Goal: Communication & Community: Answer question/provide support

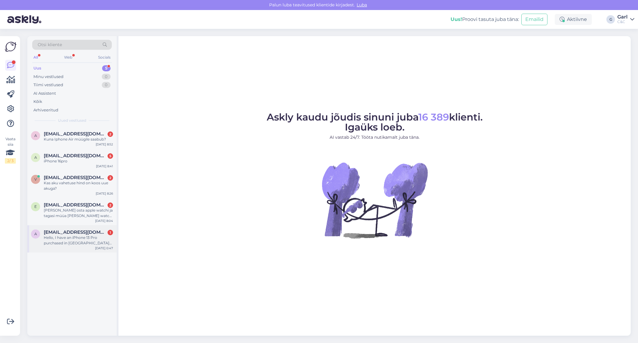
click at [99, 245] on div "Hello, I have an iPhone 13 Pro purchased in Japan with AppleCare+. Current issu…" at bounding box center [78, 240] width 69 height 11
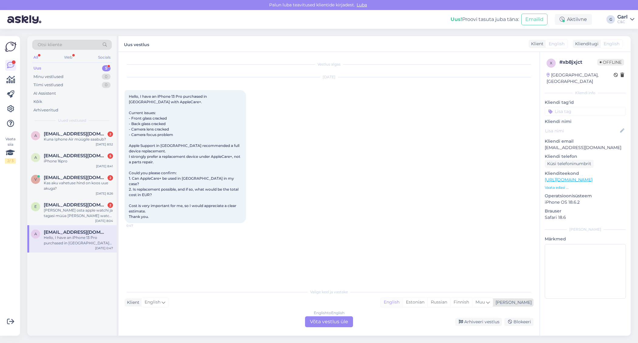
click at [402, 301] on div "English" at bounding box center [392, 302] width 22 height 9
click at [331, 319] on div "English to English Võta vestlus üle" at bounding box center [329, 322] width 48 height 11
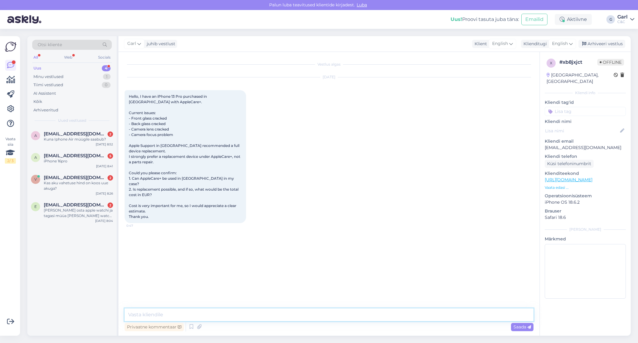
click at [325, 317] on textarea at bounding box center [329, 315] width 409 height 13
click at [285, 315] on textarea "Hello! Unfortunately, AppleCare+ cannot be used in our region. A cost of replac…" at bounding box center [329, 315] width 409 height 13
type textarea "Hello! Unfortunately, AppleCare+ cannot be used in our region. The total cost o…"
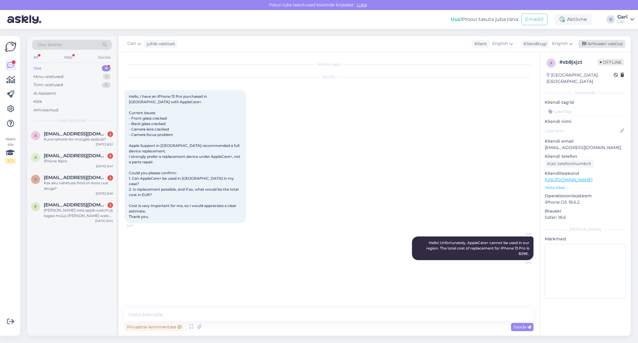
click at [600, 43] on div "Arhiveeri vestlus" at bounding box center [601, 44] width 47 height 8
click at [82, 206] on span "evelinv@gmail.com" at bounding box center [75, 204] width 63 height 5
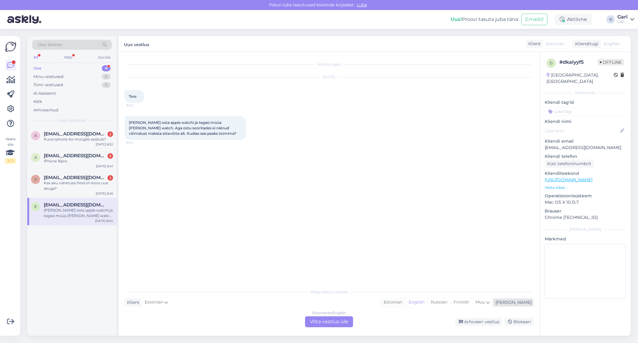
click at [405, 304] on div "Estonian" at bounding box center [393, 302] width 25 height 9
click at [319, 320] on div "Estonian to Estonian Võta vestlus üle" at bounding box center [329, 322] width 48 height 11
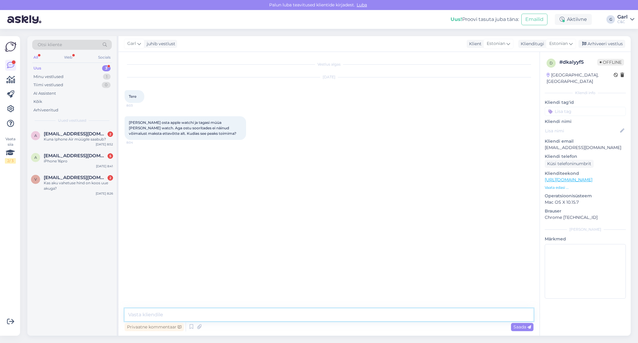
click at [321, 316] on textarea at bounding box center [329, 315] width 409 height 13
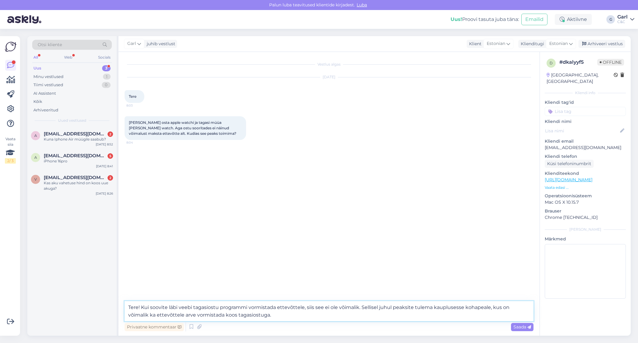
type textarea "Tere! Kui soovite läbi veebi tagasiostu programmi vormistada ettevõttele, siis …"
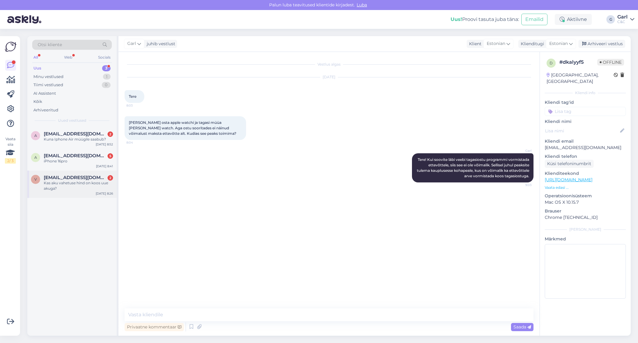
click at [87, 189] on div "Kas aku vahetuse hind on koos uue akuga?" at bounding box center [78, 185] width 69 height 11
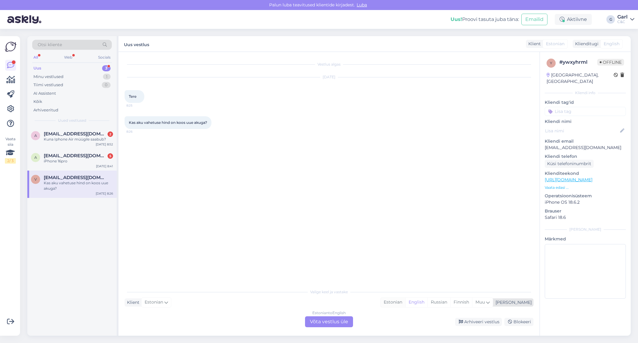
click at [405, 300] on div "Estonian" at bounding box center [393, 302] width 25 height 9
click at [344, 319] on div "Estonian to Estonian Võta vestlus üle" at bounding box center [329, 322] width 48 height 11
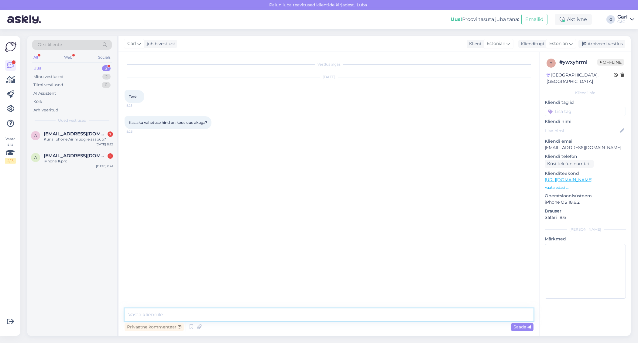
click at [341, 316] on textarea at bounding box center [329, 315] width 409 height 13
type textarea "Tere! Jah, akuvahetuse hind sisaldab ka uut akut."
click at [607, 45] on div "Arhiveeri vestlus" at bounding box center [601, 44] width 47 height 8
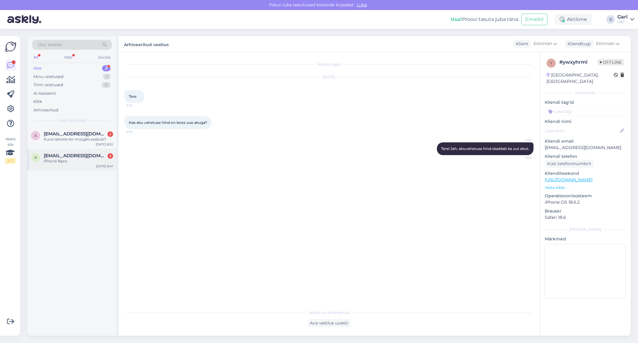
click at [68, 153] on span "argo@markeer.ee" at bounding box center [75, 155] width 63 height 5
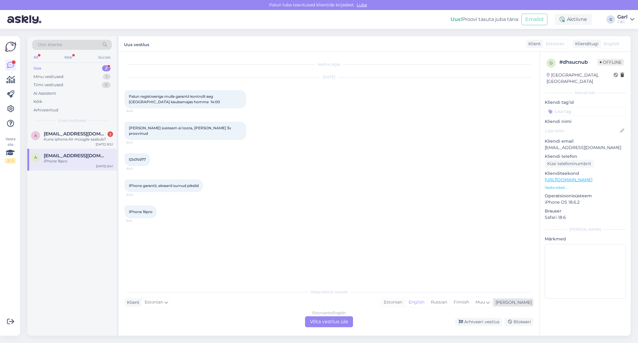
click at [405, 300] on div "Estonian" at bounding box center [393, 302] width 25 height 9
click at [335, 323] on div "Estonian to Estonian Võta vestlus üle" at bounding box center [329, 322] width 48 height 11
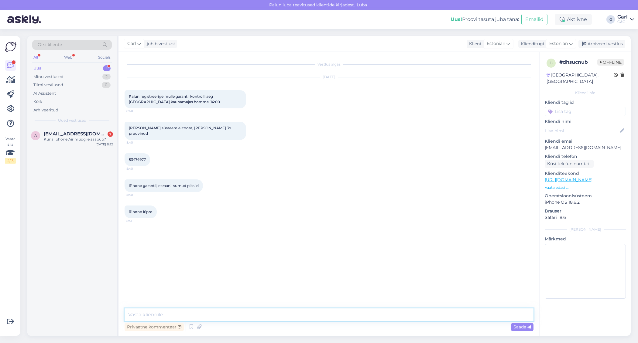
click at [336, 316] on textarea at bounding box center [329, 315] width 409 height 13
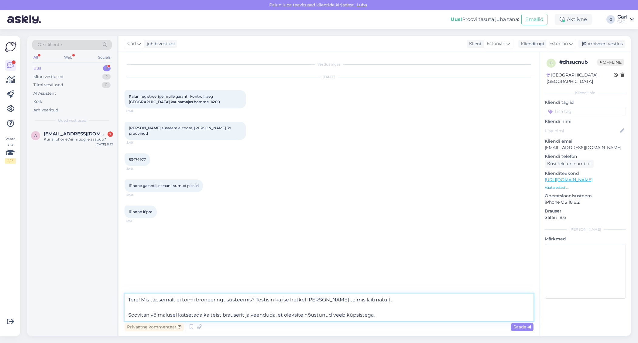
type textarea "Tere! Mis täpsemalt ei toimi broneeringusüsteemis? Testisin ka ise hetkel ja kõ…"
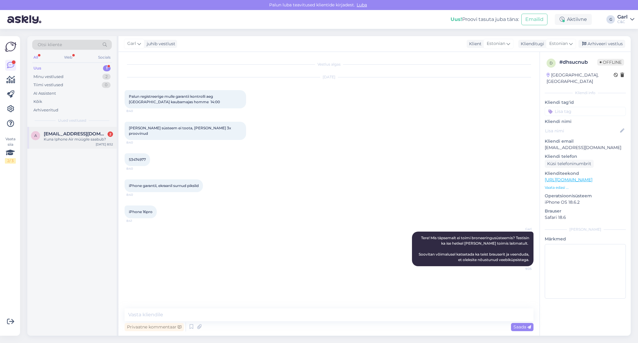
click at [87, 142] on div "A A.puuste@gmail.com 2 Kuna Iphone Air müügile saabub? Sep 11 8:52" at bounding box center [71, 138] width 89 height 22
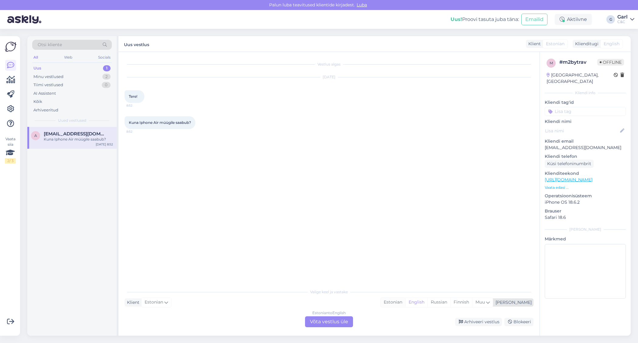
click at [405, 305] on div "Estonian" at bounding box center [393, 302] width 25 height 9
click at [339, 319] on div "Estonian to Estonian Võta vestlus üle" at bounding box center [329, 322] width 48 height 11
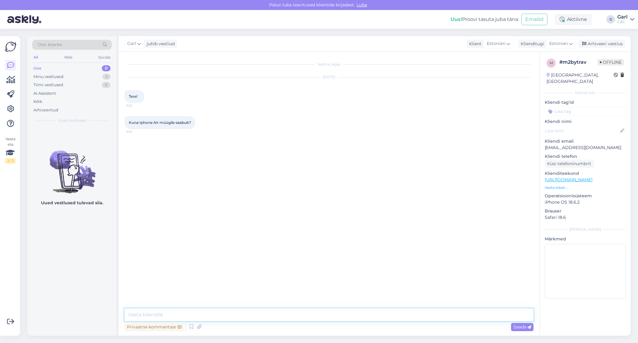
click at [301, 313] on textarea at bounding box center [329, 315] width 409 height 13
click at [192, 326] on icon at bounding box center [191, 327] width 7 height 9
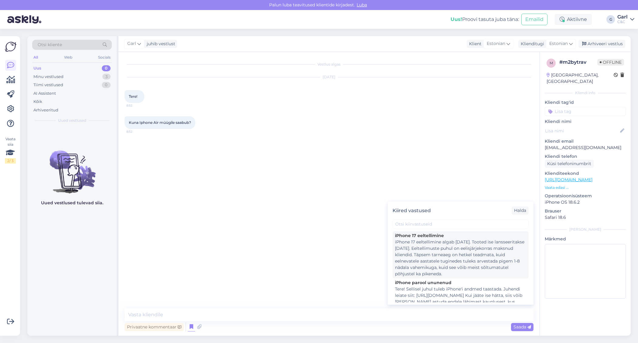
click at [418, 246] on div "iPhone 17 eeltellimine algab 12. septembril. Tooted ise lansseeritakse 19. sept…" at bounding box center [460, 258] width 131 height 38
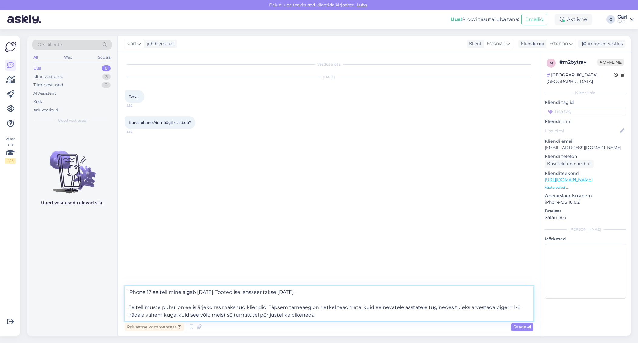
click at [125, 292] on textarea "iPhone 17 eeltellimine algab 12. septembril. Tooted ise lansseeritakse 19. sept…" at bounding box center [329, 303] width 409 height 35
type textarea "Tere! iPhone 17 eeltellimine algab 12. septembril. Tooted ise lansseeritakse 19…"
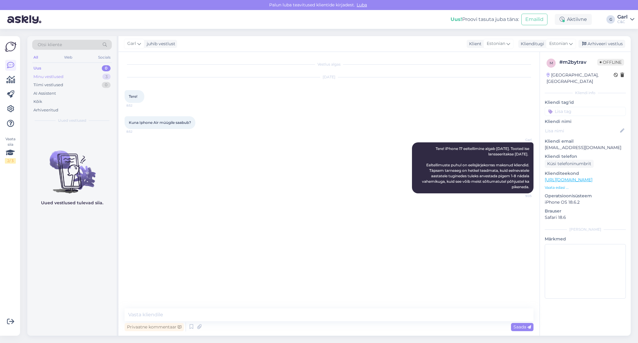
click at [90, 74] on div "Minu vestlused 3" at bounding box center [72, 77] width 80 height 9
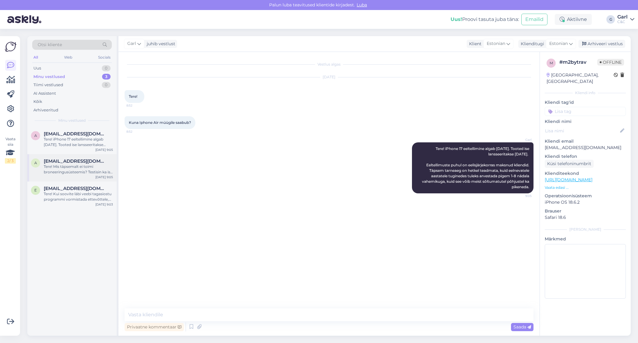
click at [95, 159] on div "argo@markeer.ee" at bounding box center [78, 161] width 69 height 5
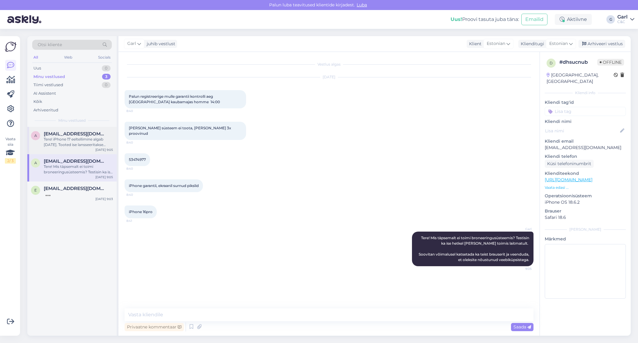
click at [82, 150] on div "A A.puuste@gmail.com Tere! iPhone 17 eeltellimine algab 12. septembril. Tooted …" at bounding box center [71, 140] width 89 height 27
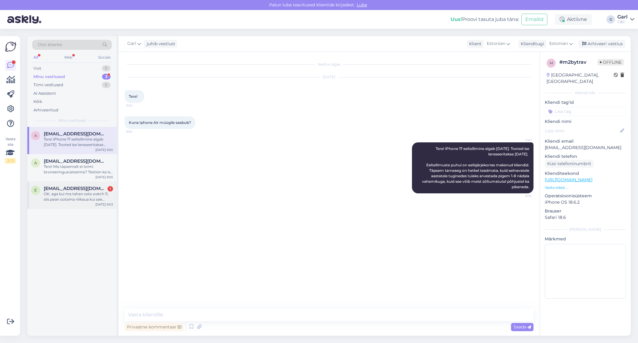
click at [87, 202] on div "e evelinv@gmail.com 1 OK, aga kui ma tahan osta watch 11, siis pean ootama niik…" at bounding box center [71, 195] width 89 height 27
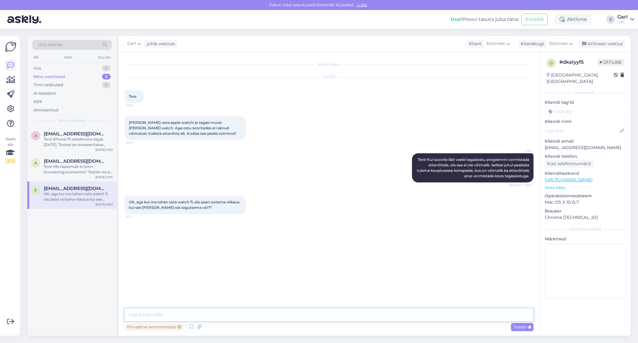
click at [275, 316] on textarea at bounding box center [329, 315] width 409 height 13
type textarea "Just."
click at [10, 108] on icon at bounding box center [10, 108] width 7 height 7
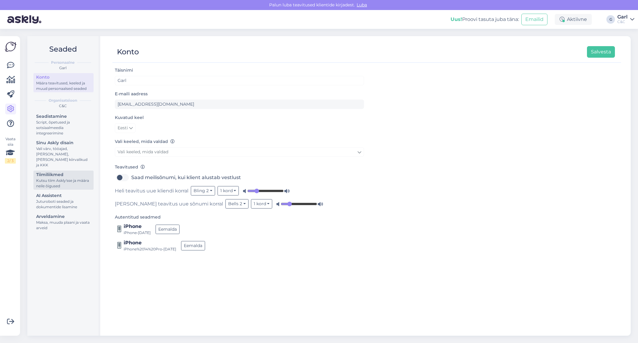
click at [82, 172] on div "Tiimiliikmed" at bounding box center [63, 175] width 55 height 6
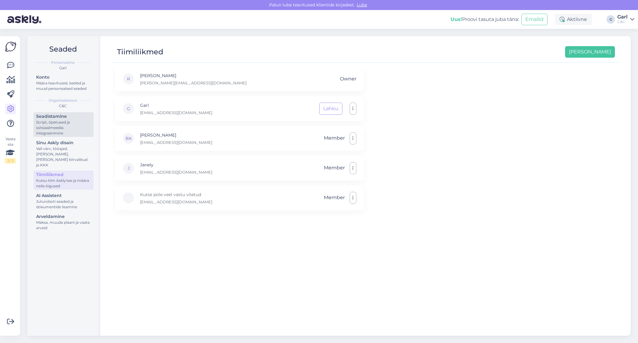
click at [68, 126] on div "Script, õpetused ja sotsiaalmeedia integreerimine" at bounding box center [63, 128] width 55 height 16
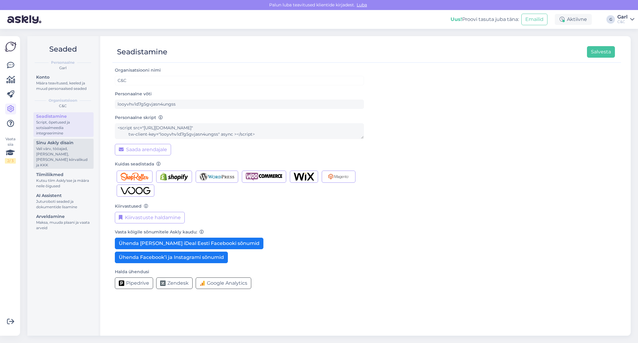
click at [65, 155] on div "Vali värv, tööajad, lisa meilivorm, kõne kiirvalikud ja KKK" at bounding box center [63, 157] width 55 height 22
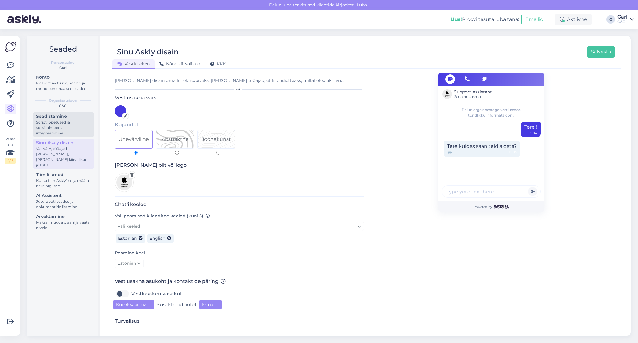
click at [65, 132] on div "Script, õpetused ja sotsiaalmeedia integreerimine" at bounding box center [63, 128] width 55 height 16
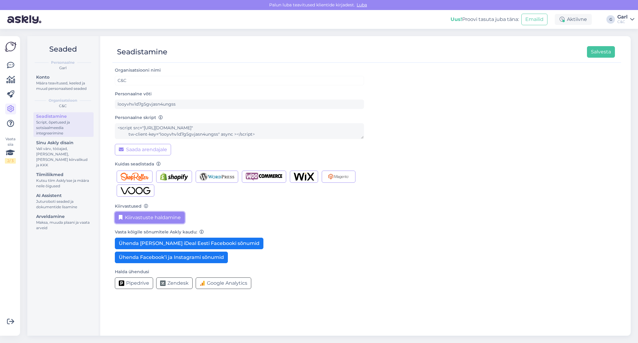
click at [140, 214] on button "Kiirvastuste haldamine" at bounding box center [150, 218] width 70 height 12
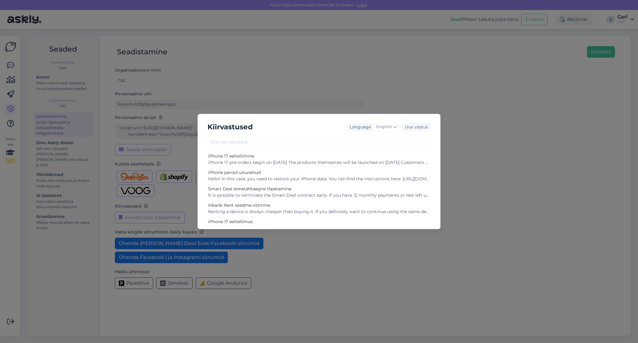
click at [386, 132] on div "Language English" at bounding box center [373, 127] width 53 height 16
click at [387, 129] on span "English" at bounding box center [384, 127] width 16 height 7
click at [375, 195] on link "Estonian" at bounding box center [373, 193] width 67 height 10
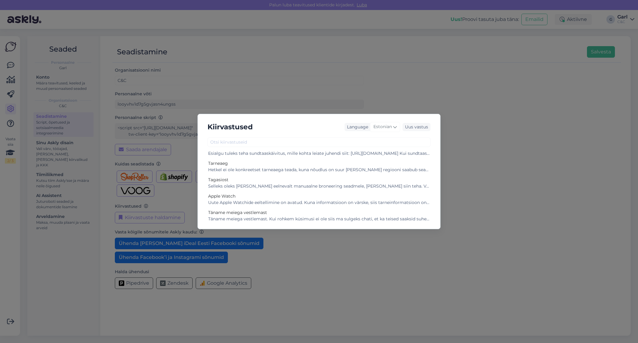
scroll to position [188, 0]
click at [310, 189] on div "Selleks oleks tarvis teha eelnevalt manuaalne broneering seadmele, mida saame s…" at bounding box center [319, 188] width 222 height 6
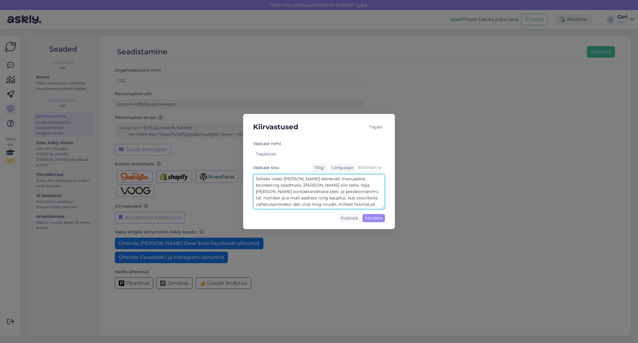
click at [324, 202] on textarea "Selleks oleks tarvis teha eelnevalt manuaalne broneering seadmele, mida saame s…" at bounding box center [319, 191] width 132 height 35
drag, startPoint x: 271, startPoint y: 205, endPoint x: 382, endPoint y: 204, distance: 111.2
click at [382, 204] on textarea "Selleks oleks tarvis teha eelnevalt manuaalne broneering seadmele, mida saame s…" at bounding box center [319, 191] width 132 height 35
type textarea "Selleks oleks tarvis teha eelnevalt manuaalne broneering seadmele, mida saame s…"
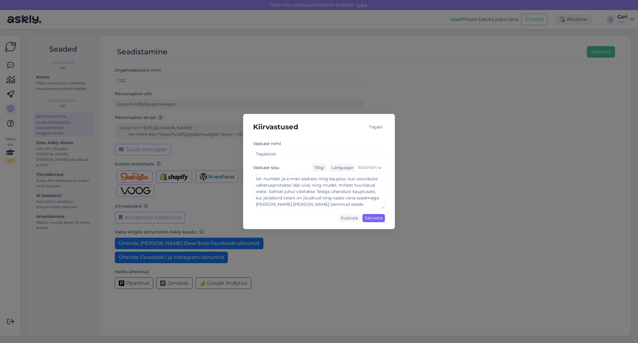
click at [376, 221] on div "Salvesta" at bounding box center [373, 218] width 22 height 8
click at [207, 105] on div "Kiirvastused Tagasi Vastuse nimi Tagasiost Vastuse sisu Tõlgi Language Estonian…" at bounding box center [319, 171] width 638 height 343
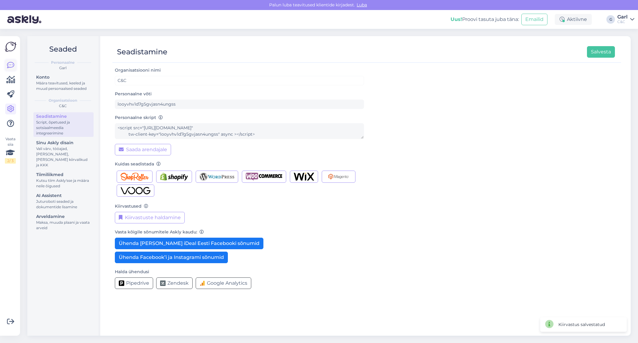
click at [11, 64] on icon at bounding box center [10, 65] width 7 height 7
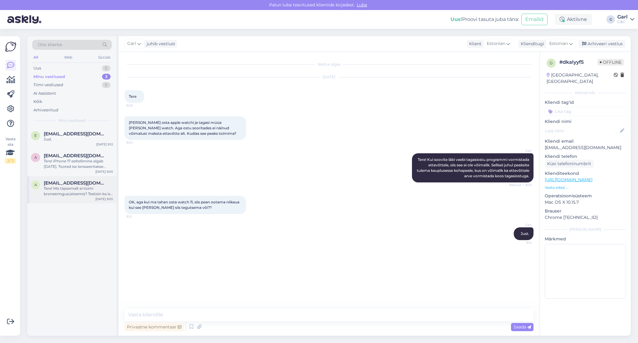
click at [82, 196] on div "Tere! Mis täpsemalt ei toimi broneeringusüsteemis? Testisin ka ise hetkel ja kõ…" at bounding box center [78, 191] width 69 height 11
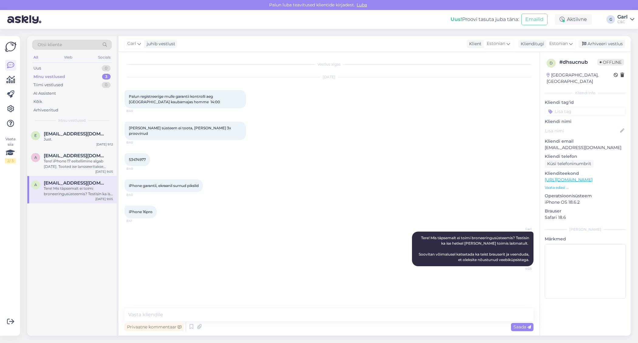
click at [180, 199] on div "iPhone 16pro 8:41" at bounding box center [329, 212] width 409 height 26
click at [232, 190] on div "iPhone garantii, ekraanil surnud pikslid 8:40" at bounding box center [329, 186] width 409 height 26
drag, startPoint x: 589, startPoint y: 139, endPoint x: 544, endPoint y: 140, distance: 45.6
click at [544, 140] on div "d # dhsucnub Offline Estonia, Tallinn Kliendi info Kliendi tag'id Kliendi nimi …" at bounding box center [585, 180] width 91 height 256
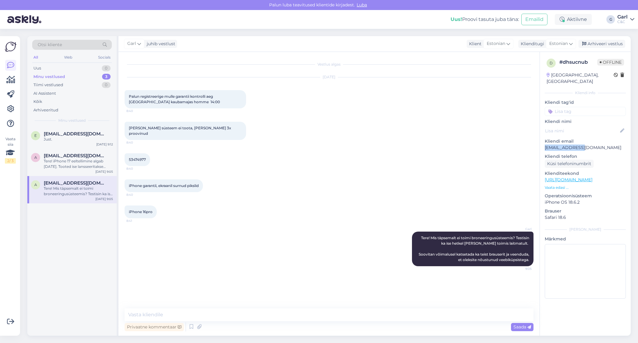
copy p "argo@markeer.ee"
click at [93, 167] on div "Tere! iPhone 17 eeltellimine algab 12. septembril. Tooted ise lansseeritakse 19…" at bounding box center [78, 164] width 69 height 11
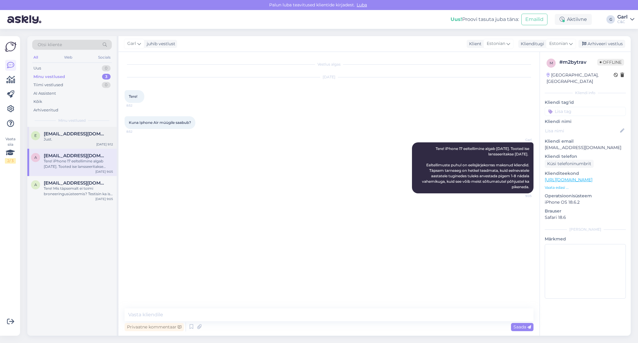
click at [77, 140] on div "Just." at bounding box center [78, 139] width 69 height 5
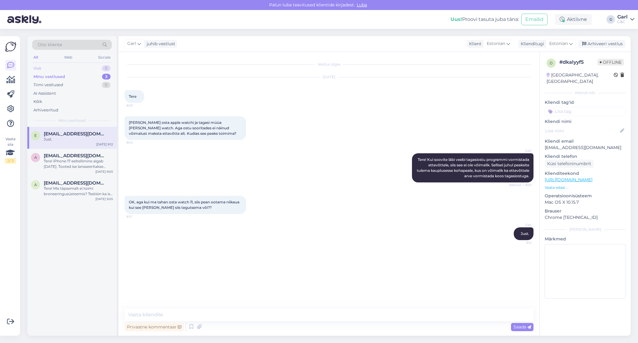
click at [89, 71] on div "Uus 0" at bounding box center [72, 68] width 80 height 9
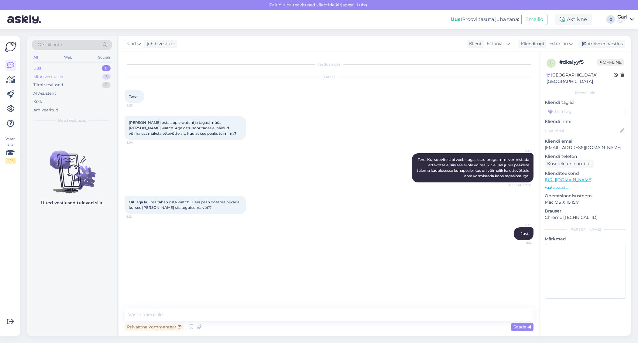
click at [86, 74] on div "Minu vestlused 3" at bounding box center [72, 77] width 80 height 9
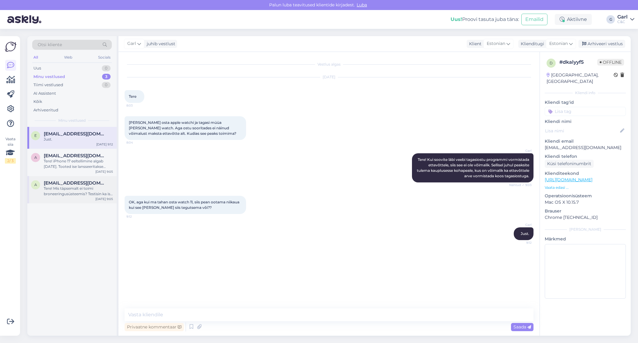
click at [81, 203] on div "a argo@markeer.ee Tere! Mis täpsemalt ei toimi broneeringusüsteemis? Testisin k…" at bounding box center [71, 189] width 89 height 27
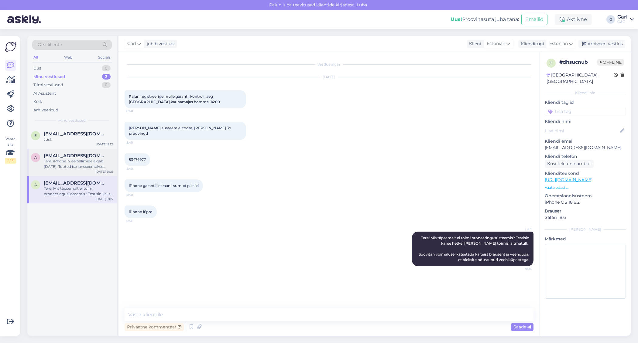
click at [87, 167] on div "Tere! iPhone 17 eeltellimine algab 12. septembril. Tooted ise lansseeritakse 19…" at bounding box center [78, 164] width 69 height 11
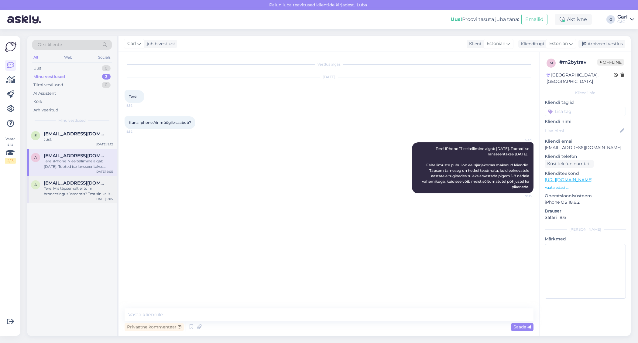
click at [87, 189] on div "Tere! Mis täpsemalt ei toimi broneeringusüsteemis? Testisin ka ise hetkel ja kõ…" at bounding box center [78, 191] width 69 height 11
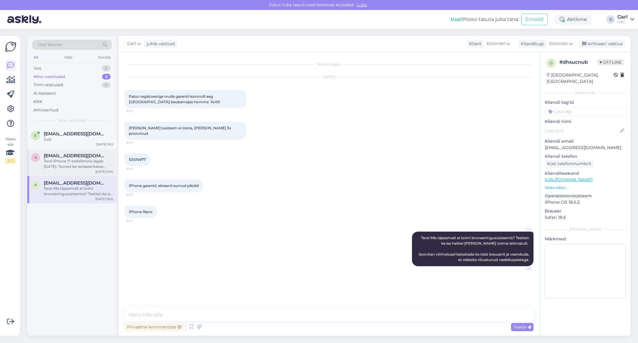
click at [91, 165] on div "Tere! iPhone 17 eeltellimine algab 12. septembril. Tooted ise lansseeritakse 19…" at bounding box center [78, 164] width 69 height 11
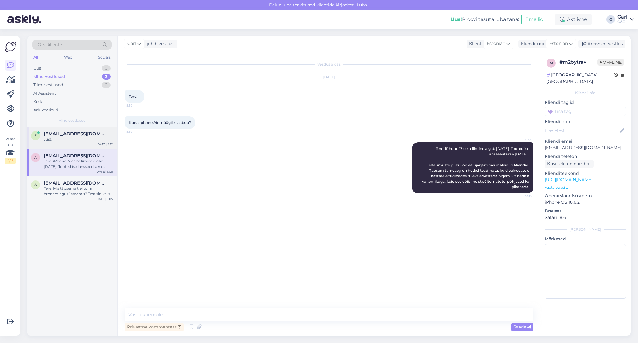
click at [91, 127] on div "e evelinv@gmail.com Just. Sep 11 9:12" at bounding box center [71, 138] width 89 height 22
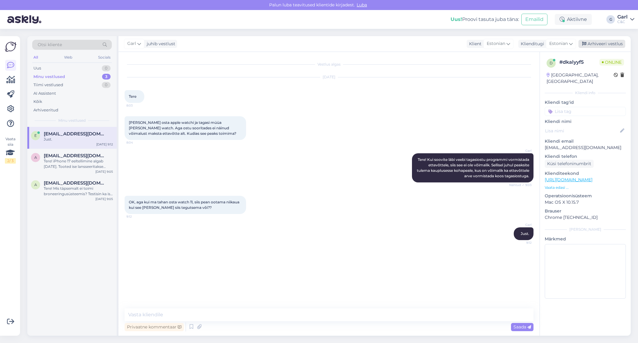
click at [596, 44] on div "Arhiveeri vestlus" at bounding box center [601, 44] width 47 height 8
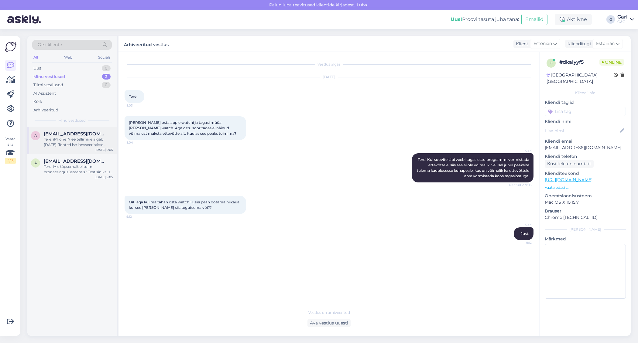
click at [58, 133] on span "A.puuste@gmail.com" at bounding box center [75, 133] width 63 height 5
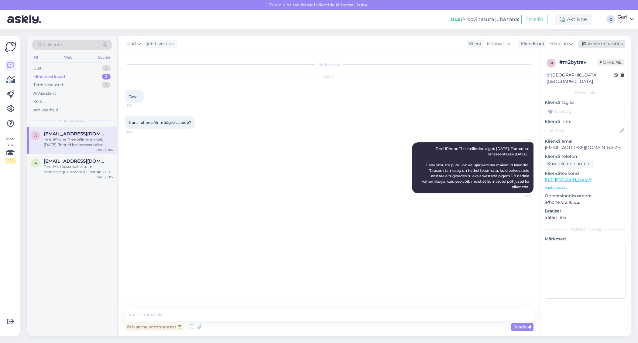
click at [596, 43] on div "Arhiveeri vestlus" at bounding box center [601, 44] width 47 height 8
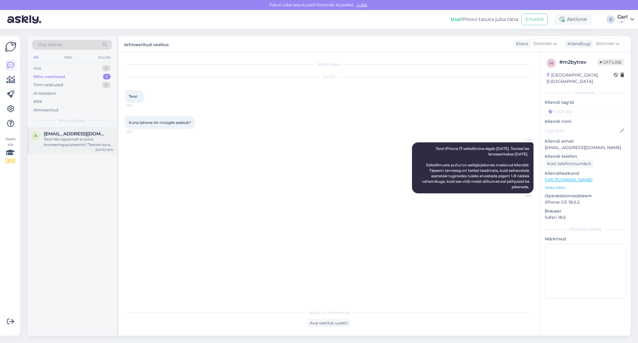
click at [71, 137] on div "Tere! Mis täpsemalt ei toimi broneeringusüsteemis? Testisin ka ise hetkel ja kõ…" at bounding box center [78, 142] width 69 height 11
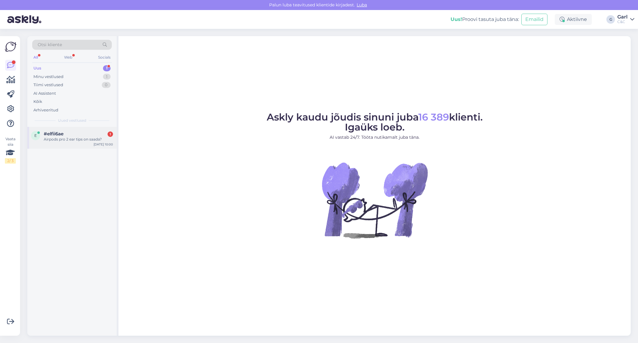
click at [81, 137] on div "Airpods pro 2 ear tips on saada?" at bounding box center [78, 139] width 69 height 5
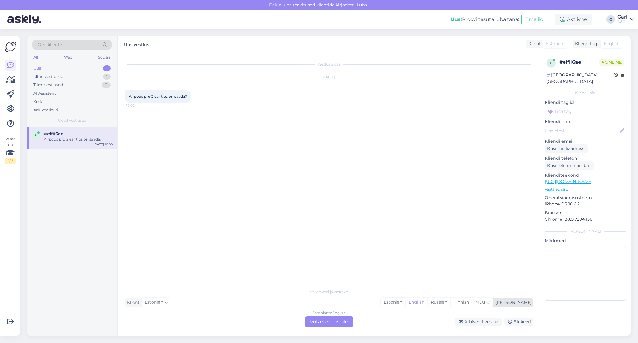
click at [421, 307] on div "Estonian English Russian Finnish Muu" at bounding box center [436, 303] width 113 height 10
click at [405, 308] on div "Valige [PERSON_NAME] vastake Klient Estonian Mina Estonian English Russian Finn…" at bounding box center [329, 307] width 409 height 42
click at [405, 305] on div "Estonian" at bounding box center [393, 302] width 25 height 9
click at [343, 323] on div "Estonian to Estonian Võta vestlus üle" at bounding box center [329, 322] width 48 height 11
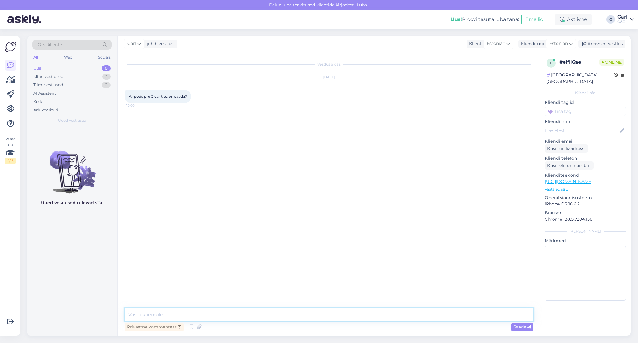
click at [343, 318] on textarea at bounding box center [329, 315] width 409 height 13
type textarea "Tere! Jah, ear tipsid on igas kaupluses saadaval, v.a Kristiine esinduses. Hinn…"
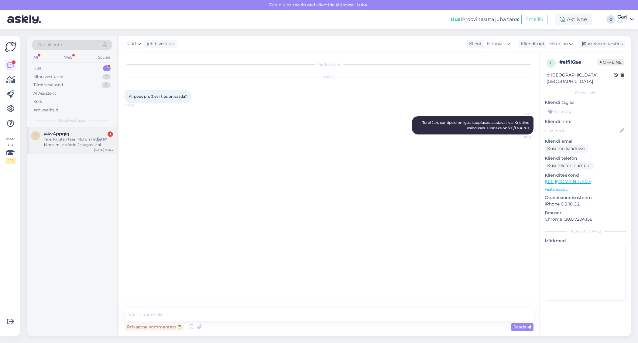
click at [98, 140] on div "Tere, kirjutan taas. Mul on hetkel IP 14pro, mille võtsin 2a tagasi läbi teie r…" at bounding box center [78, 142] width 69 height 11
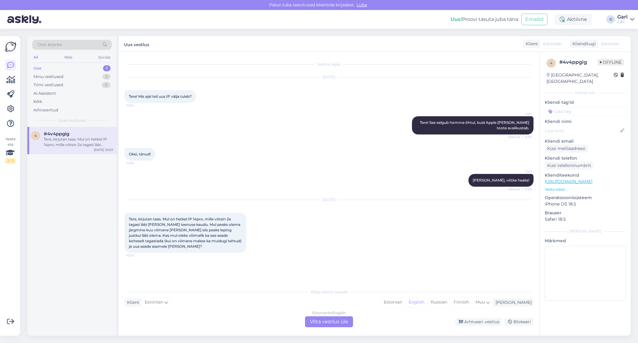
click at [276, 228] on div "Sep 11 2025 Tere, kirjutan taas. Mul on hetkel IP 14pro, mille võtsin 2a tagasi…" at bounding box center [329, 226] width 409 height 66
click at [405, 302] on div "Estonian" at bounding box center [393, 302] width 25 height 9
click at [324, 319] on div "Estonian to Estonian Võta vestlus üle" at bounding box center [329, 322] width 48 height 11
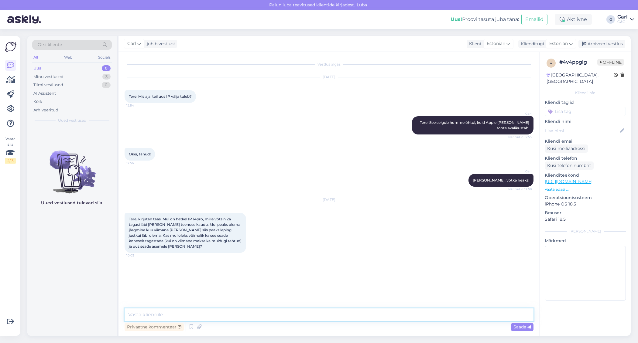
click at [323, 312] on textarea at bounding box center [329, 315] width 409 height 13
type textarea "Tere! Ennetähtaegselt paraku Teie lepingut uuendada ei ole võimalik. Kui te soo…"
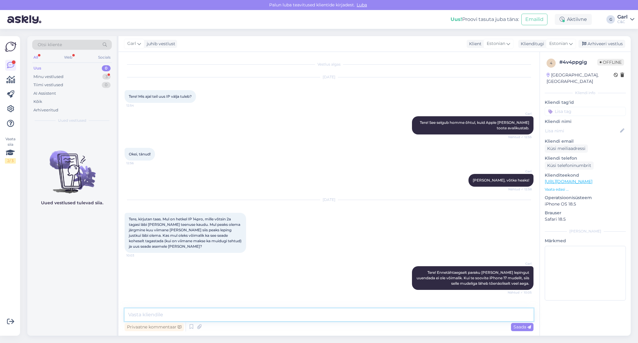
scroll to position [20, 0]
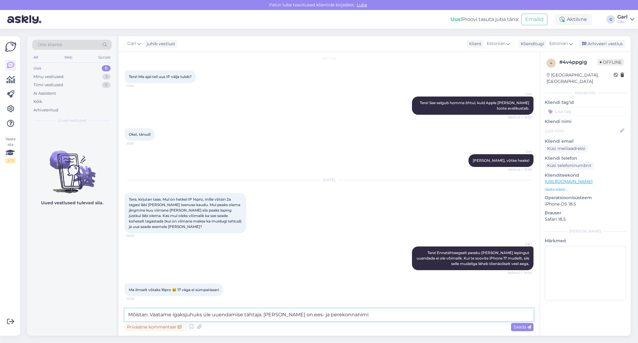
type textarea "Mõistan. Vaatame igaksjuhuks üle uuendamise tähtaja. Kuidas on ees- ja perekonn…"
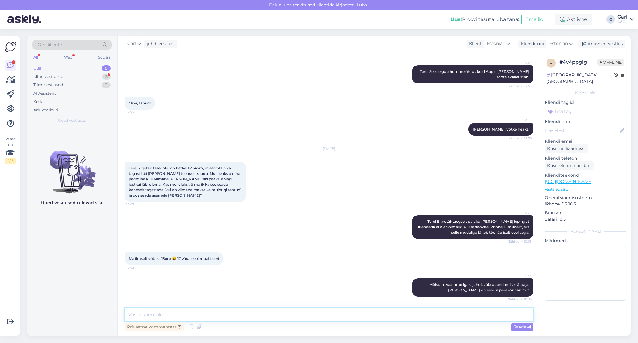
scroll to position [77, 0]
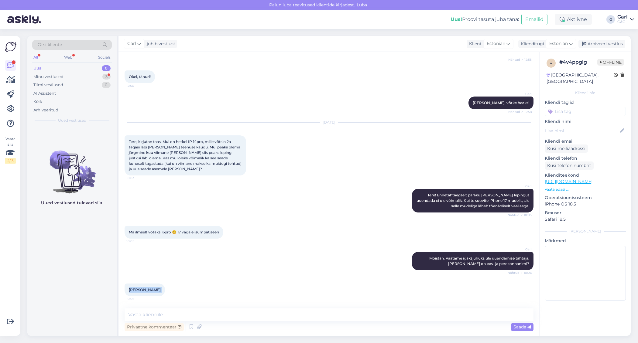
drag, startPoint x: 128, startPoint y: 290, endPoint x: 152, endPoint y: 289, distance: 24.3
click at [152, 289] on div "Kelly Pärn 10:06" at bounding box center [145, 290] width 40 height 13
copy div "Kelly Pärn 10:06"
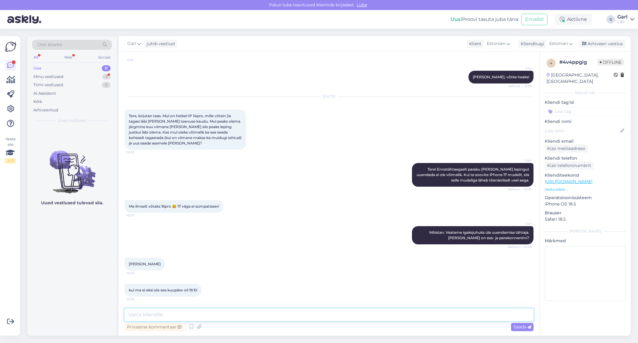
click at [208, 312] on textarea at bounding box center [329, 315] width 409 height 13
type textarea "19.10 on lõpukuupäev, jep."
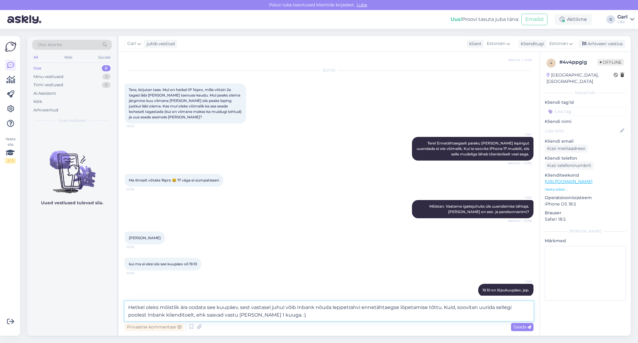
type textarea "Hetkel oleks mõistlik ära oodata see kuupäev, sest vastasel juhul võib Inbank n…"
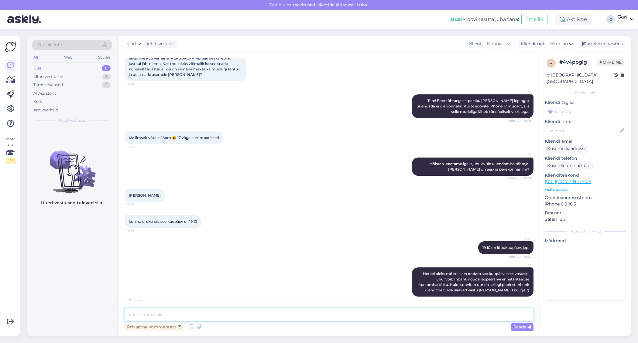
scroll to position [198, 0]
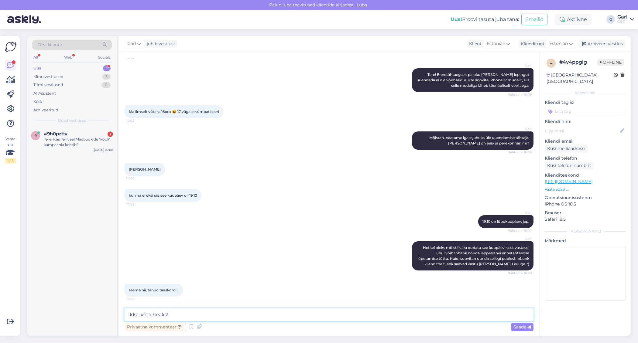
type textarea "Ikka, võta heaks!"
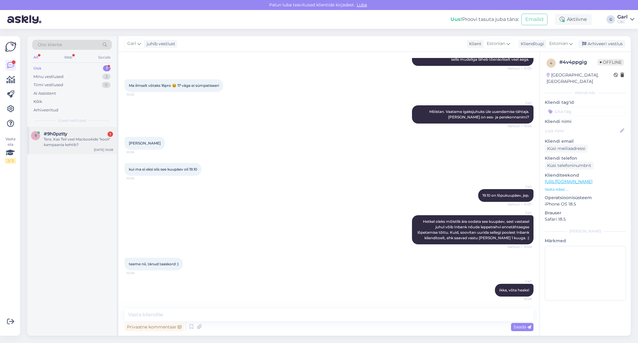
click at [85, 143] on div "Tere, Kas Teil veel Macbookide "kooli" kampaania kehtib?" at bounding box center [78, 142] width 69 height 11
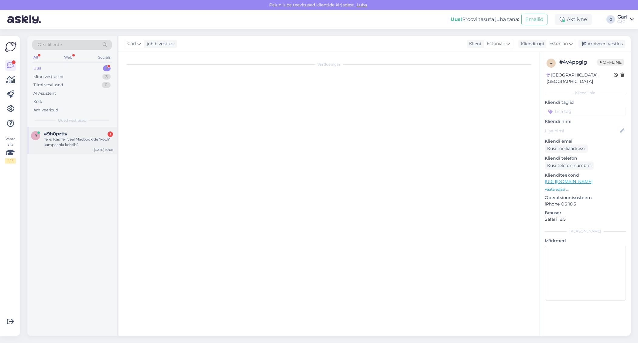
scroll to position [0, 0]
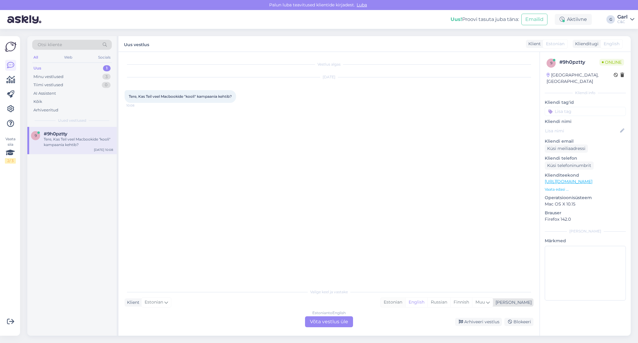
click at [405, 306] on div "Estonian" at bounding box center [393, 302] width 25 height 9
click at [405, 303] on div "Estonian" at bounding box center [393, 302] width 25 height 9
click at [352, 322] on div "Estonian to Estonian Võta vestlus üle" at bounding box center [329, 322] width 48 height 11
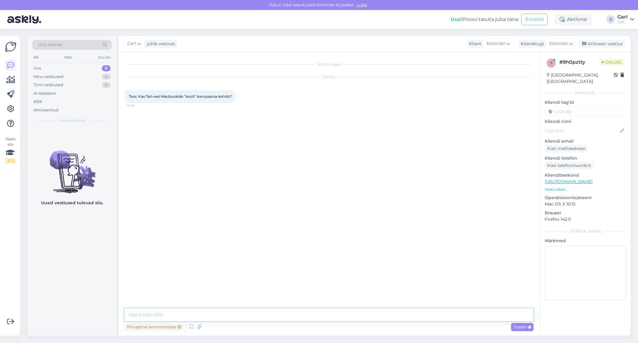
click at [341, 320] on textarea at bounding box center [329, 315] width 409 height 13
paste textarea "https://cec.ee/edu/soodustus"
type textarea "Tere! Millist kampaaniat täpsemalt silmas peate? https://cec.ee/edu/soodustus -…"
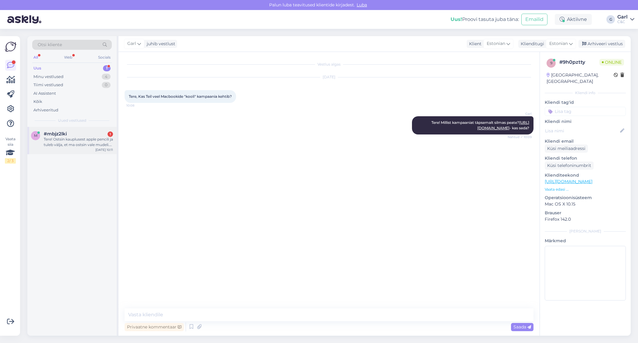
click at [101, 148] on div "Sep 11 10:11" at bounding box center [104, 150] width 18 height 5
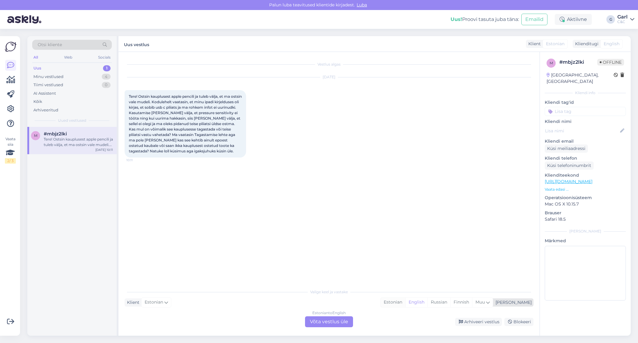
click at [405, 301] on div "Estonian" at bounding box center [393, 302] width 25 height 9
click at [342, 320] on div "Estonian to Estonian Võta vestlus üle" at bounding box center [329, 322] width 48 height 11
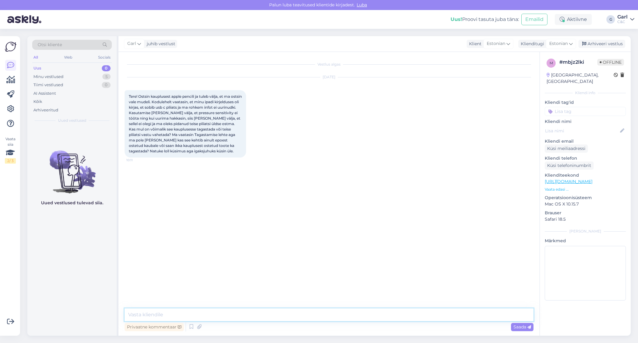
click at [342, 316] on textarea at bounding box center [329, 315] width 409 height 13
type textarea "Tere! Saatke palun tagastamise kohta vabas vormis avaldus klienditugi@cec.com k…"
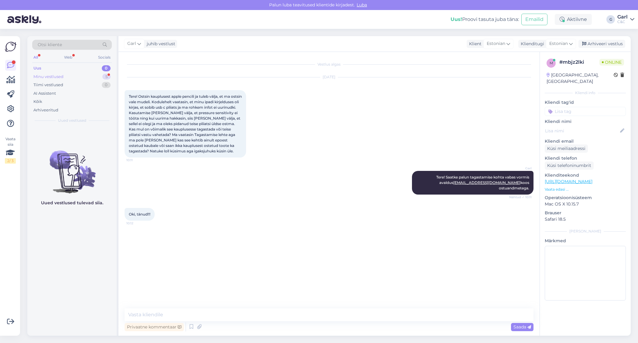
click at [80, 78] on div "Minu vestlused 5" at bounding box center [72, 77] width 80 height 9
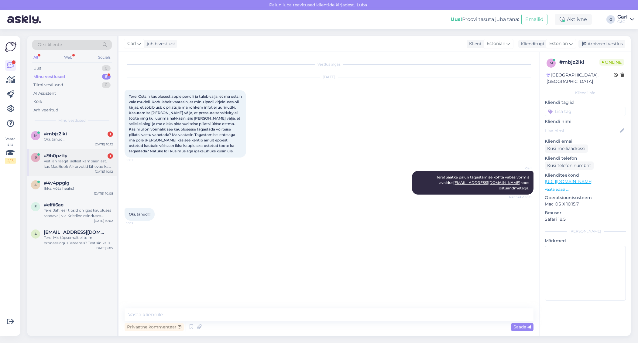
click at [79, 156] on div "#9h0pztty 1" at bounding box center [78, 155] width 69 height 5
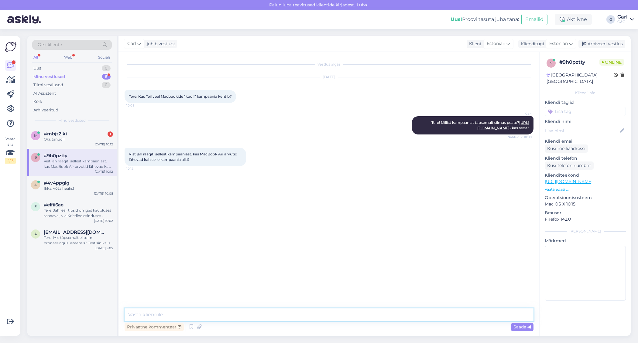
click at [190, 313] on textarea at bounding box center [329, 315] width 409 height 13
type textarea "Just nii."
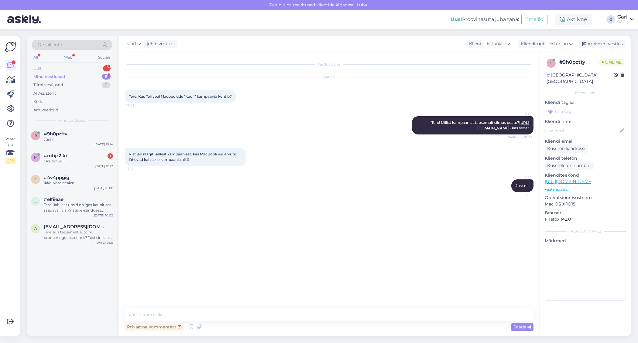
click at [97, 67] on div "Uus 1" at bounding box center [72, 68] width 80 height 9
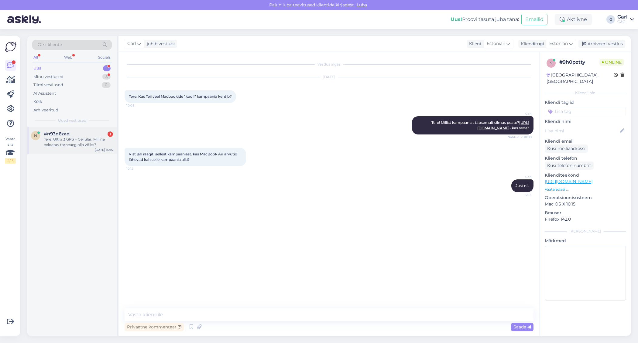
click at [98, 144] on div "Tere! Ultra 3 GPS + Cellular. Milline eeldatav tarneaeg olla võiks?" at bounding box center [78, 142] width 69 height 11
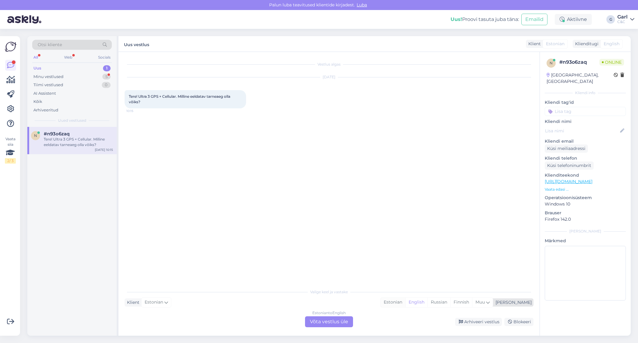
click at [405, 303] on div "Estonian" at bounding box center [393, 302] width 25 height 9
click at [340, 322] on div "Estonian to Estonian Võta vestlus üle" at bounding box center [329, 322] width 48 height 11
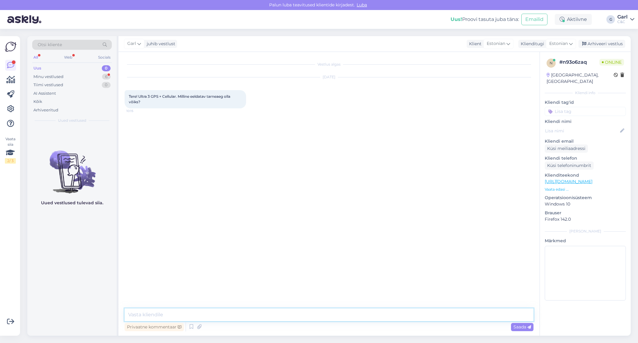
click at [340, 314] on textarea at bounding box center [329, 315] width 409 height 13
type textarea "Tere! Hetkel paraku on vara öelda. Toode ise lansseeritakse 19. septembril, kui…"
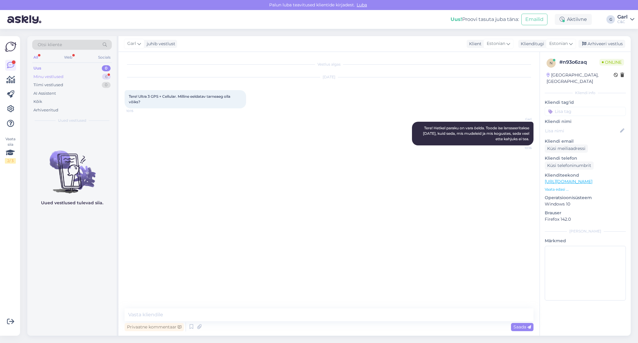
click at [106, 75] on div "6" at bounding box center [106, 77] width 9 height 6
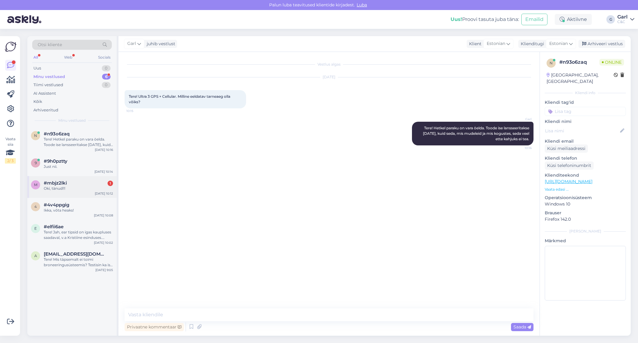
click at [78, 182] on div "#mbjz2lki 1" at bounding box center [78, 182] width 69 height 5
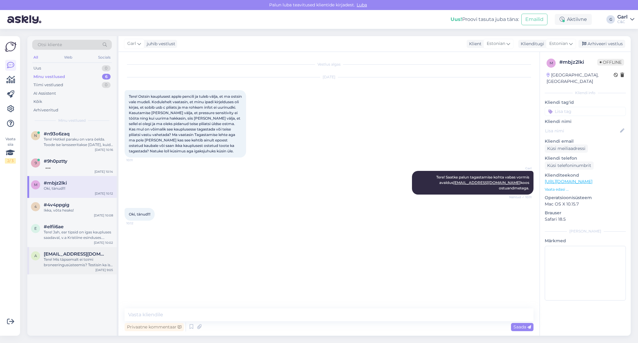
click at [65, 256] on span "argo@markeer.ee" at bounding box center [75, 254] width 63 height 5
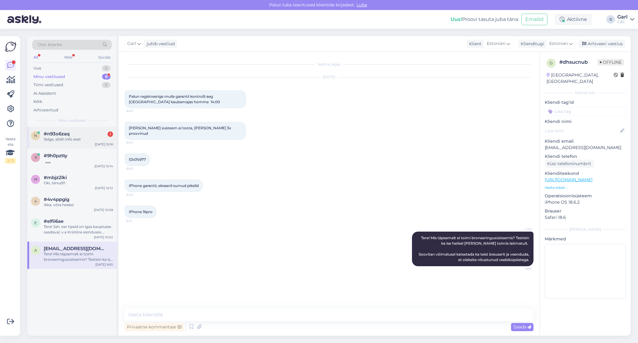
click at [95, 142] on div "n #n93o6zaq 1 Selge, aitäh info eest Sep 11 10:16" at bounding box center [71, 138] width 89 height 22
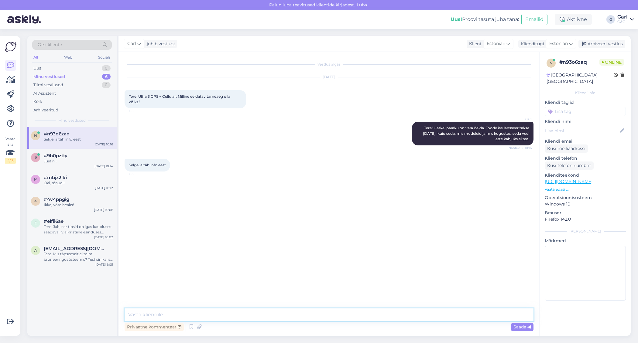
click at [272, 320] on textarea at bounding box center [329, 315] width 409 height 13
click at [90, 163] on div "Just nii." at bounding box center [78, 161] width 69 height 5
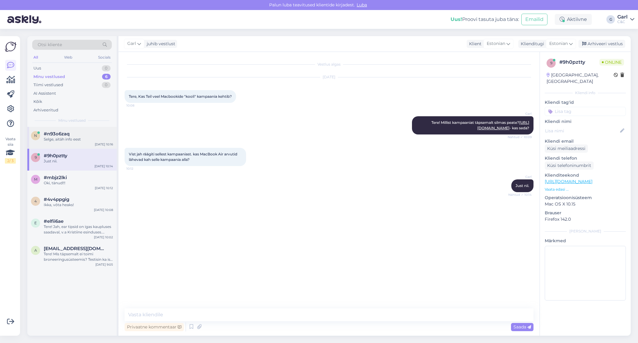
click at [95, 135] on div "#n93o6zaq" at bounding box center [78, 133] width 69 height 5
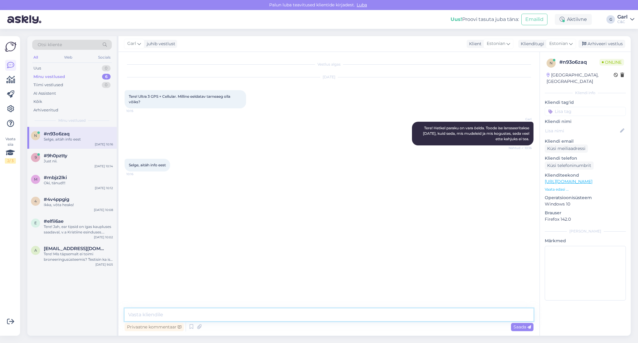
click at [202, 313] on textarea at bounding box center [329, 315] width 409 height 13
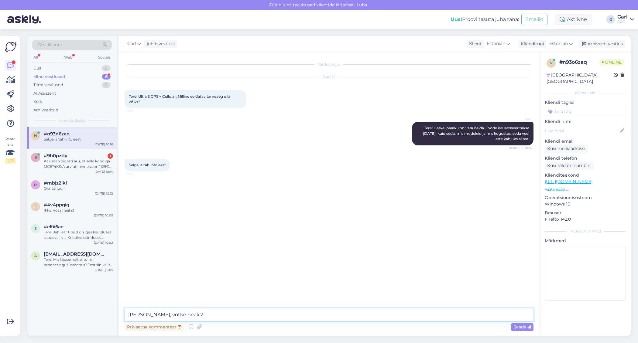
type textarea "Ikka, võtke heaks!"
click at [85, 160] on div "Kas saan õigesti aru, et selle koodiga MC6T4KS/A arviuti hinnaks on 1129€ -10% …" at bounding box center [78, 164] width 69 height 11
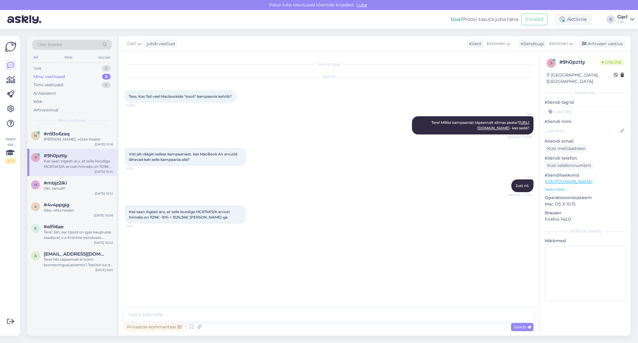
click at [572, 179] on link "https://www.shop.cec.ee/macbook-air-13-apple-m4?color=151&erply_storage=55&erpl…" at bounding box center [569, 181] width 48 height 5
click at [212, 313] on textarea at bounding box center [329, 315] width 409 height 13
type textarea "Üliõpilastele või õpetajatele küll, just."
click at [223, 319] on textarea at bounding box center [329, 315] width 409 height 13
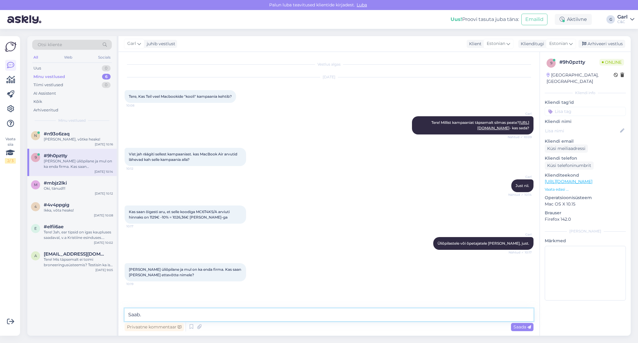
type textarea "Saab."
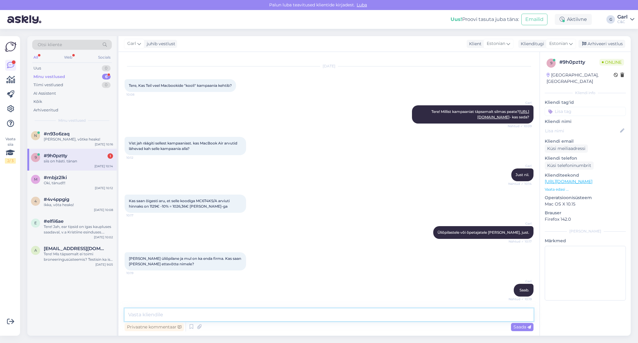
scroll to position [37, 0]
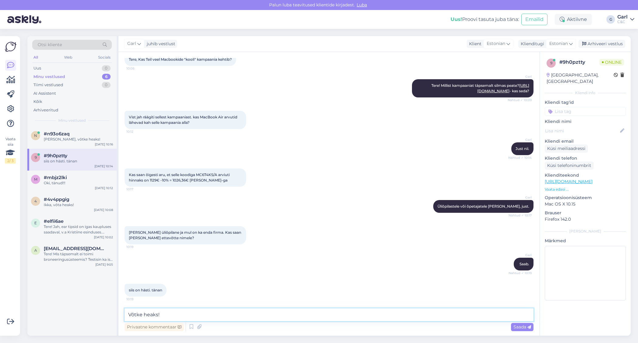
type textarea "Võtke heaks!"
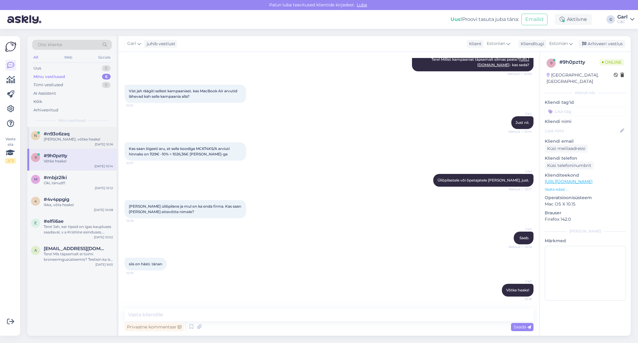
click at [84, 145] on div "n #n93o6zaq Ikka, võtke heaks! Sep 11 10:16" at bounding box center [71, 138] width 89 height 22
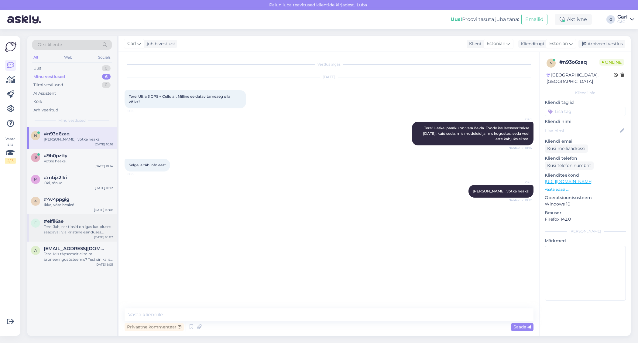
click at [74, 237] on div "e #elfii6ae Tere! Jah, ear tipsid on igas kaupluses saadaval, v.a Kristiine esi…" at bounding box center [71, 227] width 89 height 27
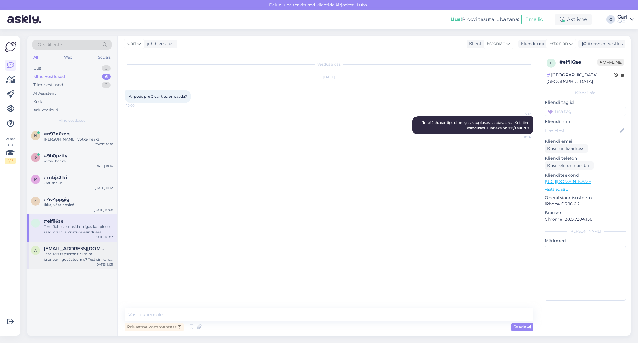
click at [74, 258] on div "Tere! Mis täpsemalt ei toimi broneeringusüsteemis? Testisin ka ise hetkel ja kõ…" at bounding box center [78, 257] width 69 height 11
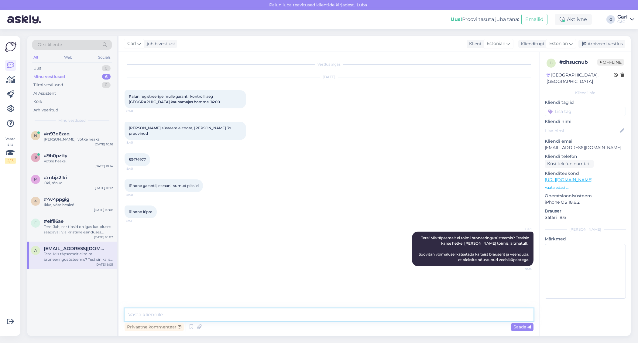
click at [221, 317] on textarea at bounding box center [329, 315] width 409 height 13
type textarea "Tegime Teile hetkel broneeringu. Kell 14.00 homme Tartu Kaubamaja."
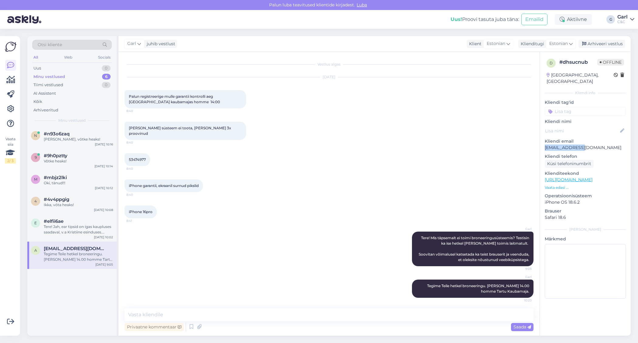
drag, startPoint x: 587, startPoint y: 140, endPoint x: 544, endPoint y: 139, distance: 43.1
click at [544, 139] on div "d # dhsucnub Offline Estonia, Tallinn Kliendi info Kliendi tag'id Kliendi nimi …" at bounding box center [585, 180] width 91 height 256
copy p "argo@markeer.ee"
click at [65, 220] on div "#elfii6ae" at bounding box center [78, 221] width 69 height 5
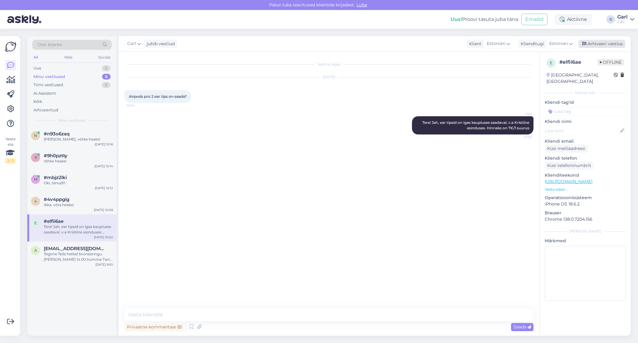
click at [591, 44] on div "Arhiveeri vestlus" at bounding box center [601, 44] width 47 height 8
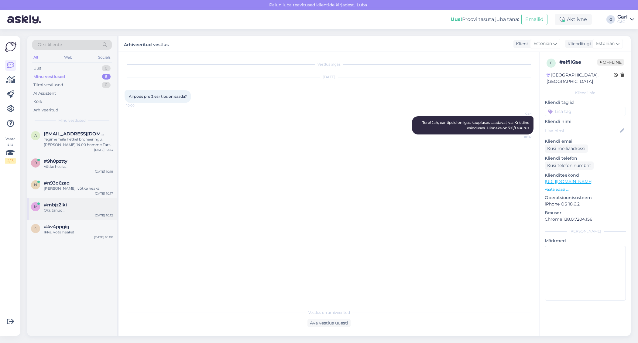
click at [73, 207] on div "#mbjz2lki" at bounding box center [78, 204] width 69 height 5
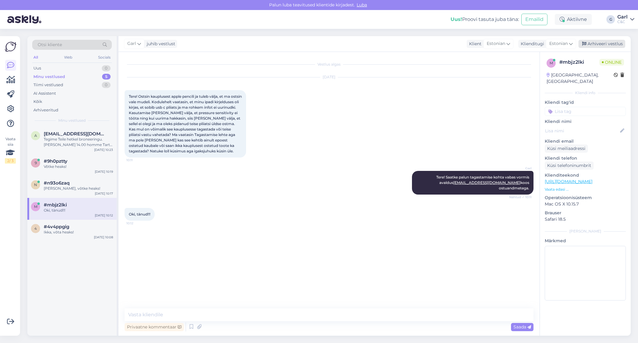
click at [590, 44] on div "Arhiveeri vestlus" at bounding box center [601, 44] width 47 height 8
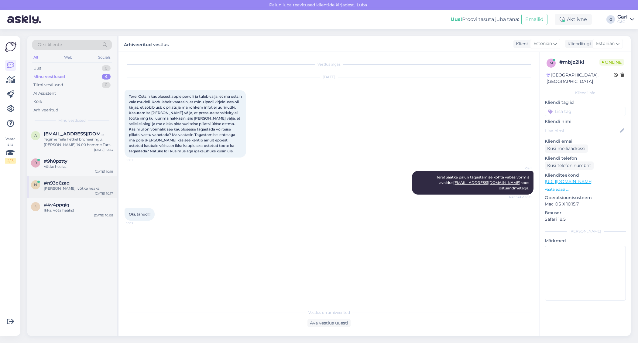
click at [80, 180] on div "#n93o6zaq" at bounding box center [78, 182] width 69 height 5
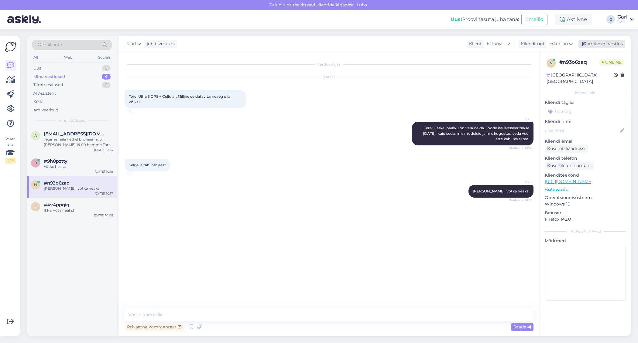
click at [606, 45] on div "Arhiveeri vestlus" at bounding box center [601, 44] width 47 height 8
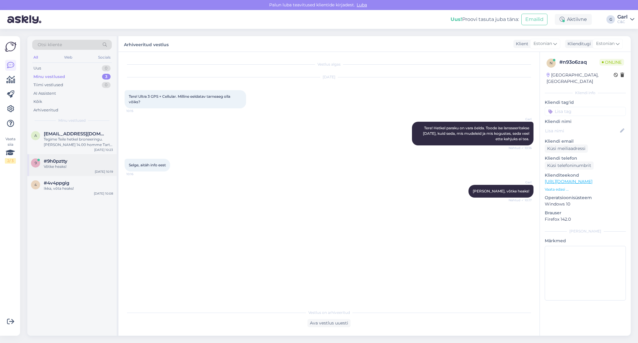
click at [69, 166] on div "Võtke heaks!" at bounding box center [78, 166] width 69 height 5
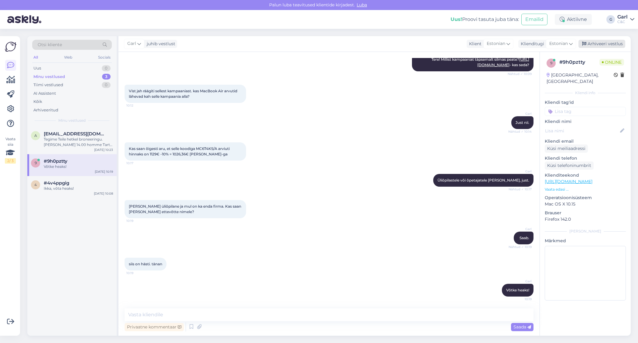
click at [610, 42] on div "Arhiveeri vestlus" at bounding box center [601, 44] width 47 height 8
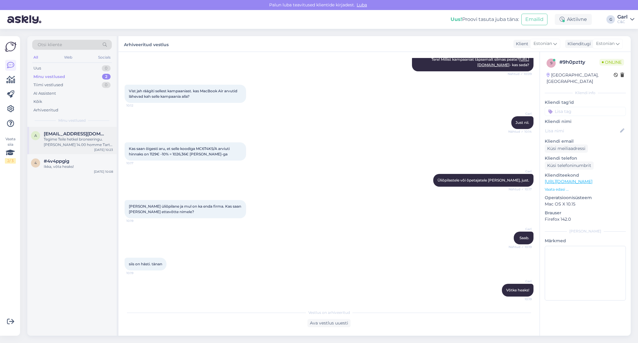
click at [71, 138] on div "Tegime Teile hetkel broneeringu. Kell 14.00 homme Tartu Kaubamaja." at bounding box center [78, 142] width 69 height 11
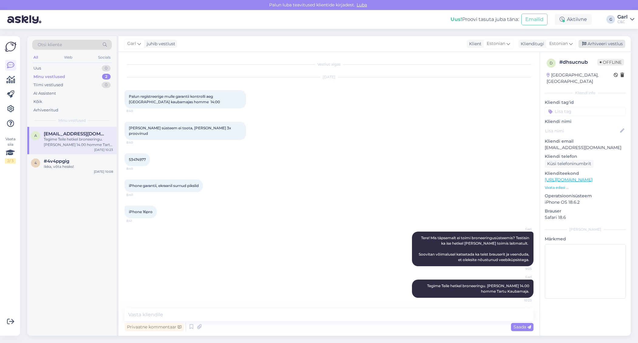
click at [588, 41] on div "Arhiveeri vestlus" at bounding box center [601, 44] width 47 height 8
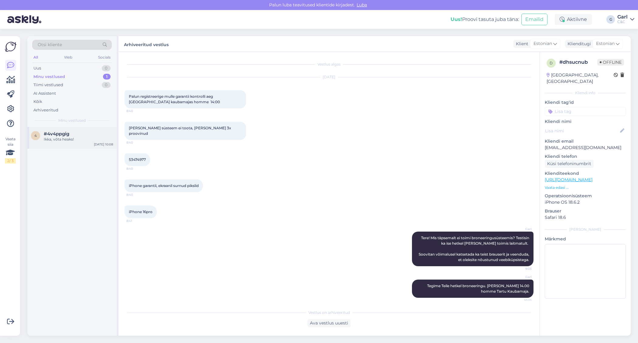
click at [74, 143] on div "4 #4v4ppgig Ikka, võta heaks! Sep 11 10:08" at bounding box center [71, 138] width 89 height 22
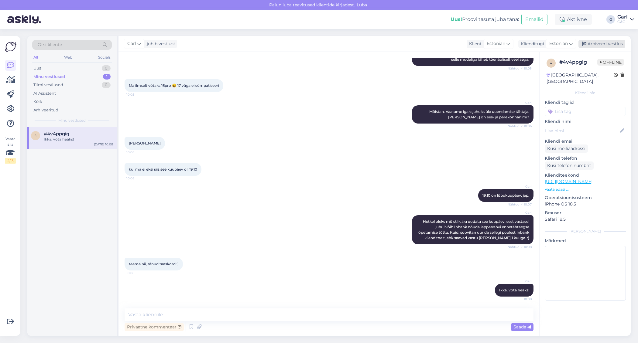
click at [599, 42] on div "Arhiveeri vestlus" at bounding box center [601, 44] width 47 height 8
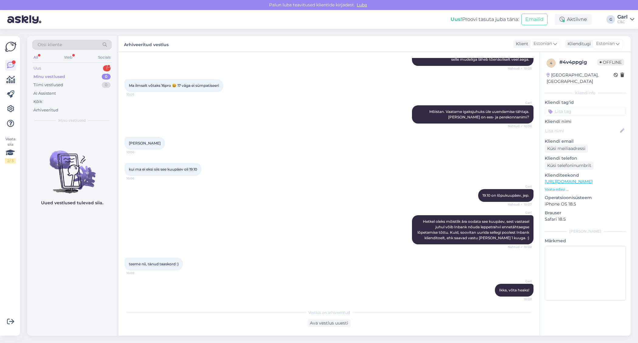
click at [81, 70] on div "Uus 1" at bounding box center [72, 68] width 80 height 9
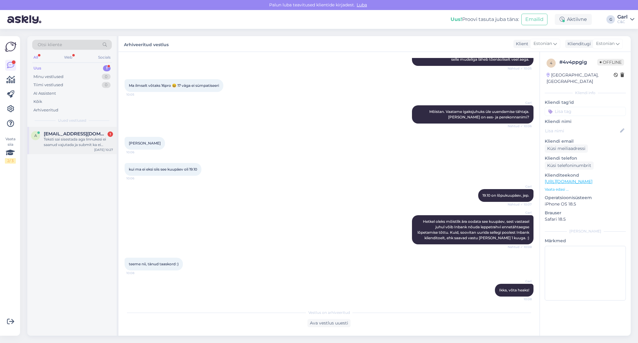
click at [90, 135] on div "argo@markeer.ee 1" at bounding box center [78, 133] width 69 height 5
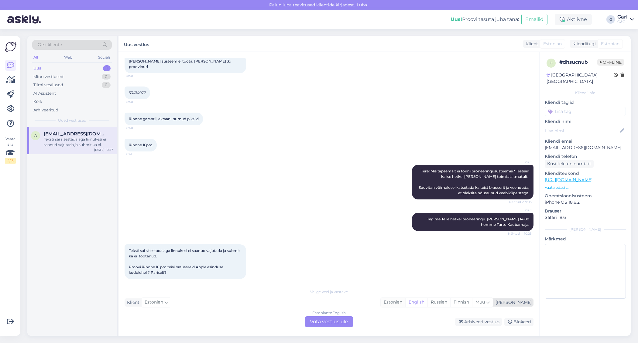
click at [405, 303] on div "Estonian" at bounding box center [393, 302] width 25 height 9
drag, startPoint x: 485, startPoint y: 323, endPoint x: 399, endPoint y: 249, distance: 113.7
click at [399, 249] on div "Vestlus algas Sep 11 2025 Palun registreerige mulle garantii kontrolli aeg tart…" at bounding box center [328, 194] width 421 height 284
click at [323, 322] on div "Estonian to Estonian Võta vestlus üle" at bounding box center [329, 322] width 48 height 11
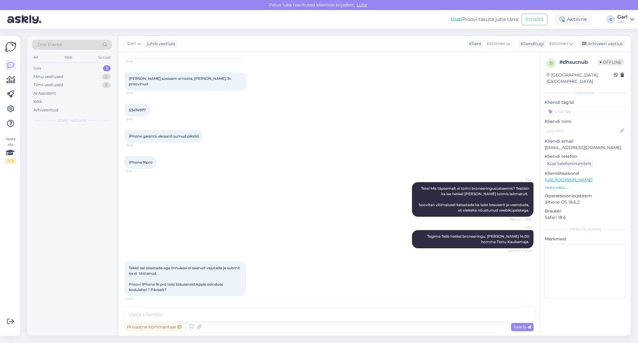
scroll to position [44, 0]
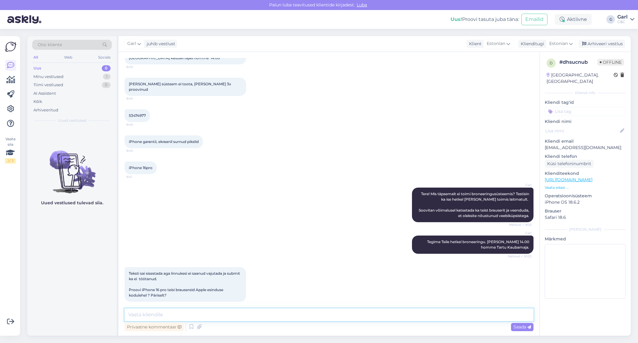
click at [323, 317] on textarea at bounding box center [329, 315] width 409 height 13
type textarea "Uurime ja anname info edasi veebiosakonnale."
click at [519, 329] on span "Saada" at bounding box center [522, 326] width 18 height 5
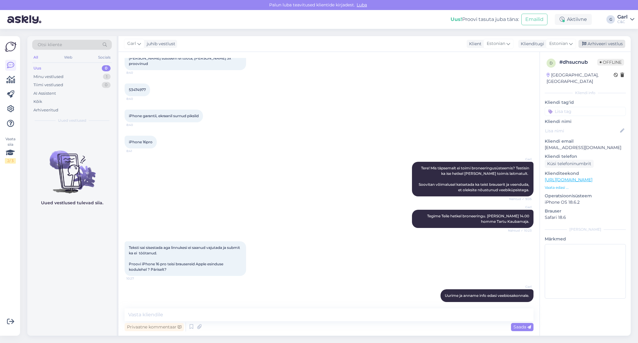
click at [612, 46] on div "Arhiveeri vestlus" at bounding box center [601, 44] width 47 height 8
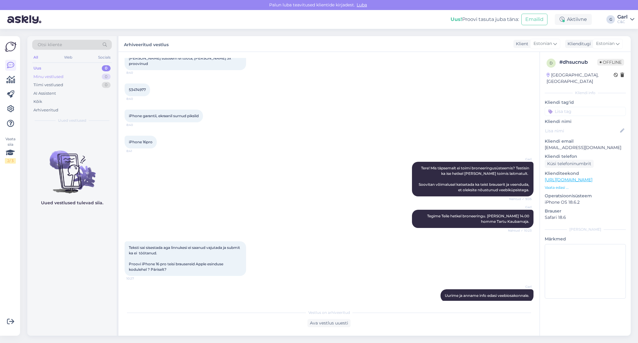
click at [99, 77] on div "Minu vestlused 0" at bounding box center [72, 77] width 80 height 9
click at [99, 66] on div "Uus 1" at bounding box center [72, 68] width 80 height 9
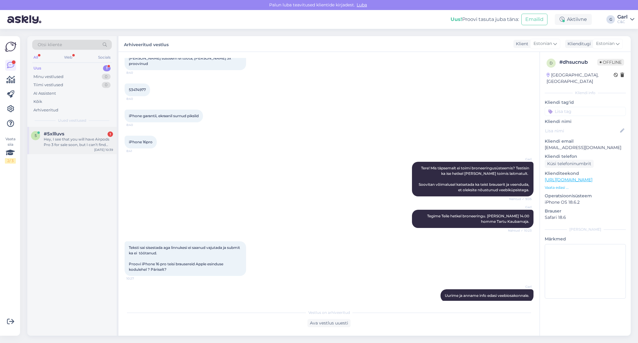
click at [85, 138] on div "Hey, I see that you will have Airpods Pro 3 for sale soon, but I can’t find any…" at bounding box center [78, 142] width 69 height 11
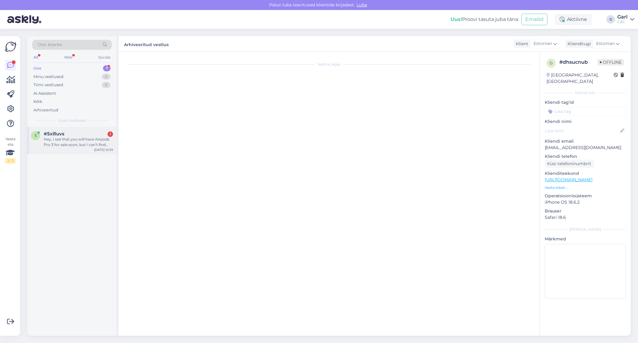
scroll to position [0, 0]
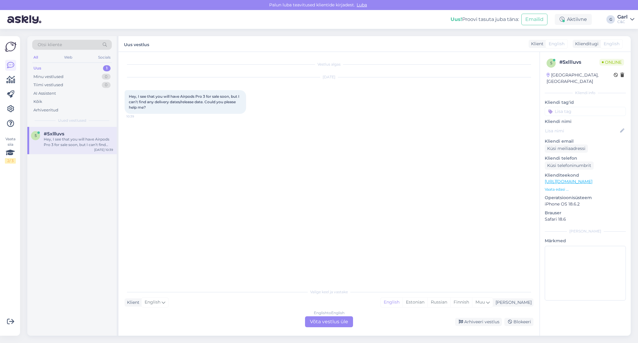
click at [327, 320] on div "English to English Võta vestlus üle" at bounding box center [329, 322] width 48 height 11
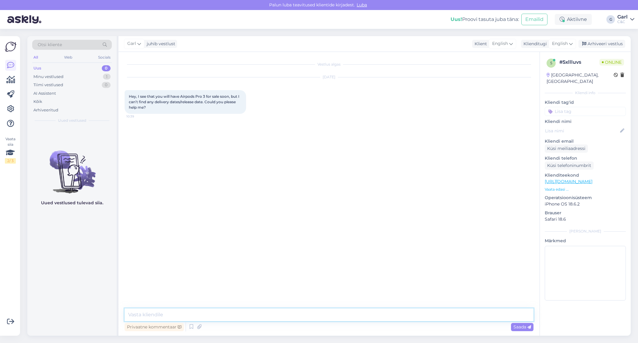
click at [327, 315] on textarea at bounding box center [329, 315] width 409 height 13
type textarea "Hello! AirPods Pro 3 will be launched on 19th of September, but the estimated d…"
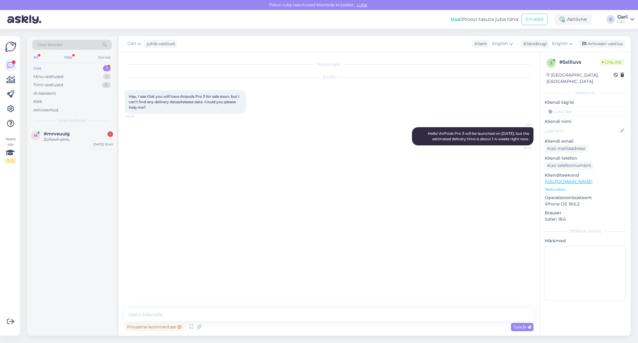
click at [101, 218] on div "m #mrveuulg 1 Добрый день, Sep 11 10:40" at bounding box center [71, 231] width 89 height 209
click at [190, 245] on div "Vestlus algas Sep 11 2025 Hey, I see that you will have Airpods Pro 3 for sale …" at bounding box center [332, 180] width 414 height 245
click at [87, 197] on div "m #mrveuulg 1 Добрый день, Sep 11 10:40" at bounding box center [71, 231] width 89 height 209
click at [78, 141] on div "Добрый день," at bounding box center [78, 139] width 69 height 5
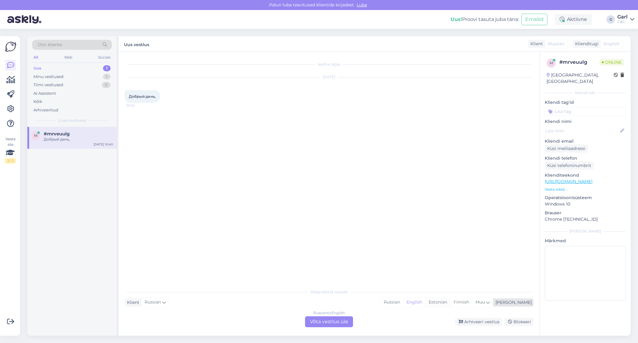
click at [450, 299] on div "Estonian" at bounding box center [437, 302] width 25 height 9
click at [328, 317] on div "Russian to Estonian Võta vestlus üle" at bounding box center [329, 322] width 48 height 11
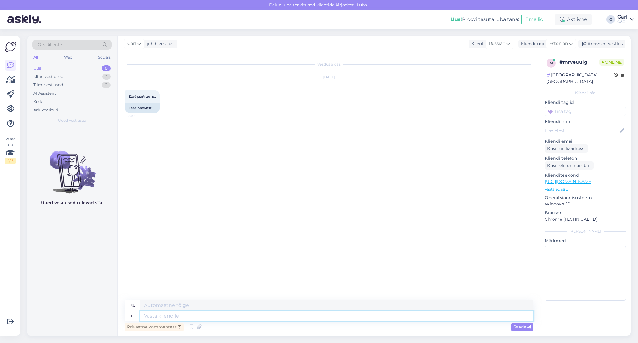
click at [328, 315] on textarea at bounding box center [336, 316] width 393 height 10
type textarea "Tere! K"
type textarea "Привет!"
type textarea "Tere! Kuidas sa"
type textarea "Привет, как дела?"
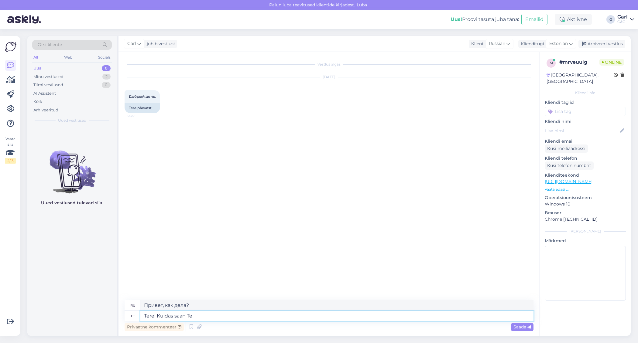
type textarea "Tere! Kuidas saan Tei"
type textarea "Здравствуйте! Как я могу"
type textarea "Tere! Kuidas saan Teile ab"
type textarea "Здравствуйте! Как с вами связаться?"
type textarea "Tere! Kuidas saan Teile abiks ol"
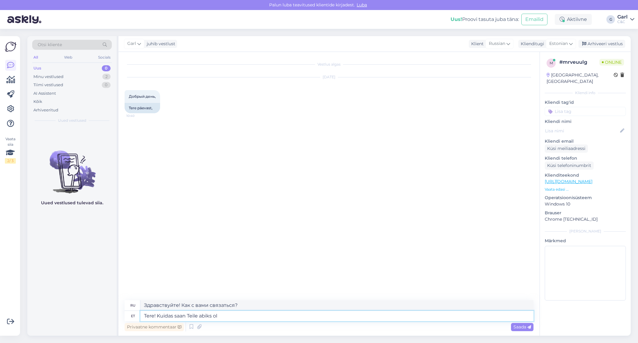
type textarea "Здравствуйте! Чем я могу вам помочь?"
type textarea "Tere! Kuidas saan Teile abiks olla?"
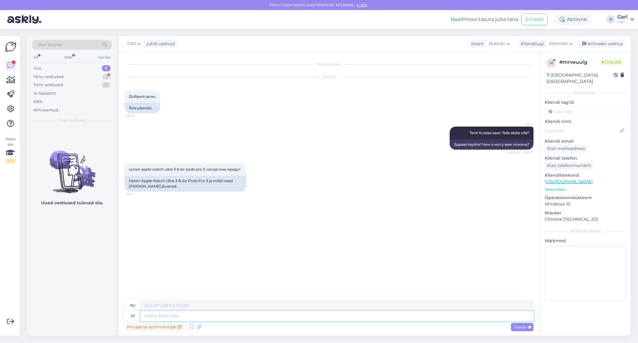
click at [207, 317] on textarea at bounding box center [336, 316] width 393 height 10
type textarea "Kahjuks"
type textarea "К сожалению"
type textarea "Kahjuks hetkel ei ole Teile täpsemat tarneaega vä"
type textarea "К сожалению, на данный момент такого нет."
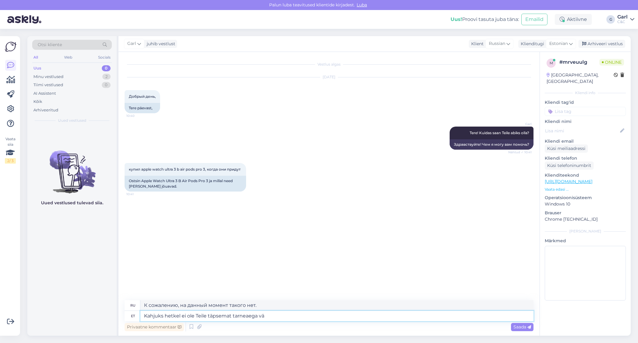
type textarea "Kahjuks hetkel ei ole Teile täpsemat tarneaega väl"
type textarea "К сожалению, на данный момент мы не можем сообщить Вам более точные сроки доста…"
type textarea "Kahjuks hetkel ei ole Teile täpsemat tarneaega väljastada. N"
type textarea "К сожалению, на данный момент мы не можем предоставить вам более точные сроки д…"
type textarea "Kahjuks hetkel ei ole Teile täpsemat tarneaega väljastada. Need tooted la"
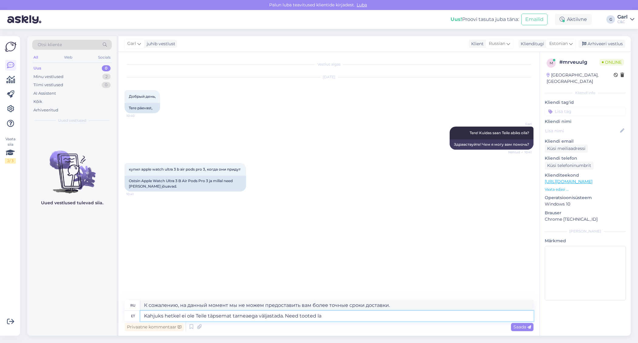
type textarea "К сожалению, в настоящее время мы не можем предоставить вам более точные сроки …"
type textarea "Kahjuks hetkel ei ole Teile täpsemat tarneaega väljastada. Need tooted lansseer…"
type textarea "К сожалению, на данный момент мы не можем предоставить вам более точные сроки д…"
type textarea "Kahjuks hetkel ei ole Teile täpsemat tarneaega väljastada. Need tooted lansseer…"
type textarea "К сожалению, на данный момент мы не можем сообщить вам точные сроки доставки. Э…"
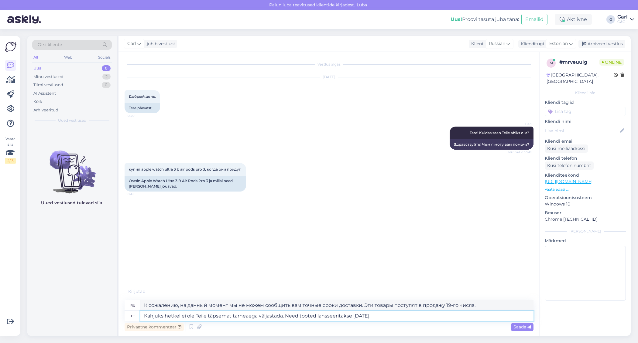
type textarea "Kahjuks hetkel ei ole Teile täpsemat tarneaega väljastada. Need tooted lansseer…"
type textarea "К сожалению, на данный момент мы не можем сообщить вам точную дату поставки. Эт…"
type textarea "Kahjuks hetkel ei ole Teile täpsemat tarneaega väljastada. Need tooted lansseer…"
type textarea "К сожалению, на данный момент мы не можем сообщить вам точную дату поставки. Эт…"
type textarea "Kahjuks hetkel ei ole Teile täpsemat tarneaega väljastada. Need tooted lansseer…"
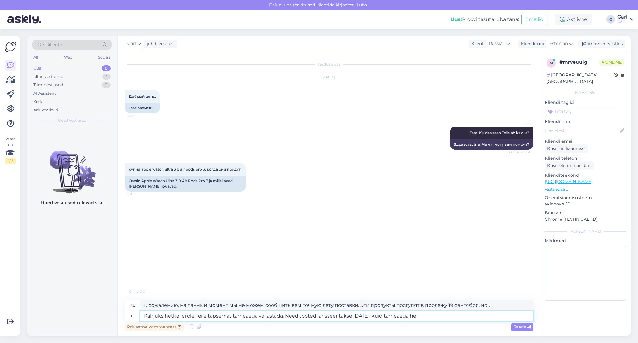
type textarea "К сожалению, на данный момент мы не можем сообщить вам более точные сроки доста…"
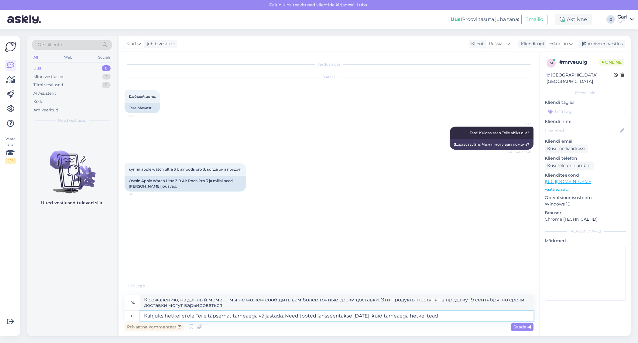
type textarea "Kahjuks hetkel ei ole Teile täpsemat tarneaega väljastada. Need tooted lansseer…"
type textarea "К сожалению, на данный момент мы не можем предоставить вам более точные сроки д…"
type textarea "Kahjuks hetkel ei ole Teile täpsemat tarneaega väljastada. Need tooted lansseer…"
type textarea "К сожалению, на данный момент мы не можем сообщить вам более точные сроки доста…"
type textarea "Kahjuks hetkel ei ole Teile täpsemat tarneaega väljastada. Need tooted lansseer…"
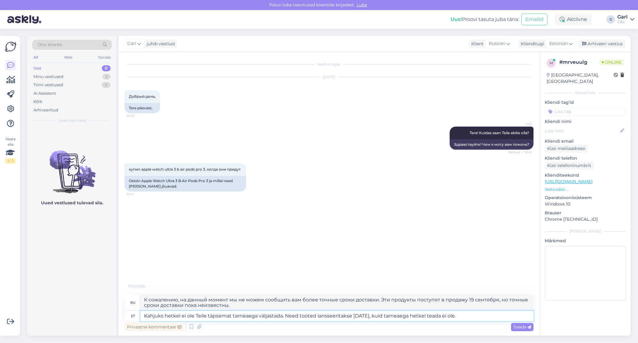
type textarea "К сожалению, на данный момент мы не можем сообщить вам точные сроки доставки. Э…"
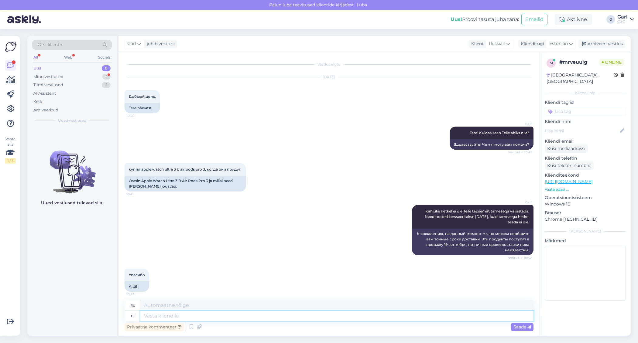
scroll to position [3, 0]
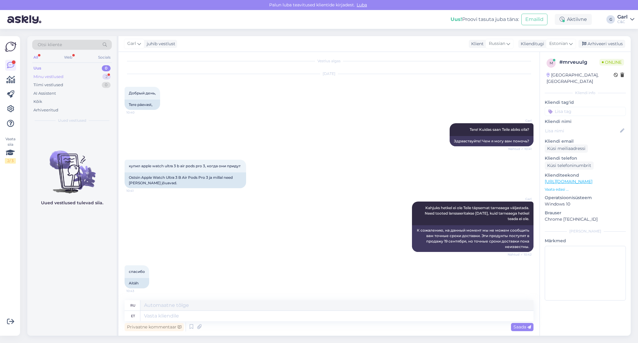
click at [95, 75] on div "Minu vestlused 2" at bounding box center [72, 77] width 80 height 9
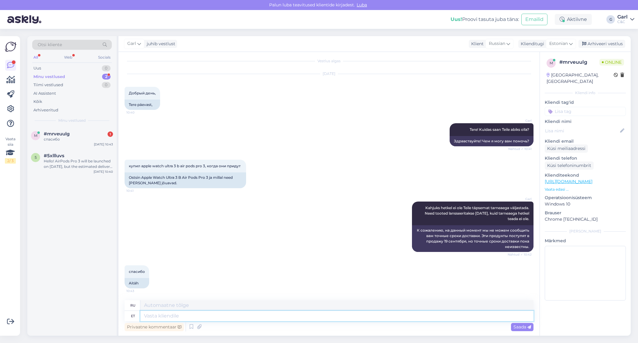
click at [178, 317] on textarea at bounding box center [336, 316] width 393 height 10
type textarea "Palun!"
type textarea "Пожалуйста!"
type textarea "Palun!"
click at [203, 310] on textarea "Пожалуйста!" at bounding box center [336, 305] width 393 height 10
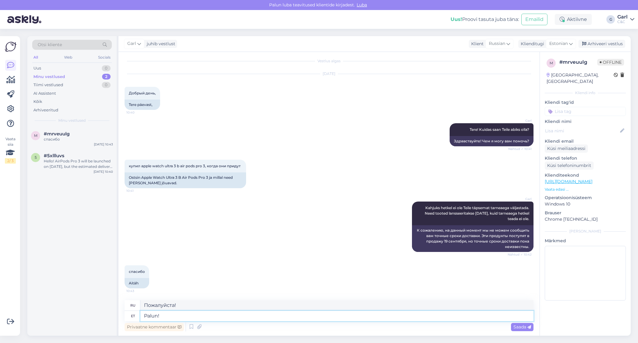
click at [183, 318] on textarea "Palun!" at bounding box center [336, 316] width 393 height 10
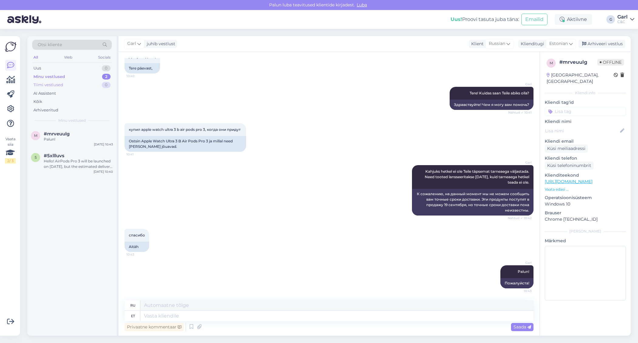
click at [84, 81] on div "Tiimi vestlused 0" at bounding box center [72, 85] width 80 height 9
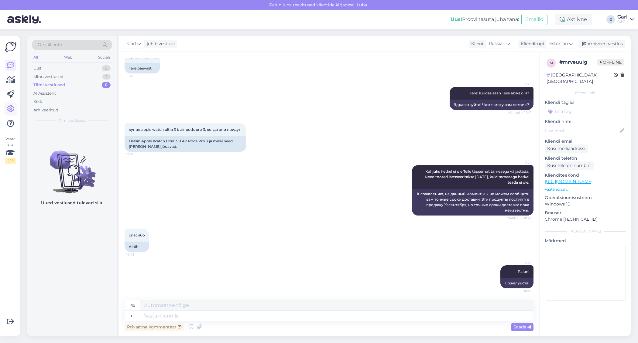
click at [15, 108] on link at bounding box center [10, 109] width 11 height 11
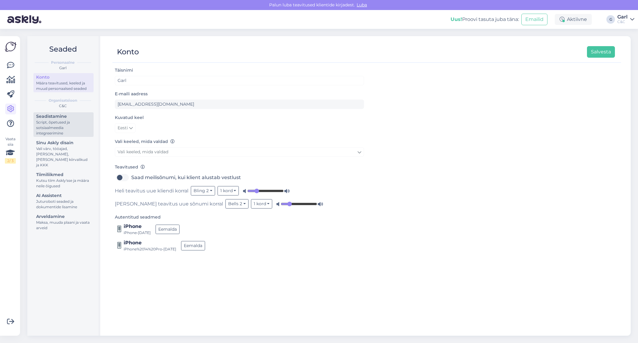
click at [49, 116] on div "Seadistamine" at bounding box center [63, 116] width 55 height 6
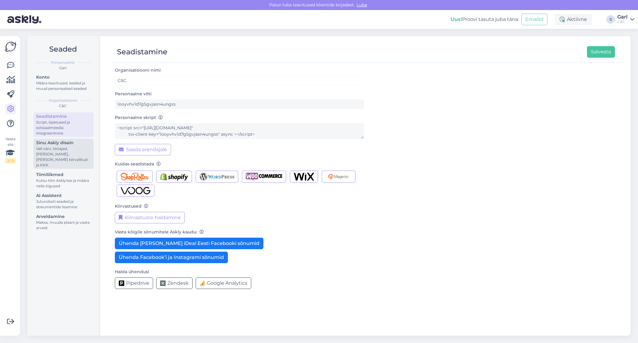
click at [60, 150] on div "Vali värv, tööajad, lisa meilivorm, kõne kiirvalikud ja KKK" at bounding box center [63, 157] width 55 height 22
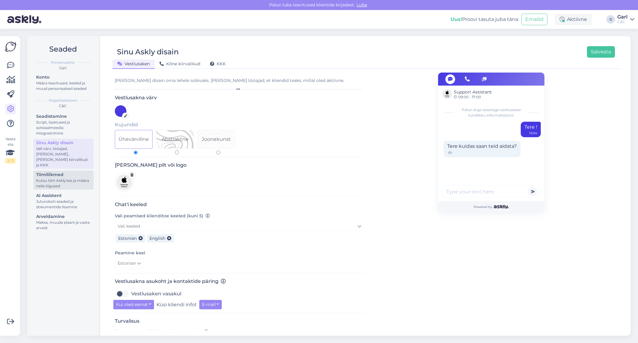
click at [63, 178] on div "Kutsu tiim Askly'sse ja määra neile õigused" at bounding box center [63, 183] width 55 height 11
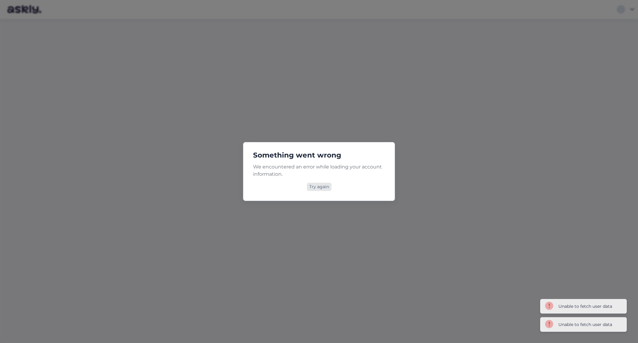
click at [314, 184] on div "Try again" at bounding box center [319, 187] width 25 height 8
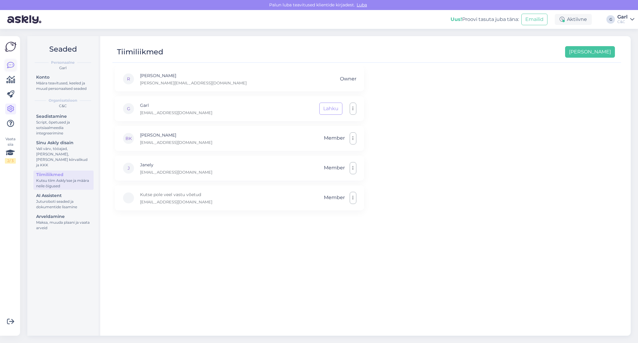
click at [12, 62] on icon at bounding box center [10, 65] width 7 height 7
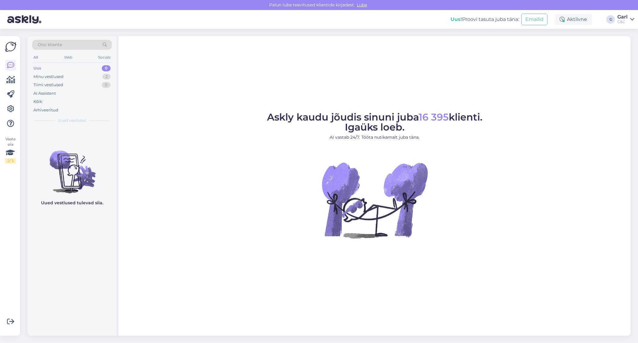
click at [12, 46] on img at bounding box center [11, 47] width 12 height 12
click at [12, 111] on icon at bounding box center [10, 108] width 7 height 7
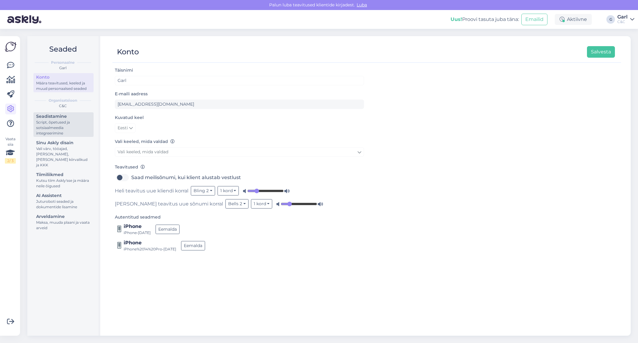
click at [59, 125] on div "Script, õpetused ja sotsiaalmeedia integreerimine" at bounding box center [63, 128] width 55 height 16
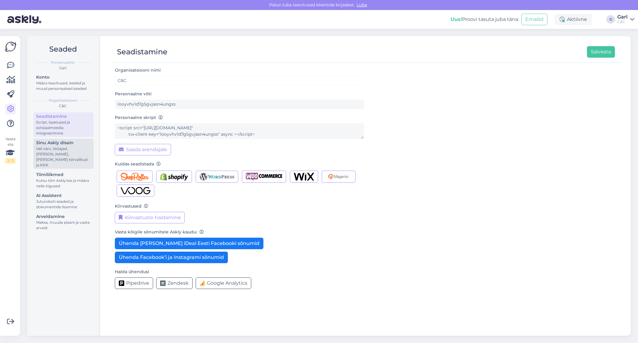
click at [68, 145] on div "Sinu Askly disain" at bounding box center [63, 143] width 55 height 6
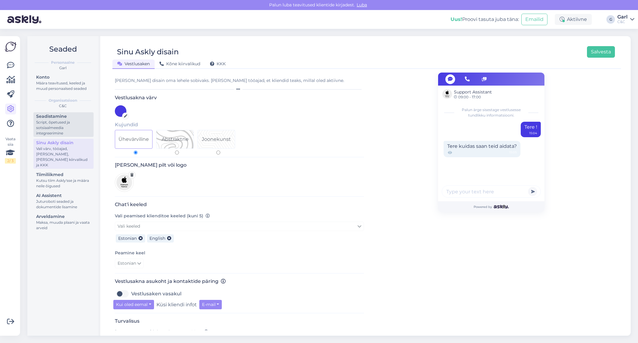
click at [65, 119] on div "Seadistamine" at bounding box center [63, 116] width 55 height 6
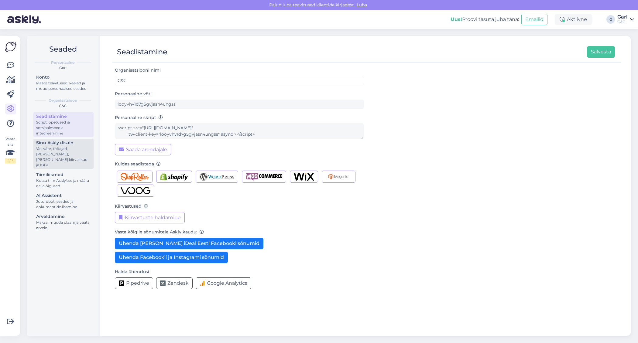
click at [58, 150] on div "Vali värv, tööajad, lisa meilivorm, kõne kiirvalikud ja KKK" at bounding box center [63, 157] width 55 height 22
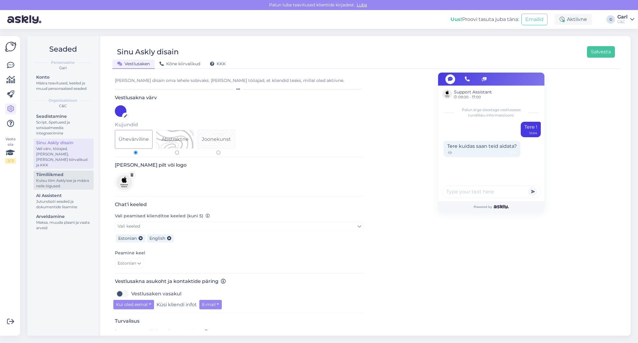
click at [56, 178] on div "Kutsu tiim Askly'sse ja määra neile õigused" at bounding box center [63, 183] width 55 height 11
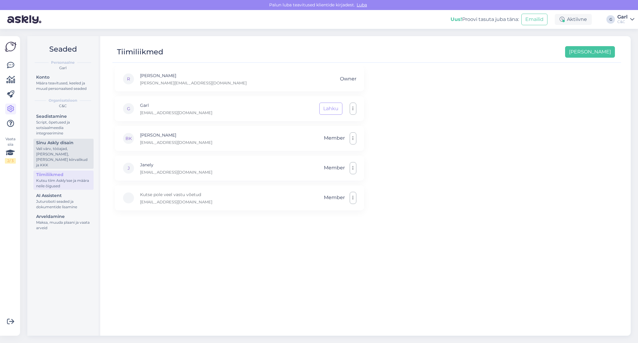
click at [56, 158] on div "Vali värv, tööajad, lisa meilivorm, kõne kiirvalikud ja KKK" at bounding box center [63, 157] width 55 height 22
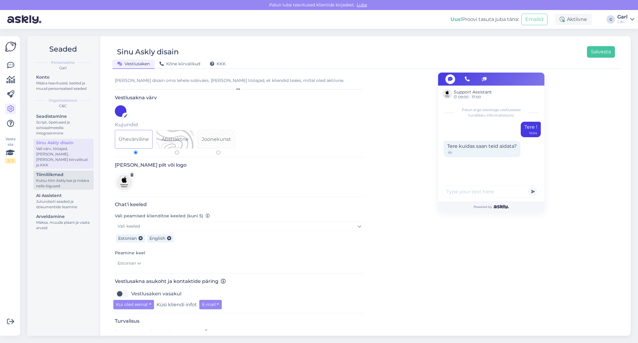
click at [56, 178] on div "Kutsu tiim Askly'sse ja määra neile õigused" at bounding box center [63, 183] width 55 height 11
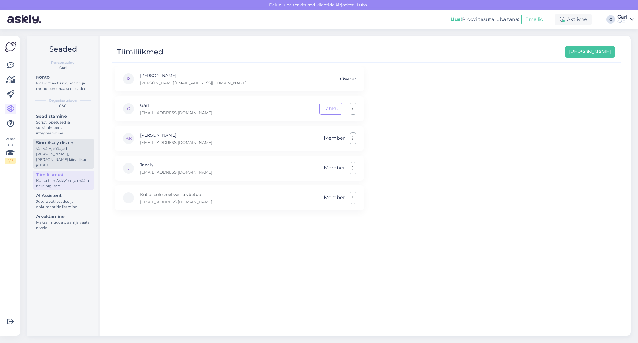
click at [57, 155] on div "Vali värv, tööajad, lisa meilivorm, kõne kiirvalikud ja KKK" at bounding box center [63, 157] width 55 height 22
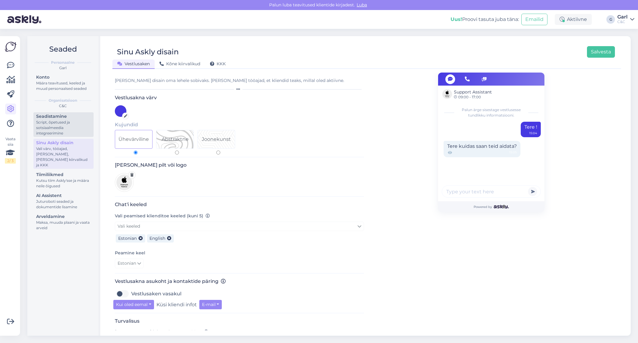
click at [67, 123] on div "Script, õpetused ja sotsiaalmeedia integreerimine" at bounding box center [63, 128] width 55 height 16
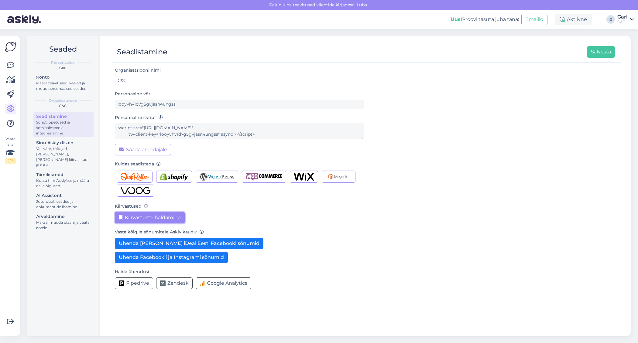
click at [145, 217] on button "Kiirvastuste haldamine" at bounding box center [150, 218] width 70 height 12
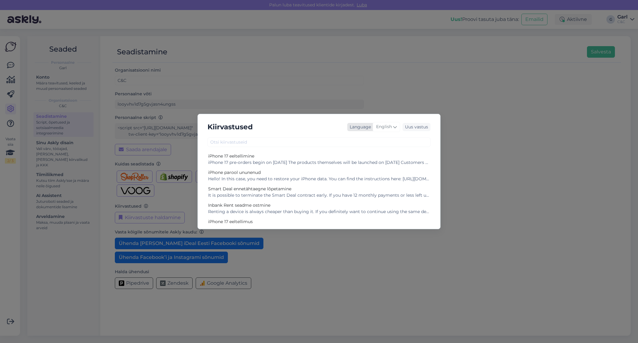
click at [386, 129] on span "English" at bounding box center [384, 127] width 16 height 7
click at [368, 213] on link "Estonian" at bounding box center [373, 212] width 67 height 10
click at [319, 164] on div "iPhone 17 eeltellimine algab 12. septembril. Tooted ise lansseeritakse 19. sept…" at bounding box center [319, 162] width 222 height 6
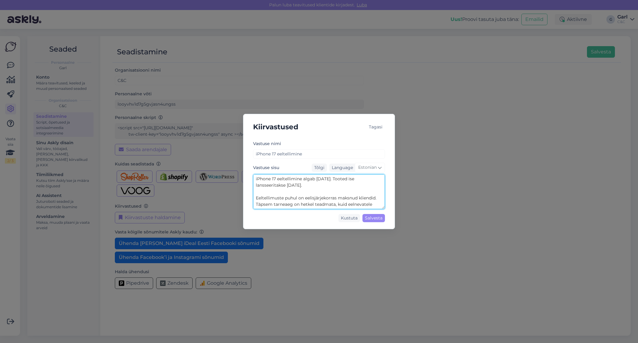
click at [305, 180] on textarea "iPhone 17 eeltellimine algab 12. septembril. Tooted ise lansseeritakse 19. sept…" at bounding box center [319, 191] width 132 height 35
click at [150, 114] on div "Kiirvastused Tagasi Vastuse nimi iPhone 17 eeltellimine Vastuse sisu Tõlgi Lang…" at bounding box center [319, 171] width 638 height 343
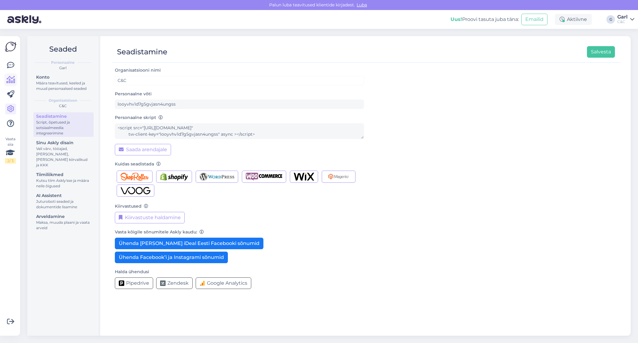
click at [11, 75] on link at bounding box center [10, 79] width 11 height 11
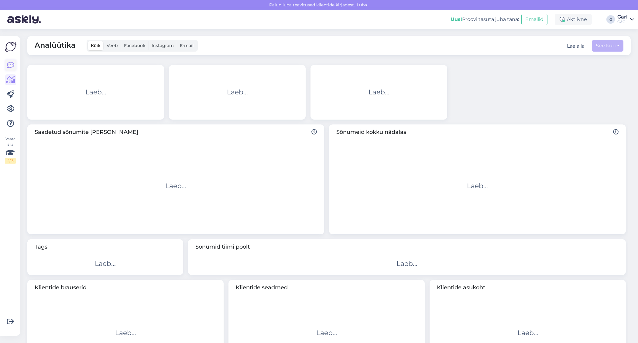
click at [9, 62] on icon at bounding box center [10, 65] width 7 height 7
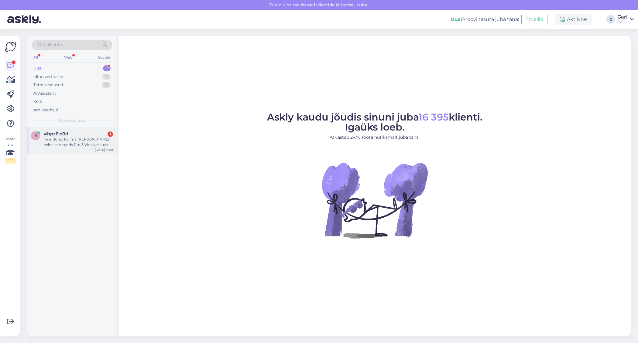
click at [103, 138] on div "Tere! Juhul kui ma täna eeltellin Airpods Pro 3 Viru Keskuse esindusse, kas ma …" at bounding box center [78, 142] width 69 height 11
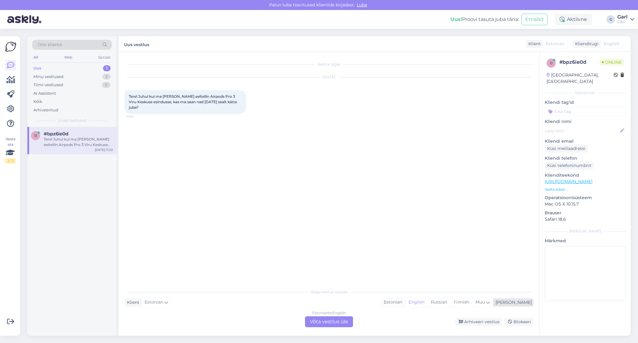
click at [405, 302] on div "Estonian" at bounding box center [393, 302] width 25 height 9
click at [337, 322] on div "Estonian to Estonian Võta vestlus üle" at bounding box center [329, 322] width 48 height 11
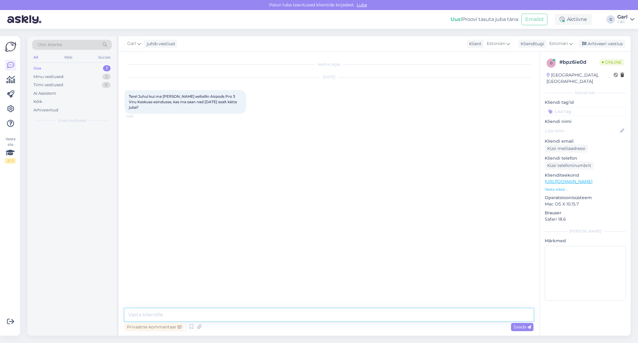
click at [337, 320] on textarea at bounding box center [329, 315] width 409 height 13
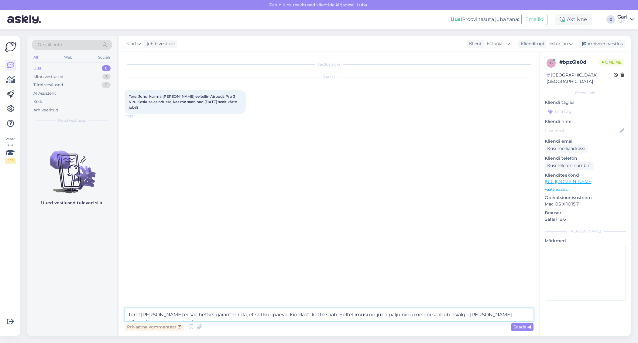
type textarea "Tere! Kahjuks ei saa hetkel garanteerida, et sel kuupäeval kindlasti kätte saab…"
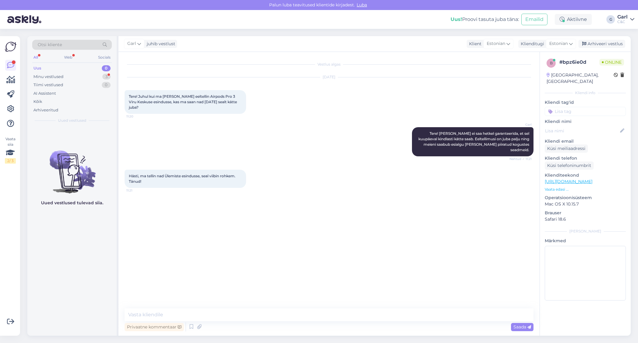
click at [217, 325] on div "Privaatne kommentaar Saada" at bounding box center [329, 327] width 409 height 12
click at [217, 317] on textarea at bounding box center [329, 315] width 409 height 13
type textarea "Rõõm kuulda! Võtke heaks!"
click at [97, 76] on div "Minu vestlused 3" at bounding box center [72, 77] width 80 height 9
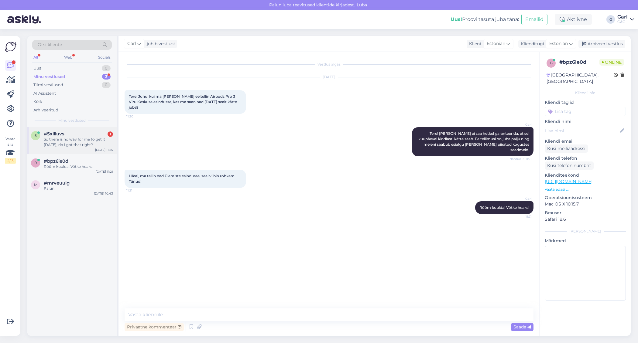
click at [92, 146] on div "So there is no way for me to get it tomorrow, do I got that right?" at bounding box center [78, 142] width 69 height 11
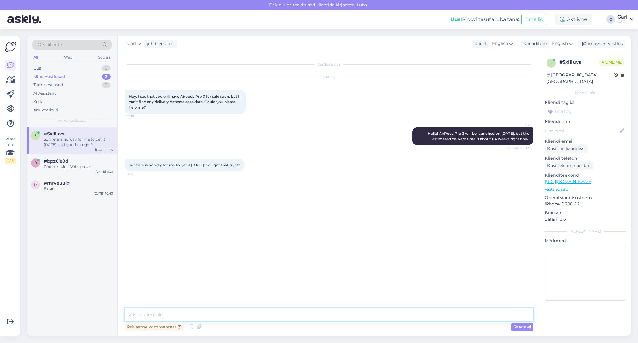
click at [228, 311] on textarea at bounding box center [329, 315] width 409 height 13
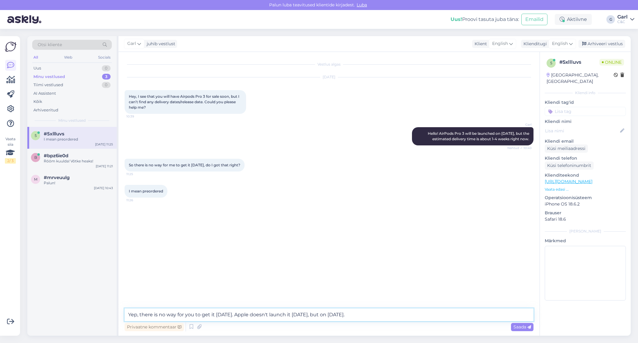
type textarea "Yep, there is no way for you to get it tomorrow. Apple doesn't launch it tomorr…"
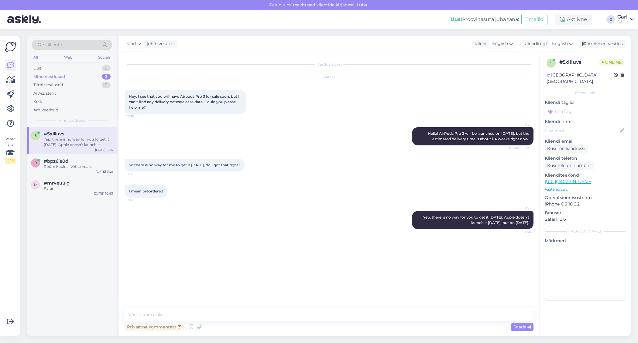
click at [304, 301] on div "Vestlus algas Sep 11 2025 Hey, I see that you will have Airpods Pro 3 for sale …" at bounding box center [332, 180] width 414 height 245
click at [296, 315] on textarea at bounding box center [329, 315] width 409 height 13
click at [206, 310] on textarea at bounding box center [329, 315] width 409 height 13
click at [209, 313] on textarea at bounding box center [329, 315] width 409 height 13
type textarea "We cannot guarantee"
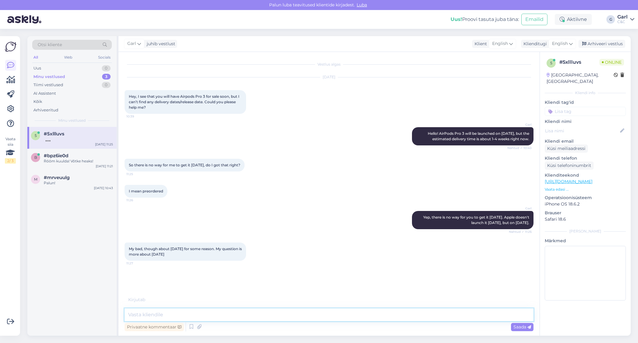
paste textarea "Unfortunately, we cannot guarantee that we will be able to complete your order …"
type textarea "Unfortunately, we cannot guarantee that we will be able to complete your order …"
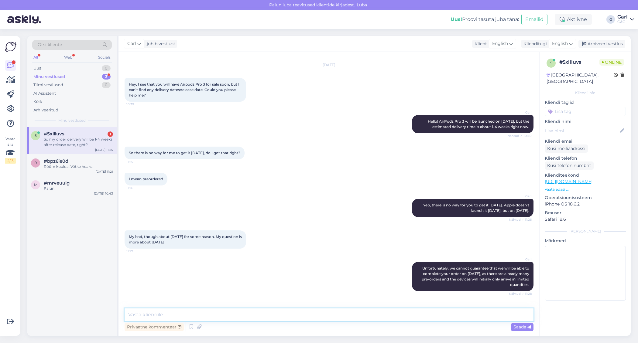
scroll to position [44, 0]
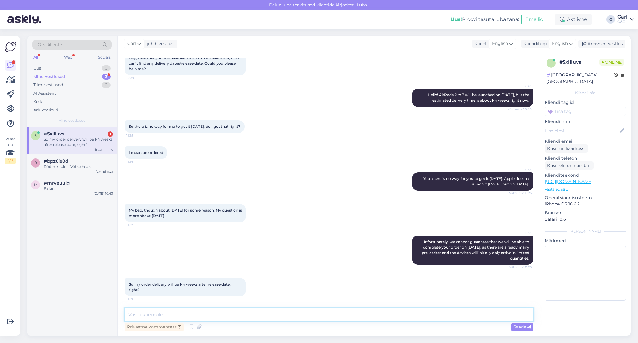
click at [219, 312] on textarea at bounding box center [329, 315] width 409 height 13
type textarea "That's the estimated delivery time, but I'm pretty sure that we will be able to…"
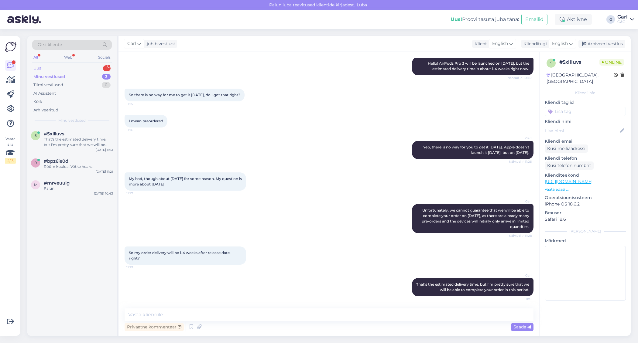
click at [82, 69] on div "Uus 1" at bounding box center [72, 68] width 80 height 9
click at [88, 133] on div "#kigzuadn 1" at bounding box center [78, 133] width 69 height 5
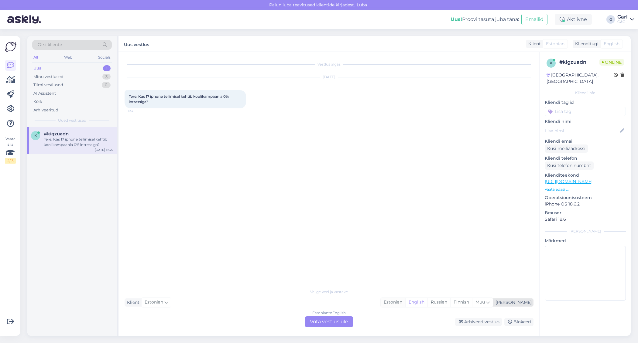
click at [405, 305] on div "Estonian" at bounding box center [393, 302] width 25 height 9
click at [336, 322] on div "Estonian to Estonian Võta vestlus üle" at bounding box center [329, 322] width 48 height 11
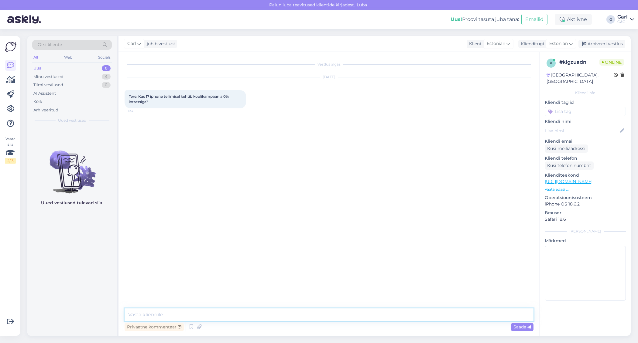
click at [336, 317] on textarea at bounding box center [329, 315] width 409 height 13
type textarea "Tere! Paraku iPhone 17 mudelitele see kampaania ei rakendu."
click at [608, 47] on div "Arhiveeri vestlus" at bounding box center [601, 44] width 47 height 8
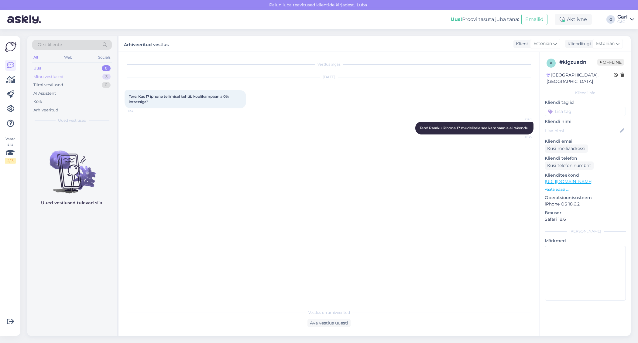
click at [99, 75] on div "Minu vestlused 3" at bounding box center [72, 77] width 80 height 9
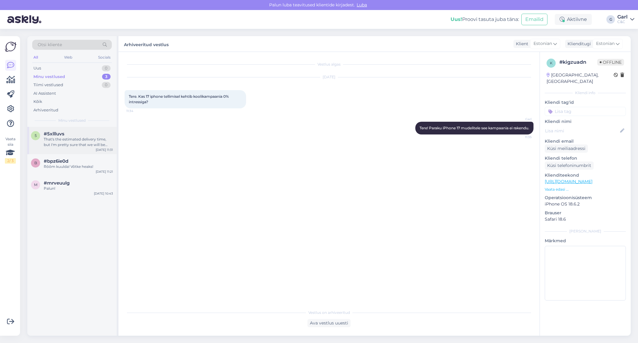
click at [76, 137] on div "That's the estimated delivery time, but I'm pretty sure that we will be able to…" at bounding box center [78, 142] width 69 height 11
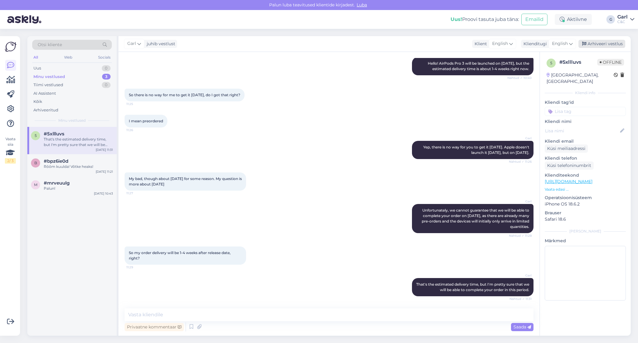
click at [590, 44] on div "Arhiveeri vestlus" at bounding box center [601, 44] width 47 height 8
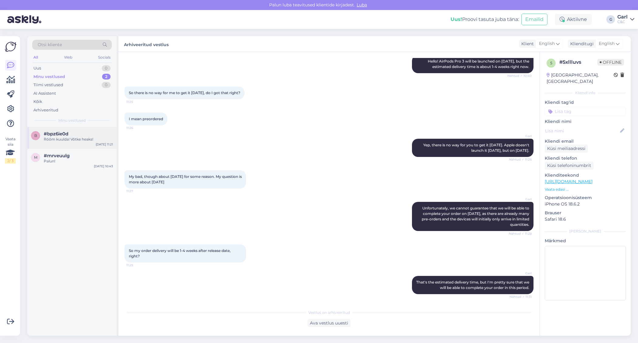
click at [90, 140] on div "Rõõm kuulda! Võtke heaks!" at bounding box center [78, 139] width 69 height 5
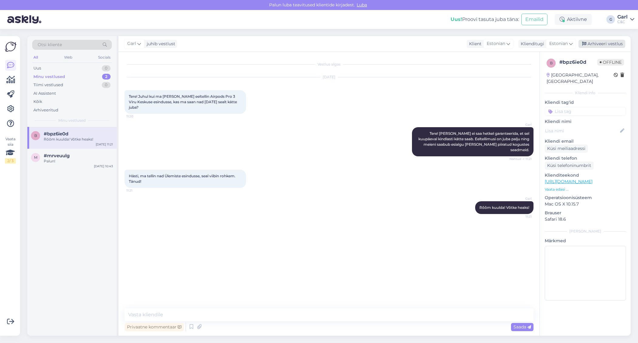
click at [596, 43] on div "Arhiveeri vestlus" at bounding box center [601, 44] width 47 height 8
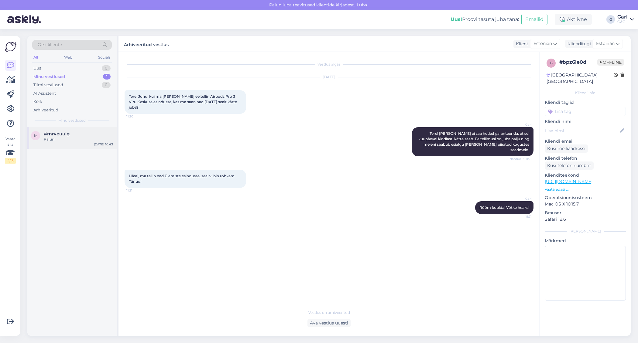
click at [79, 132] on div "#mrveuulg" at bounding box center [78, 133] width 69 height 5
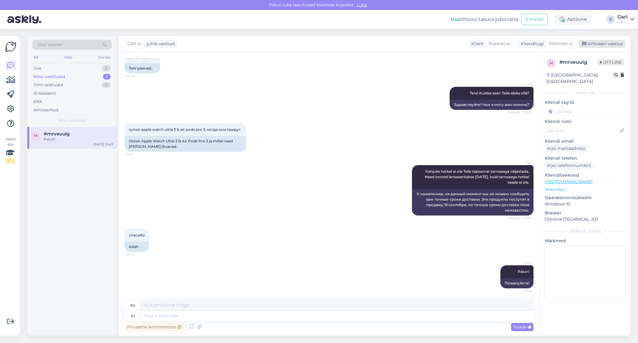
click at [598, 46] on div "Arhiveeri vestlus" at bounding box center [601, 44] width 47 height 8
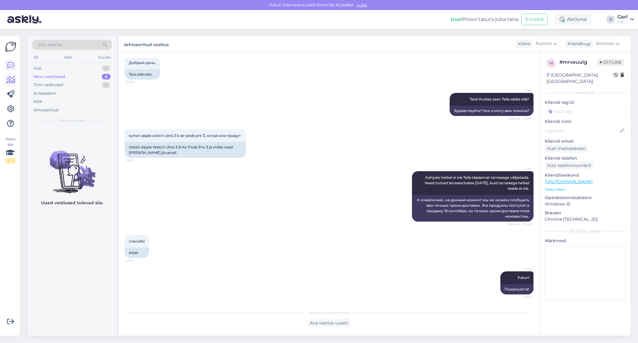
click at [6, 79] on link at bounding box center [10, 79] width 11 height 11
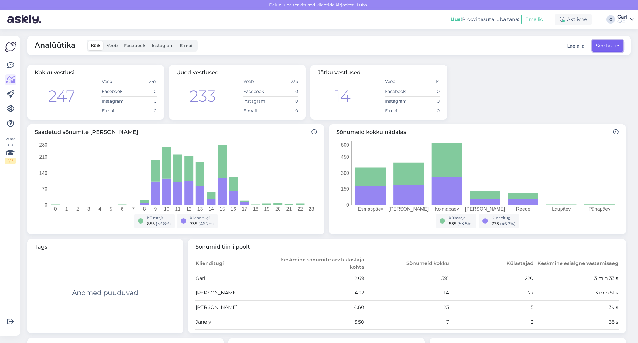
click at [612, 45] on button "See kuu" at bounding box center [608, 46] width 32 height 12
select select "8"
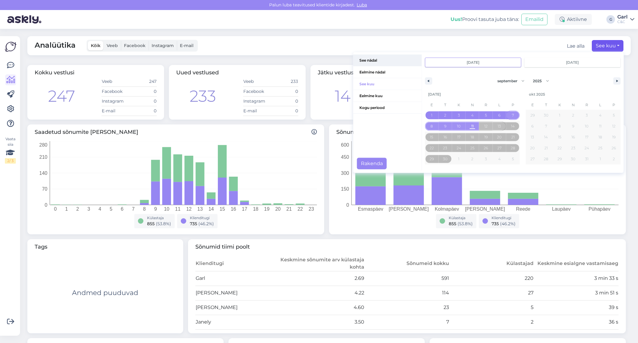
click at [386, 63] on span "See nädal" at bounding box center [387, 61] width 68 height 12
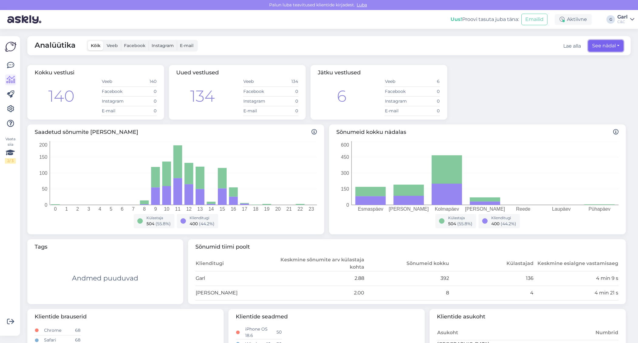
click at [605, 46] on button "See nädal" at bounding box center [605, 46] width 35 height 12
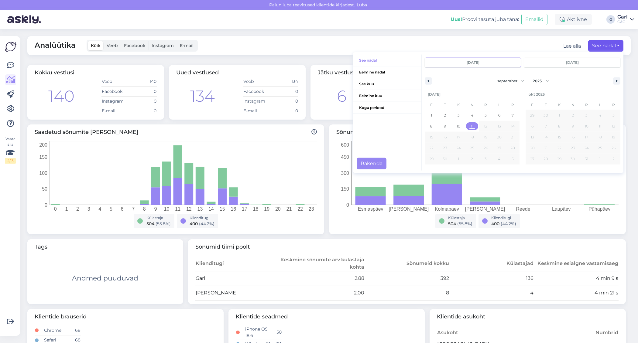
click at [471, 123] on span "11" at bounding box center [472, 126] width 2 height 11
type input "sept 11 2025"
click at [372, 166] on button "Rakenda" at bounding box center [372, 164] width 30 height 12
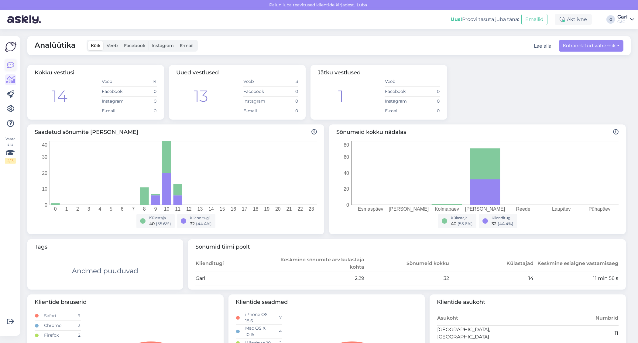
click at [9, 65] on icon at bounding box center [10, 65] width 7 height 7
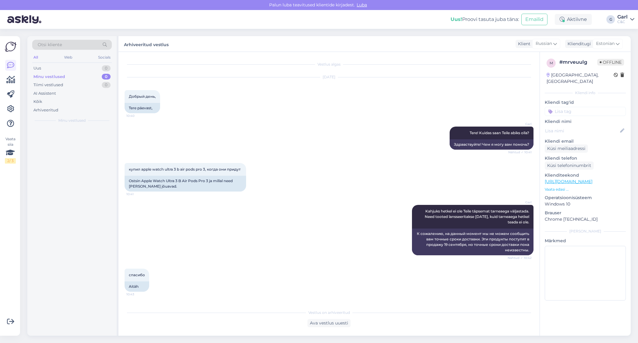
scroll to position [34, 0]
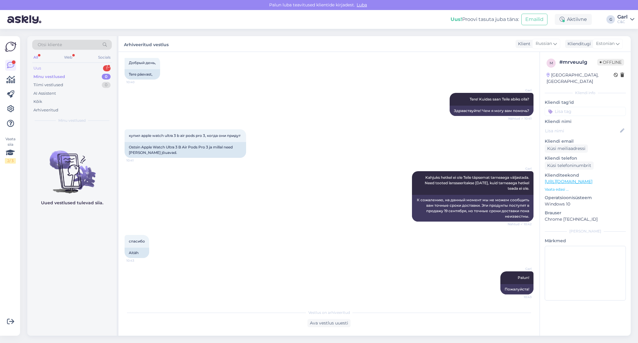
click at [68, 67] on div "Uus 1" at bounding box center [72, 68] width 80 height 9
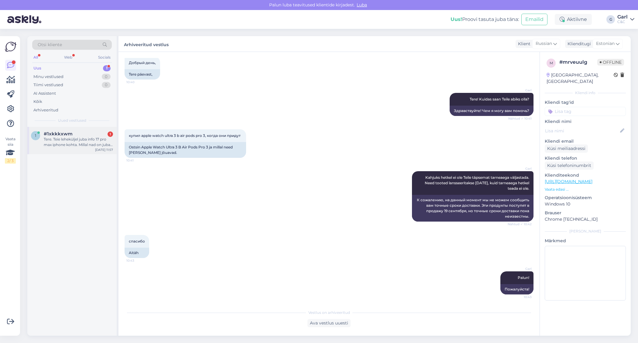
click at [87, 135] on div "#1xkkkxwm 1" at bounding box center [78, 133] width 69 height 5
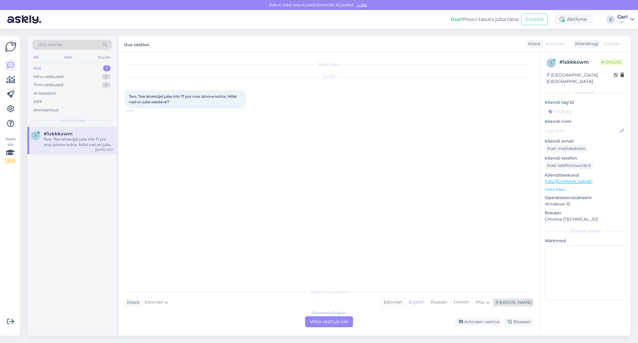
click at [405, 303] on div "Estonian" at bounding box center [393, 302] width 25 height 9
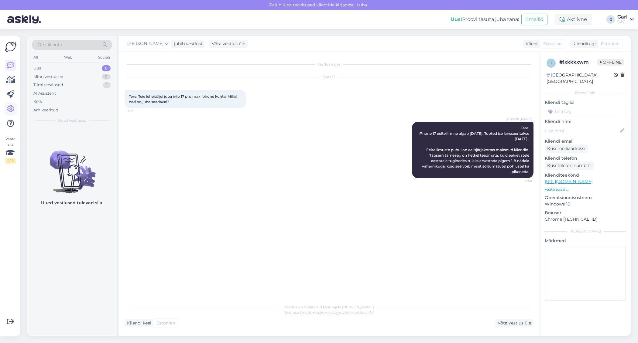
click at [9, 106] on icon at bounding box center [10, 108] width 7 height 7
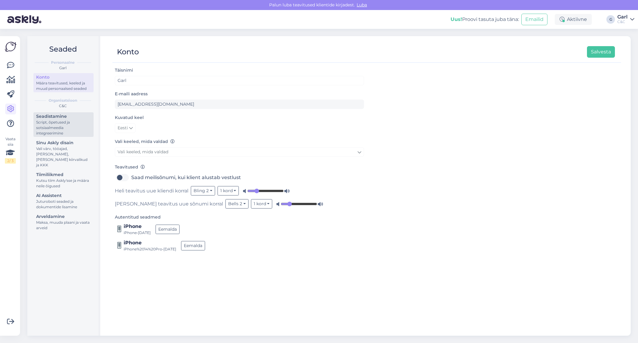
click at [72, 122] on div "Script, õpetused ja sotsiaalmeedia integreerimine" at bounding box center [63, 128] width 55 height 16
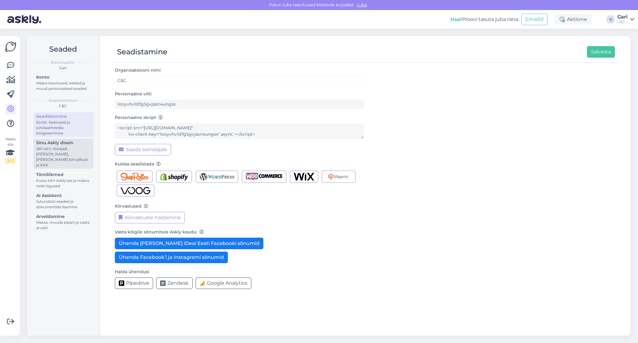
click at [67, 152] on div "Vali värv, tööajad, lisa meilivorm, kõne kiirvalikud ja KKK" at bounding box center [63, 157] width 55 height 22
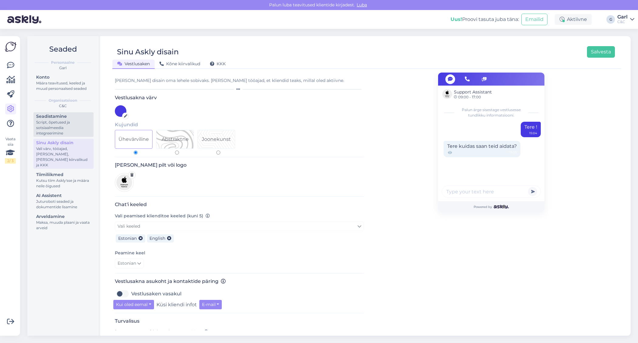
click at [67, 128] on div "Script, õpetused ja sotsiaalmeedia integreerimine" at bounding box center [63, 128] width 55 height 16
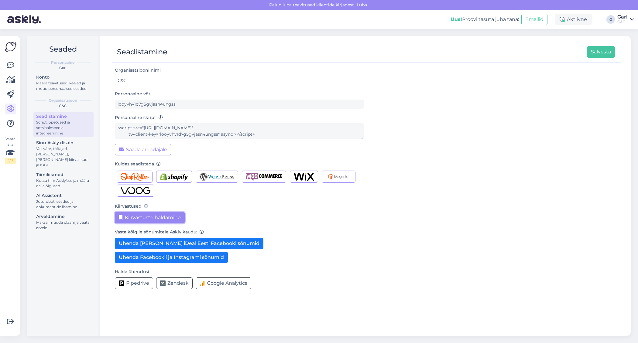
click at [139, 214] on button "Kiirvastuste haldamine" at bounding box center [150, 218] width 70 height 12
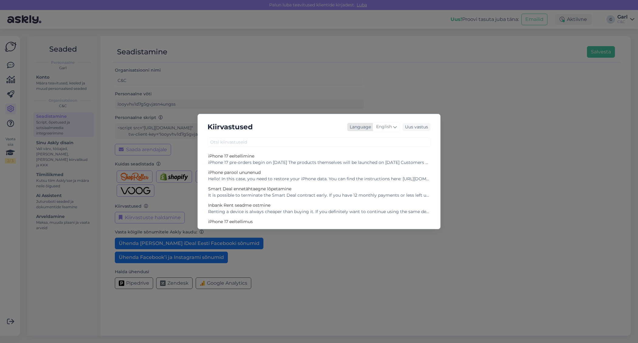
click at [388, 128] on span "English" at bounding box center [384, 127] width 16 height 7
click at [361, 210] on link "Estonian" at bounding box center [373, 208] width 67 height 10
click at [331, 180] on div "Tere! Sellisel juhul tuleb iPhone'i andmed taastada. Juhendi leiate siit: https…" at bounding box center [319, 179] width 222 height 6
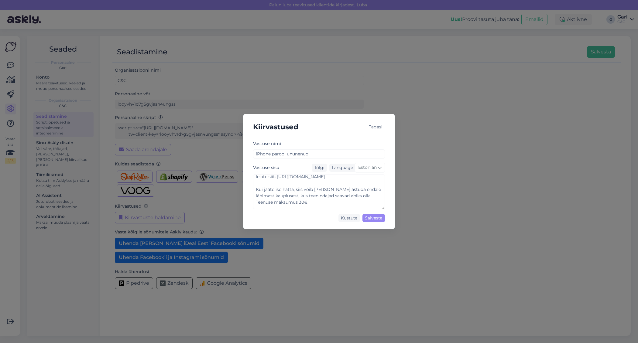
scroll to position [0, 0]
click at [384, 124] on div "Tagasi" at bounding box center [375, 127] width 19 height 8
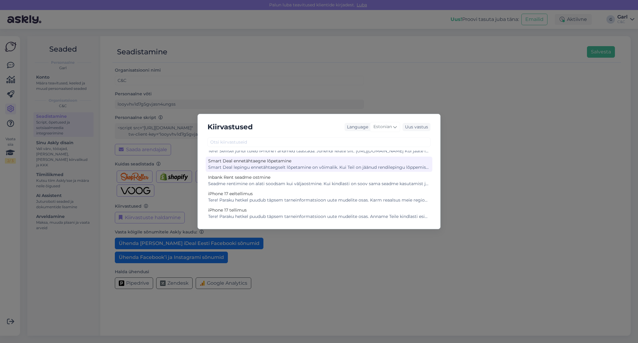
scroll to position [31, 0]
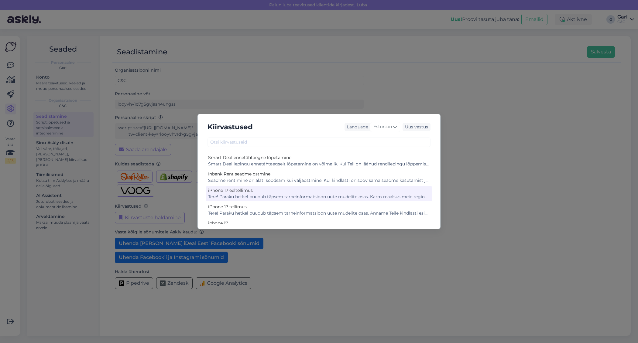
click at [285, 194] on div "Tere! Paraku hetkel puudub täpsem tarneinformatsioon uute mudelite osas. Karm r…" at bounding box center [319, 197] width 222 height 6
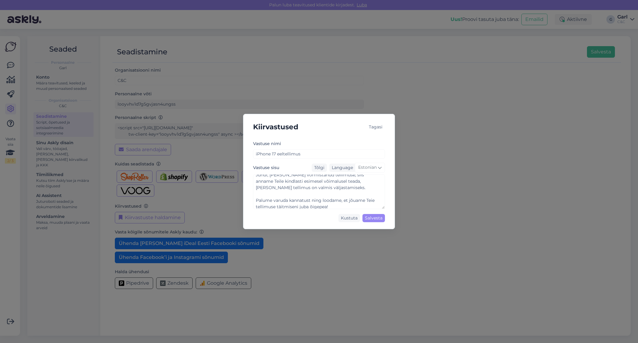
scroll to position [96, 0]
click at [314, 193] on textarea "Tere! Paraku hetkel puudub täpsem tarneinformatsioon uute mudelite osas. Karm r…" at bounding box center [319, 191] width 132 height 35
click at [294, 188] on textarea "Tere! Paraku hetkel puudub täpsem tarneinformatsioon uute mudelite osas. Karm r…" at bounding box center [319, 191] width 132 height 35
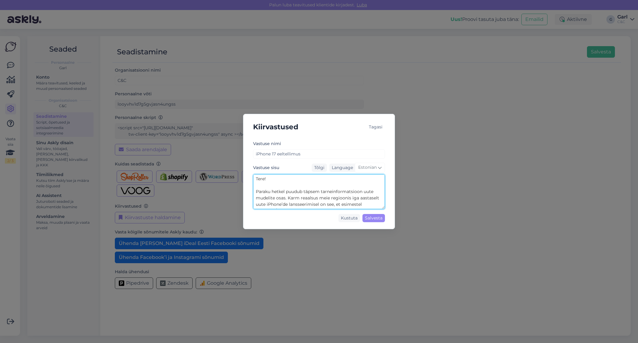
click at [262, 181] on textarea "Tere! Paraku hetkel puudub täpsem tarneinformatsioon uute mudelite osas. Karm r…" at bounding box center [319, 191] width 132 height 35
click at [305, 199] on textarea "Tere! Paraku hetkel puudub täpsem tarneinformatsioon uute mudelite osas. Karm r…" at bounding box center [319, 191] width 132 height 35
click at [435, 106] on div "Kiirvastused Tagasi Vastuse nimi iPhone 17 eeltellimus Vastuse sisu Tõlgi Langu…" at bounding box center [319, 171] width 638 height 343
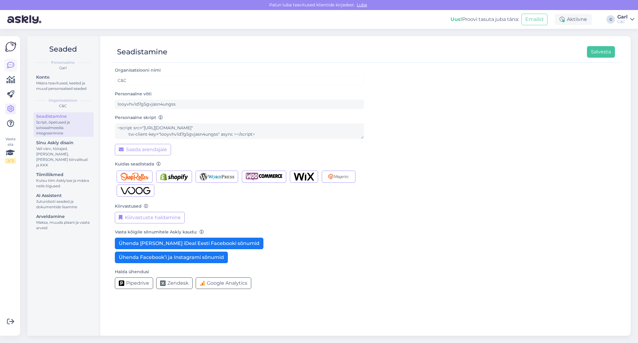
click at [12, 65] on icon at bounding box center [10, 65] width 7 height 7
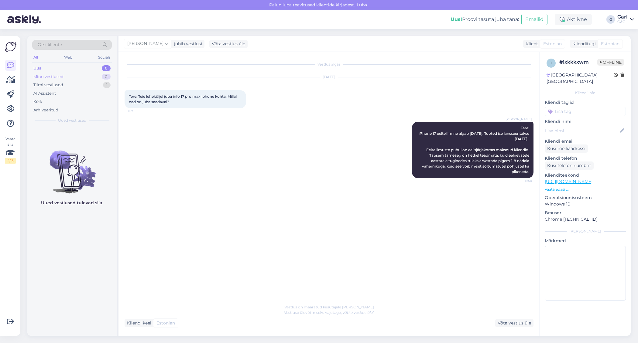
click at [102, 77] on div "0" at bounding box center [106, 77] width 9 height 6
click at [99, 85] on div "Tiimi vestlused 1" at bounding box center [72, 85] width 80 height 9
click at [109, 67] on div "1" at bounding box center [107, 68] width 8 height 6
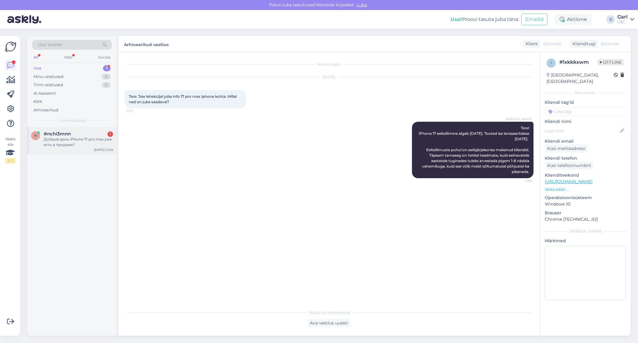
click at [81, 137] on div "Добрый день iPhone 17 pro max уже есть в продаже?" at bounding box center [78, 142] width 69 height 11
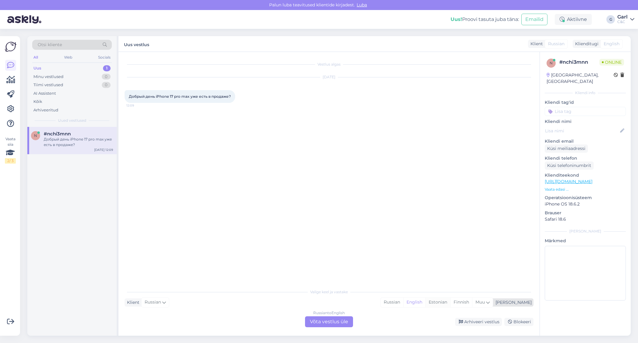
click at [450, 301] on div "Estonian" at bounding box center [437, 302] width 25 height 9
click at [333, 322] on div "Russian to Estonian Võta vestlus üle" at bounding box center [329, 322] width 48 height 11
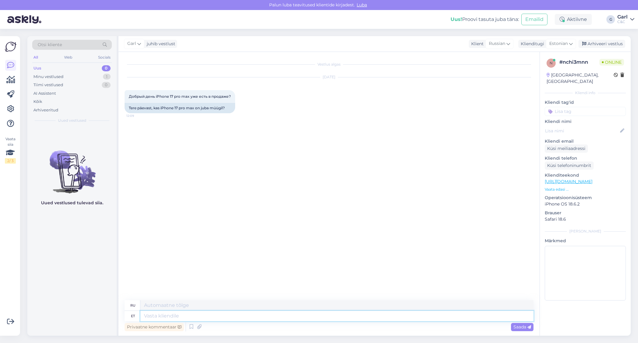
click at [333, 314] on textarea at bounding box center [336, 316] width 393 height 10
click at [190, 327] on icon at bounding box center [191, 327] width 7 height 9
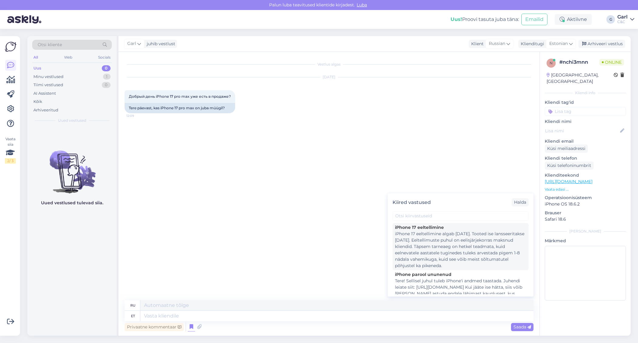
click at [424, 252] on div "iPhone 17 eeltellimine algab 12. septembril. Tooted ise lansseeritakse 19. sept…" at bounding box center [460, 250] width 131 height 38
type textarea "Предварительные заказы на iPhone 17 начнутся 12 сентября. Сами продукты поступя…"
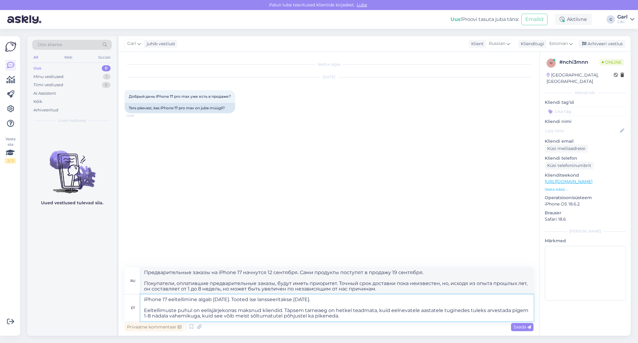
click at [143, 299] on textarea "iPhone 17 eeltellimine algab 12. septembril. Tooted ise lansseeritakse 19. sept…" at bounding box center [336, 308] width 393 height 27
type textarea "TeriPhone 17 eeltellimine algab 12. septembril. Tooted ise lansseeritakse 19. s…"
type textarea "Предварительные заказы на iPhone 17 начнутся 12 сентября. Сами продукты поступя…"
type textarea "Tere!iPhone 17 eeltellimine algab 12. septembril. Tooted ise lansseeritakse 19.…"
type textarea "Предварительные заказы на iPhone 17 начнутся 12 сентября. Сами продукты поступя…"
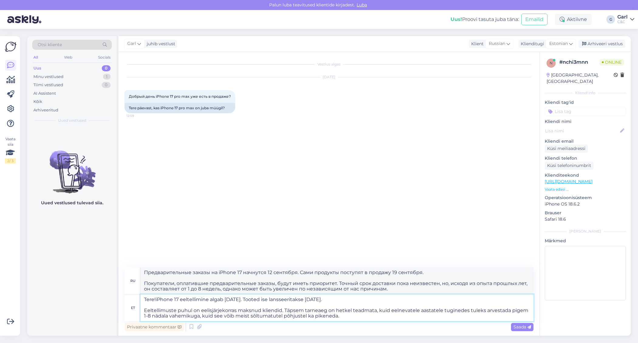
type textarea "Tere! iPhone 17 eeltellimine algab 12. septembril. Tooted ise lansseeritakse 19…"
type textarea "Здравствуйте! Предзаказы на iPhone 17 начинаются 12 сентября. Сами продукты пос…"
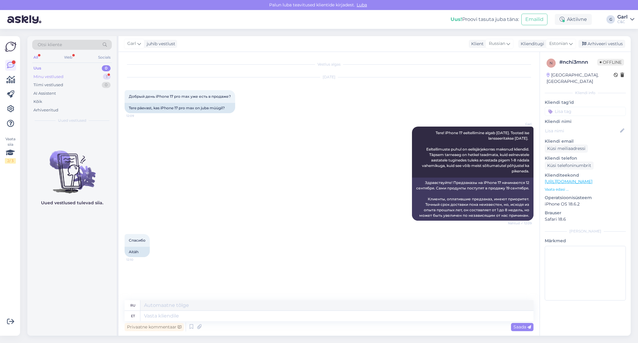
click at [93, 76] on div "Minu vestlused 1" at bounding box center [72, 77] width 80 height 9
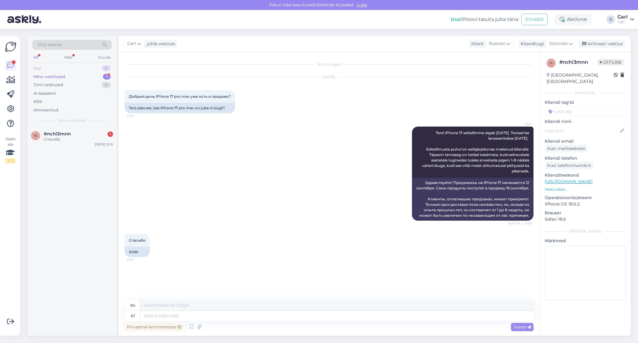
click at [93, 70] on div "Uus 0" at bounding box center [72, 68] width 80 height 9
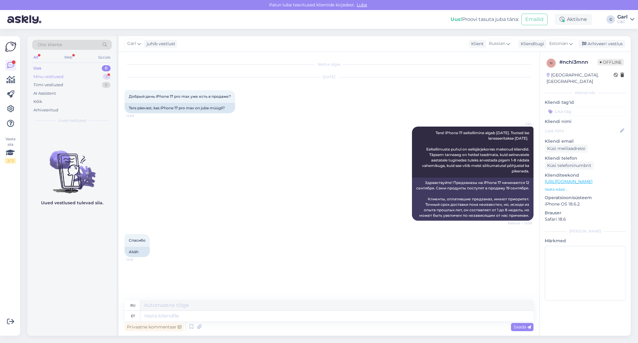
click at [93, 78] on div "Minu vestlused 1" at bounding box center [72, 77] width 80 height 9
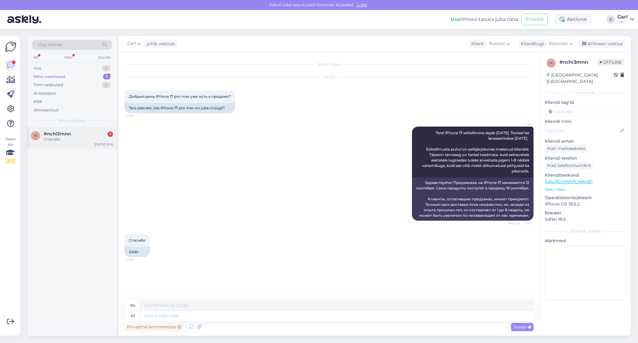
click at [70, 134] on span "#nchi3mnn" at bounding box center [57, 133] width 27 height 5
click at [600, 44] on div "Arhiveeri vestlus" at bounding box center [601, 44] width 47 height 8
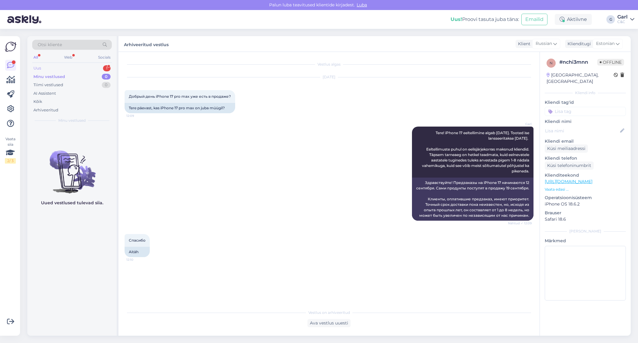
click at [77, 69] on div "Uus 1" at bounding box center [72, 68] width 80 height 9
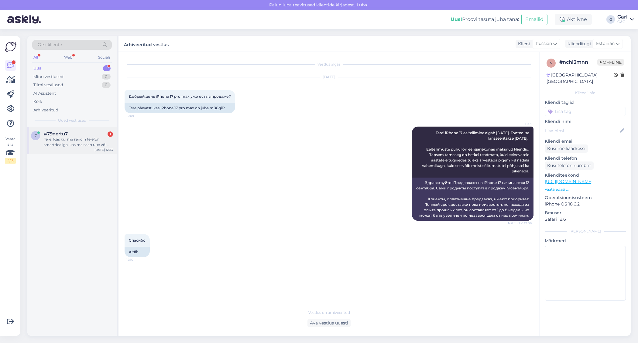
click at [80, 137] on div "Tere! Kas kui ma rendin telefoni smartdealiga, kas ma saan uue või kasutatud te…" at bounding box center [78, 142] width 69 height 11
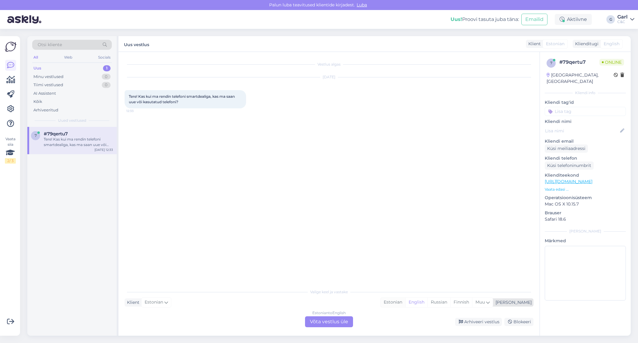
click at [405, 305] on div "Estonian" at bounding box center [393, 302] width 25 height 9
click at [340, 321] on div "Estonian to Estonian Võta vestlus üle" at bounding box center [329, 322] width 48 height 11
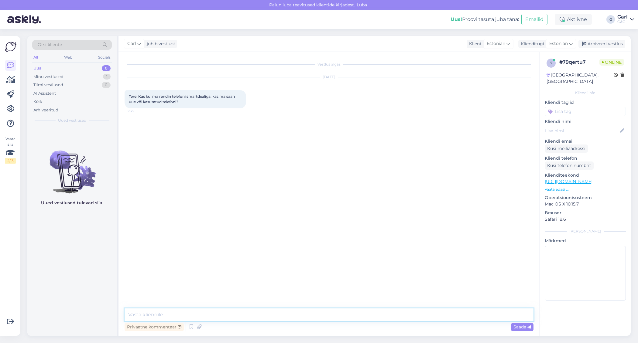
click at [337, 313] on textarea at bounding box center [329, 315] width 409 height 13
type textarea "Tere! Uue, karbitoote."
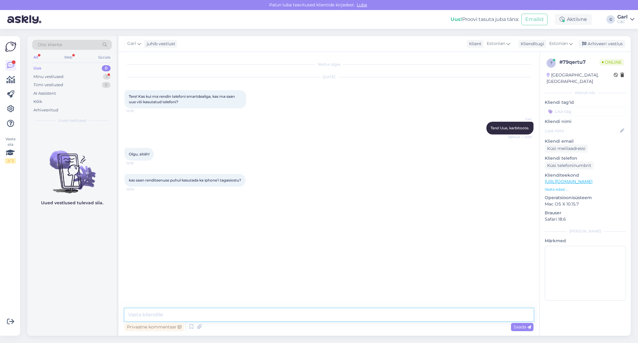
click at [211, 314] on textarea at bounding box center [329, 315] width 409 height 13
type textarea "Jah, see on tõepoolest võimalik."
type textarea "Ikka, võtke heaks!"
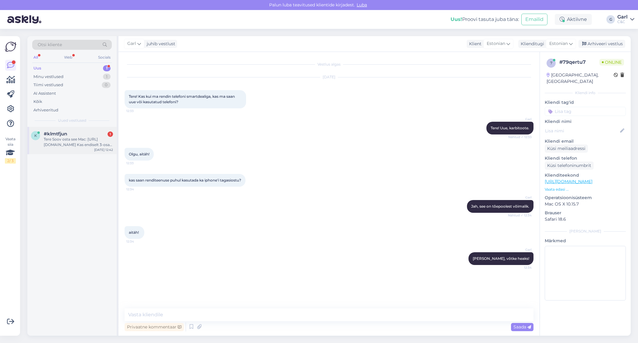
click at [91, 132] on div "#klmtfjun 1" at bounding box center [78, 133] width 69 height 5
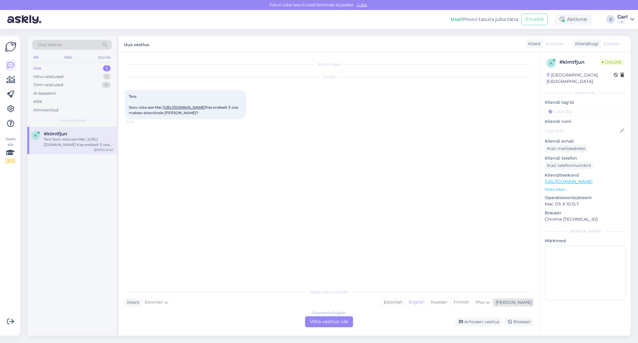
click at [405, 303] on div "Estonian" at bounding box center [393, 302] width 25 height 9
click at [348, 323] on div "Estonian to Estonian Võta vestlus üle" at bounding box center [329, 322] width 48 height 11
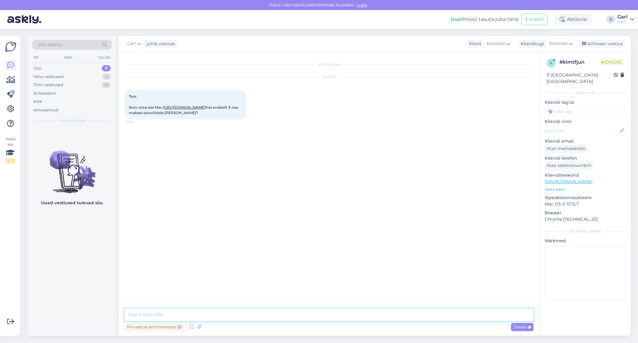
click at [349, 313] on textarea at bounding box center [329, 315] width 409 height 13
type textarea "Tere! Paraku ei pakuta antud makseviisi ettevõtetele endiselt."
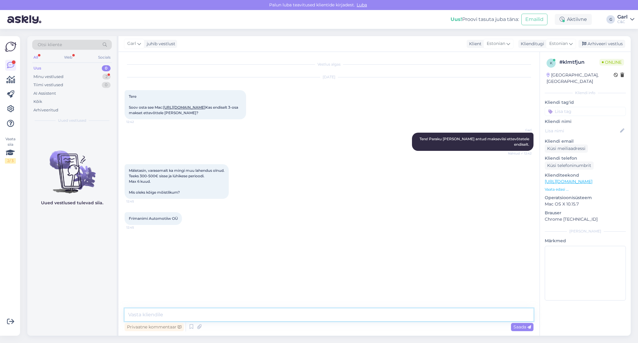
click at [215, 312] on textarea at bounding box center [329, 315] width 409 height 13
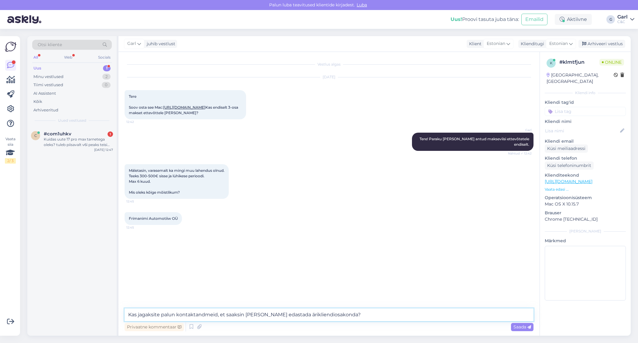
type textarea "Kas jagaksite palun kontaktandmeid, et saaksin Teie ostusoovi edastada äriklien…"
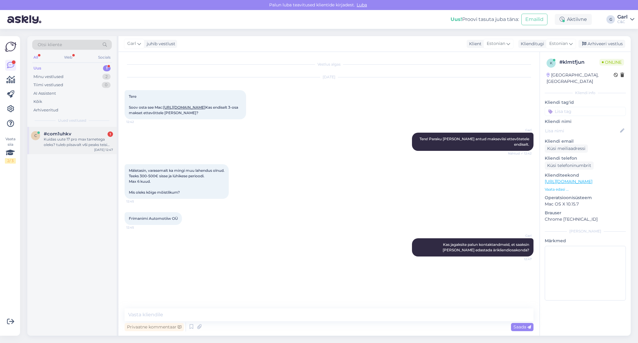
click at [95, 143] on div "Kuidas uute 17 pro max tarnetega oleks? tuleb piisavalt v6i peaks teisi kohti v…" at bounding box center [78, 142] width 69 height 11
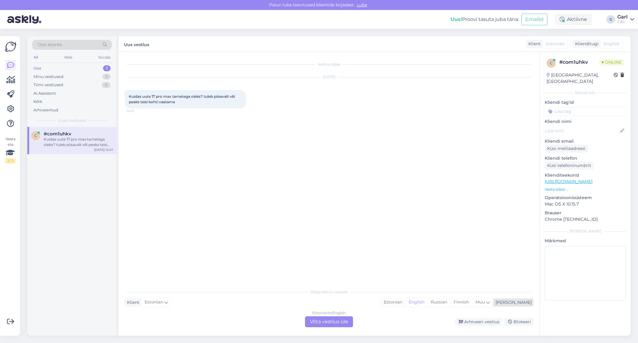
click at [405, 303] on div "Estonian" at bounding box center [393, 302] width 25 height 9
click at [332, 319] on div "Estonian to Estonian Võta vestlus üle" at bounding box center [329, 322] width 48 height 11
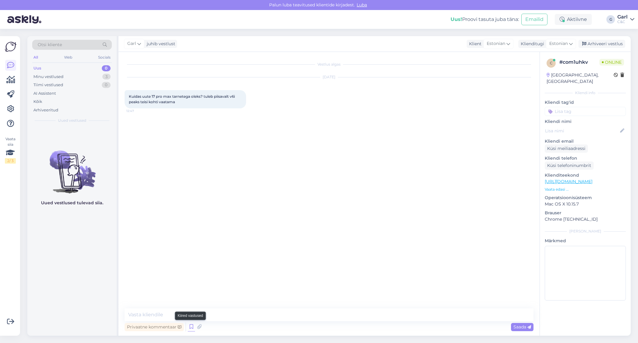
click at [190, 328] on icon at bounding box center [191, 327] width 7 height 9
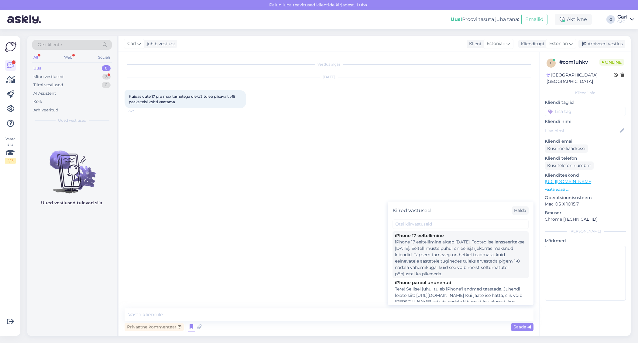
click at [460, 252] on div "iPhone 17 eeltellimine algab 12. septembril. Tooted ise lansseeritakse 19. sept…" at bounding box center [460, 258] width 131 height 38
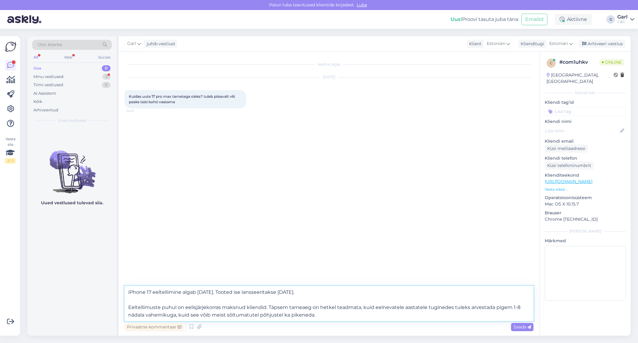
click at [128, 291] on textarea "iPhone 17 eeltellimine algab 12. septembril. Tooted ise lansseeritakse 19. sept…" at bounding box center [329, 303] width 409 height 35
type textarea "Tere! iPhone 17 eeltellimine algab 12. septembril. Tooted ise lansseeritakse 19…"
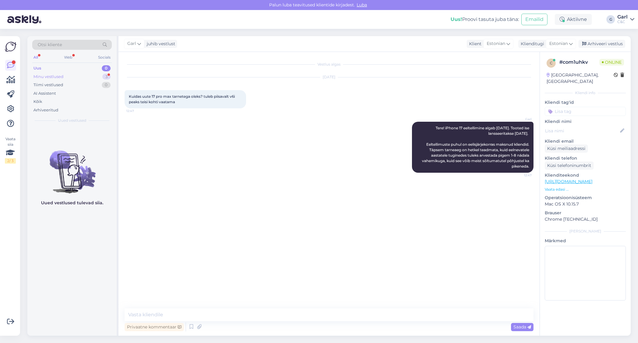
click at [91, 75] on div "Minu vestlused 3" at bounding box center [72, 77] width 80 height 9
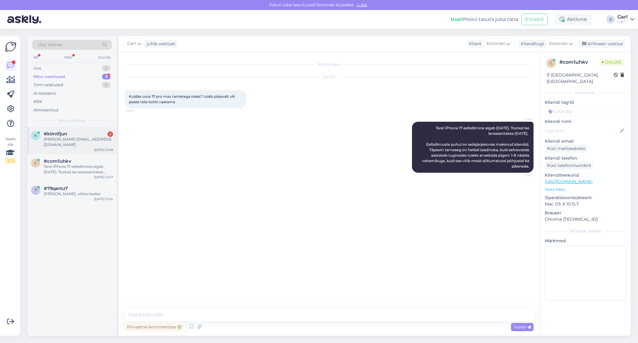
click at [91, 142] on div "Raiko Ausmees raiko@masinawark.ee" at bounding box center [78, 142] width 69 height 11
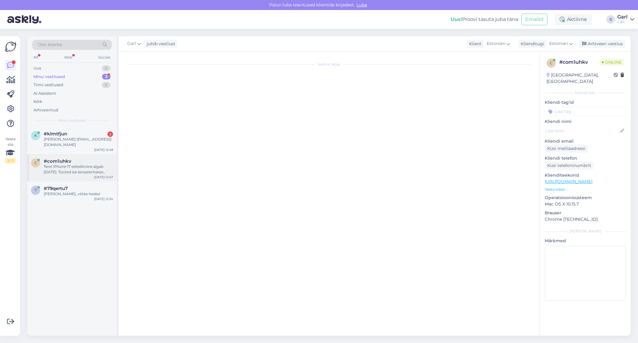
scroll to position [34, 0]
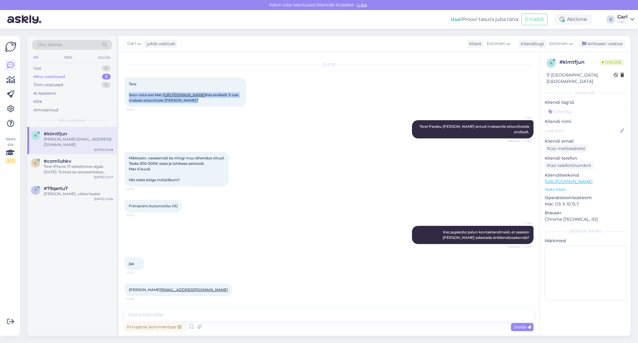
drag, startPoint x: 128, startPoint y: 69, endPoint x: 229, endPoint y: 103, distance: 106.7
click at [229, 103] on div "Tere Soov osta see Mac: https://www.shop.cec.ee/macbook-air-13-apple-m4?color=1…" at bounding box center [186, 92] width 122 height 29
copy span "Soov osta see Mac: https://www.shop.cec.ee/macbook-air-13-apple-m4?color=197&er…"
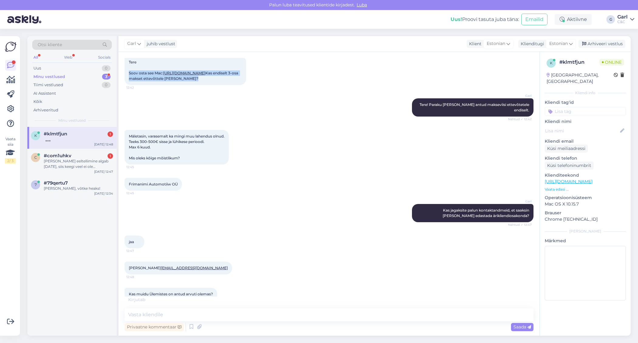
scroll to position [60, 0]
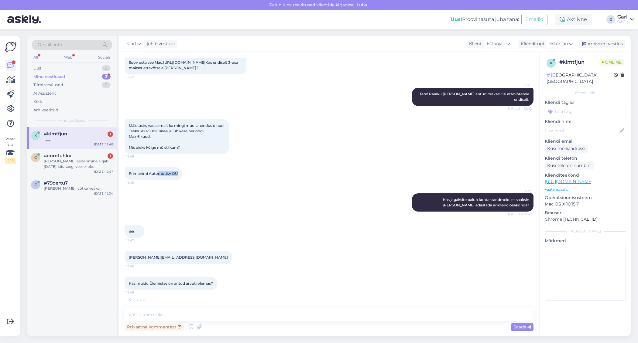
drag, startPoint x: 176, startPoint y: 175, endPoint x: 159, endPoint y: 174, distance: 17.3
click at [159, 174] on span "Frimanimi Automotiiw OÜ" at bounding box center [153, 173] width 49 height 5
drag, startPoint x: 128, startPoint y: 126, endPoint x: 205, endPoint y: 156, distance: 82.2
click at [205, 156] on div "Mäletasin, varasemalt ka mingi muu lahendus olnud. Teeks 300-500€ sisse ja lühi…" at bounding box center [329, 137] width 409 height 48
copy span "Mäletasin, varasemalt ka mingi muu lahendus olnud. Teeks 300-500€ sisse ja lühi…"
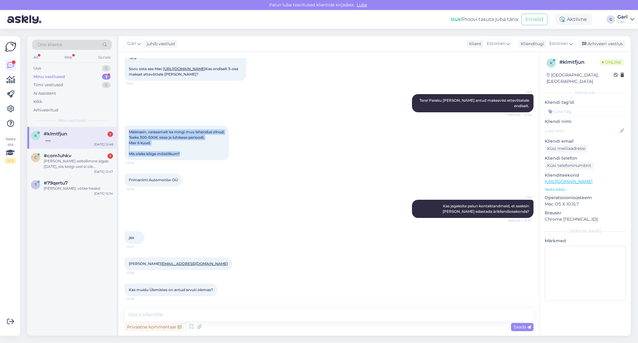
scroll to position [92, 0]
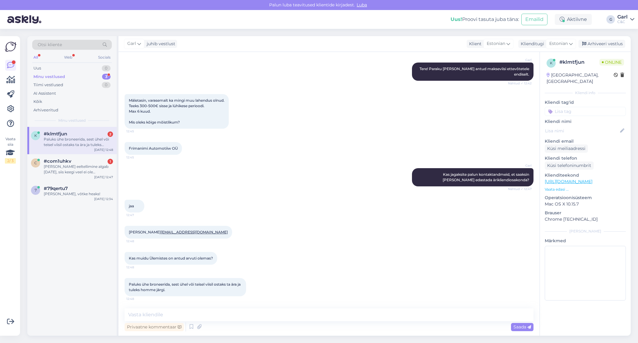
click at [313, 185] on div "Garl Kas jagaksite palun kontaktandmeid, et saaksin Teie ostusoovi edastada äri…" at bounding box center [329, 178] width 409 height 32
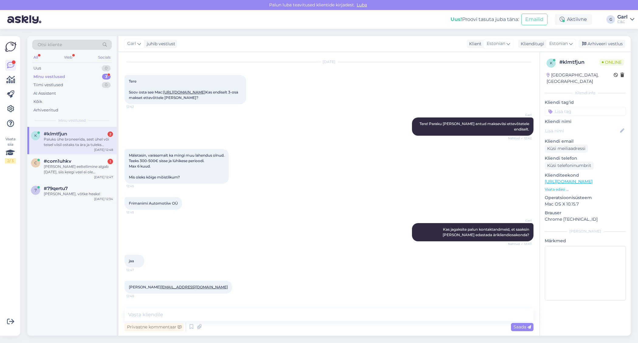
scroll to position [14, 0]
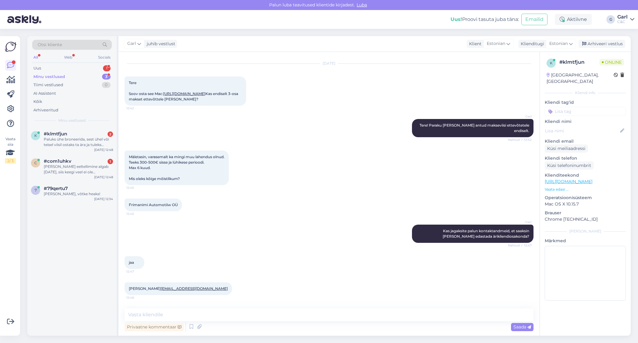
click at [188, 102] on div "Tere Soov osta see Mac: https://www.shop.cec.ee/macbook-air-13-apple-m4?color=1…" at bounding box center [186, 91] width 122 height 29
click at [188, 96] on link "https://www.shop.cec.ee/macbook-air-13-apple-m4?color=197&erply_storage=53&erpl…" at bounding box center [184, 93] width 42 height 5
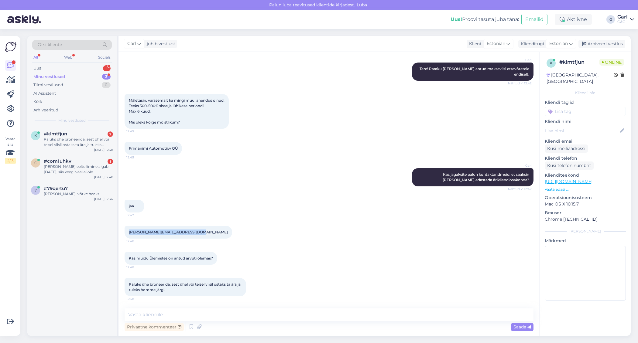
drag, startPoint x: 127, startPoint y: 226, endPoint x: 171, endPoint y: 233, distance: 44.2
click at [171, 233] on div "Raiko Ausmees raiko@masinawark.ee 12:48" at bounding box center [179, 232] width 108 height 13
copy span "Raiko Ausmees raiko@masinawark.ee"
click at [216, 275] on div "Paluks ühe broneerida, sest ühel või teisel viisil ostaks ta ära ja tuleks homm…" at bounding box center [329, 288] width 409 height 32
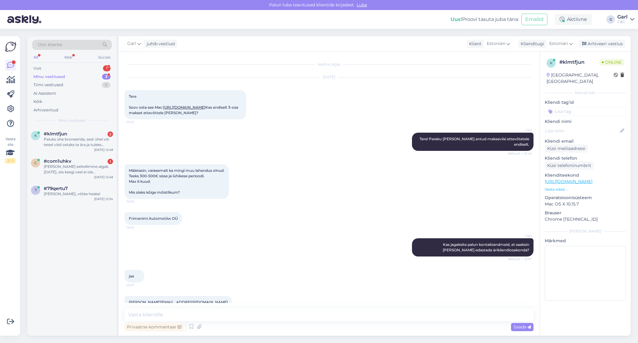
click at [171, 110] on link "https://www.shop.cec.ee/macbook-air-13-apple-m4?color=197&erply_storage=53&erpl…" at bounding box center [184, 107] width 42 height 5
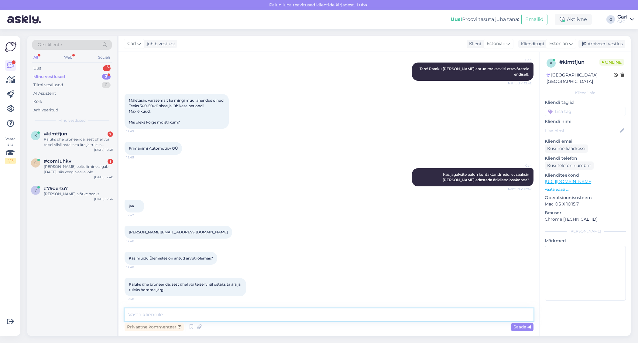
click at [176, 313] on textarea at bounding box center [329, 315] width 409 height 13
type textarea "Ülemistes täitsa olemas. Annan info ka selles osas ärikliendiosakonnale edasi. …"
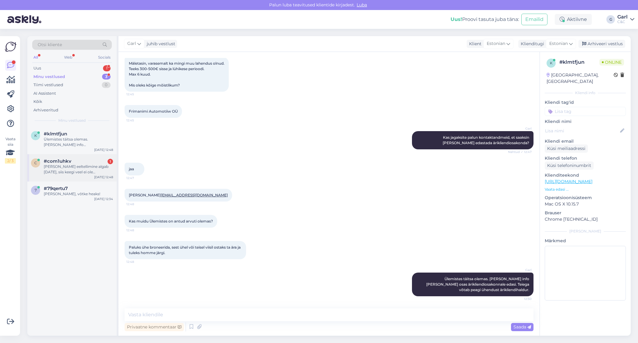
click at [99, 170] on div "Ja kuna eeltellimine algab 12. sept, siis keegi veel ei ole j2rjekorras, eks" at bounding box center [78, 169] width 69 height 11
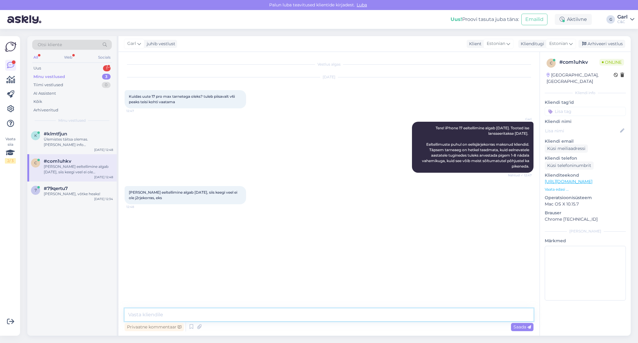
click at [230, 314] on textarea at bounding box center [329, 315] width 409 height 13
type textarea "Just nii."
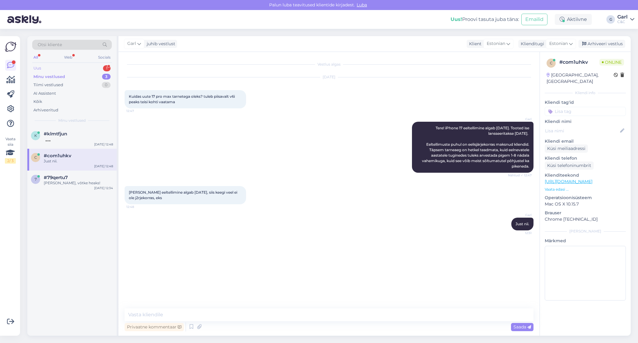
click at [83, 68] on div "Uus 1" at bounding box center [72, 68] width 80 height 9
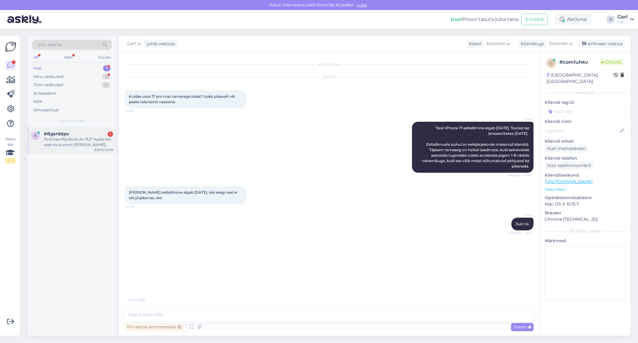
click at [88, 138] on div "Tere! Kas MacBook Air 15,3" Apple M4 saab ka suurem RAMga kui veebis pakutav 16…" at bounding box center [78, 142] width 69 height 11
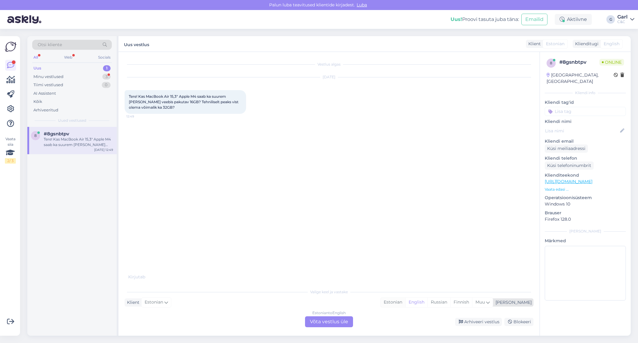
click at [405, 301] on div "Estonian" at bounding box center [393, 302] width 25 height 9
click at [327, 329] on div "Vestlus algas Sep 11 2025 Tere! Kas MacBook Air 15,3" Apple M4 saab ka suurem R…" at bounding box center [328, 194] width 421 height 284
click at [313, 324] on div "Estonian to Estonian Võta vestlus üle" at bounding box center [329, 322] width 48 height 11
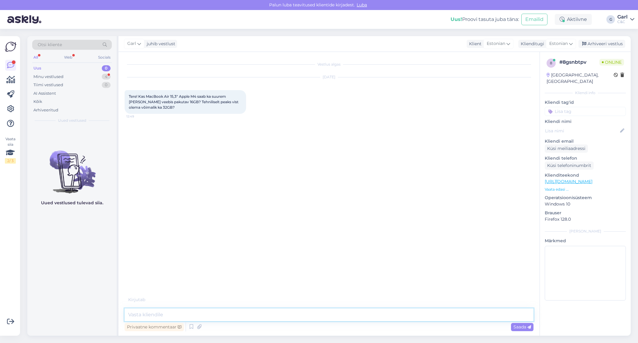
click at [251, 315] on textarea at bounding box center [329, 315] width 409 height 13
click at [190, 327] on icon at bounding box center [191, 327] width 7 height 9
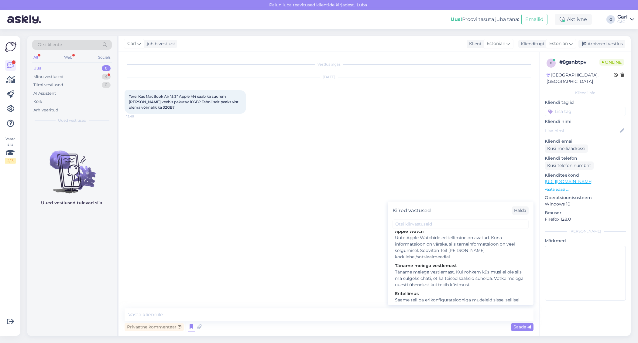
scroll to position [871, 0]
click at [425, 293] on div "Saame tellida erikonfiguratsiooniga mudeleid sisse, sellisel juhul oleks tarvis…" at bounding box center [460, 328] width 131 height 70
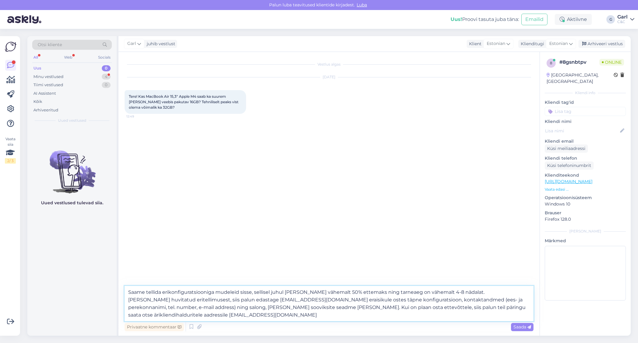
click at [128, 293] on textarea "Saame tellida erikonfiguratsiooniga mudeleid sisse, sellisel juhul oleks tarvis…" at bounding box center [329, 303] width 409 height 35
type textarea "Tere! Saame tellida erikonfiguratsiooniga mudeleid sisse, sellisel juhul oleks …"
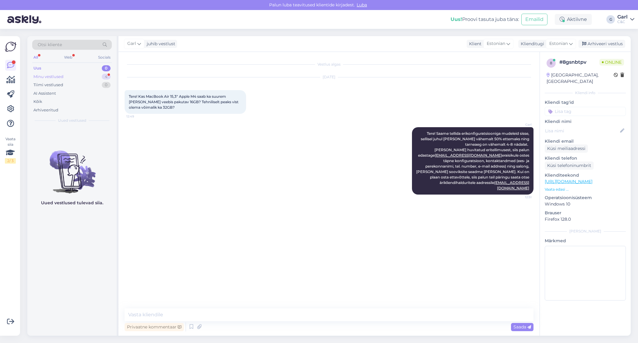
click at [101, 77] on div "Minu vestlused 4" at bounding box center [72, 77] width 80 height 9
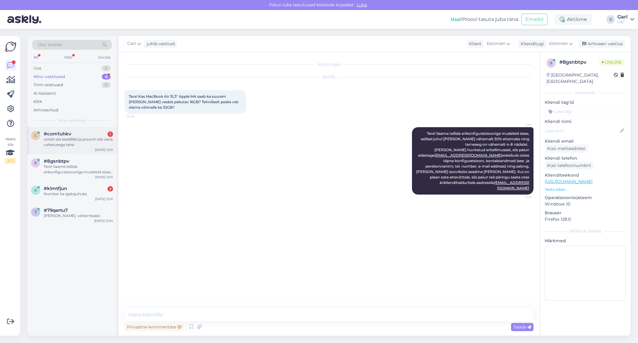
click at [95, 137] on div "ootan siis kesk88d ja proovin siis vana vahetusega teha" at bounding box center [78, 142] width 69 height 11
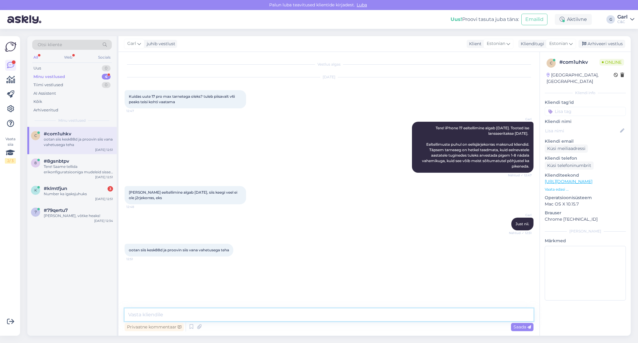
click at [250, 314] on textarea at bounding box center [329, 315] width 409 height 13
type textarea "Eeltellimine algab homme kell 15.00"
click at [86, 186] on div "#klmtfjun 3" at bounding box center [78, 188] width 69 height 5
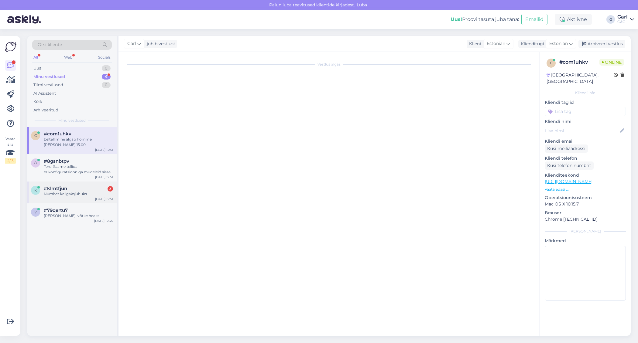
scroll to position [207, 0]
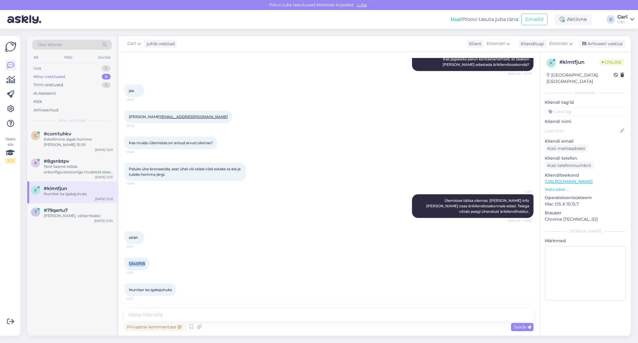
drag, startPoint x: 128, startPoint y: 263, endPoint x: 146, endPoint y: 262, distance: 17.3
click at [146, 262] on div "53447515 12:51" at bounding box center [137, 264] width 25 height 13
copy span "53447515"
click at [177, 314] on textarea at bounding box center [329, 315] width 409 height 13
type textarea "Aitüma!"
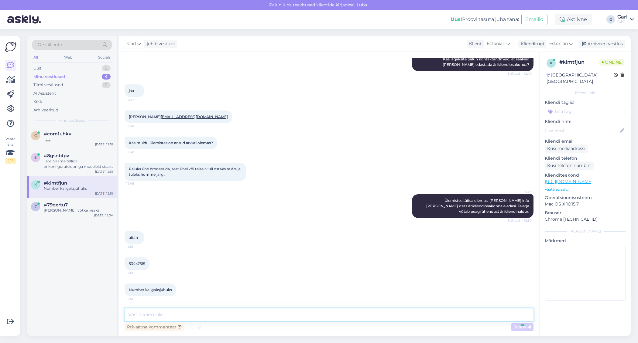
scroll to position [233, 0]
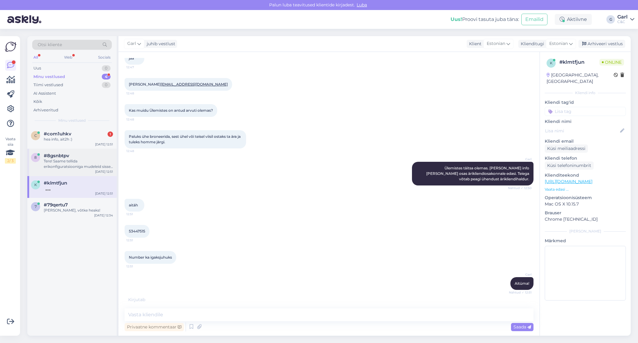
click at [93, 162] on div "Tere! Saame tellida erikonfiguratsiooniga mudeleid sisse, sellisel juhul oleks …" at bounding box center [78, 164] width 69 height 11
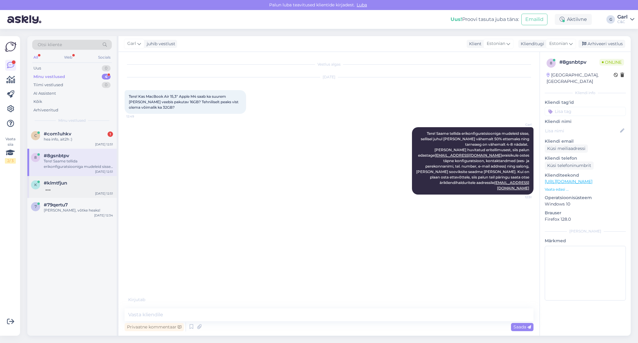
click at [88, 189] on div at bounding box center [78, 188] width 69 height 5
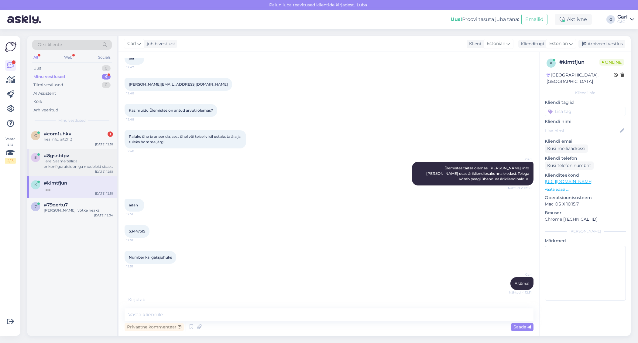
click at [86, 170] on div "8 #8gsnbtpv Tere! Saame tellida erikonfiguratsiooniga mudeleid sisse, sellisel …" at bounding box center [71, 162] width 89 height 27
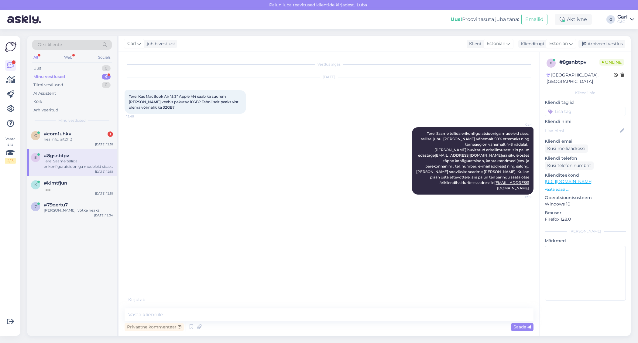
scroll to position [0, 0]
click at [88, 194] on div "k #klmtfjun Sep 11 12:51" at bounding box center [71, 187] width 89 height 22
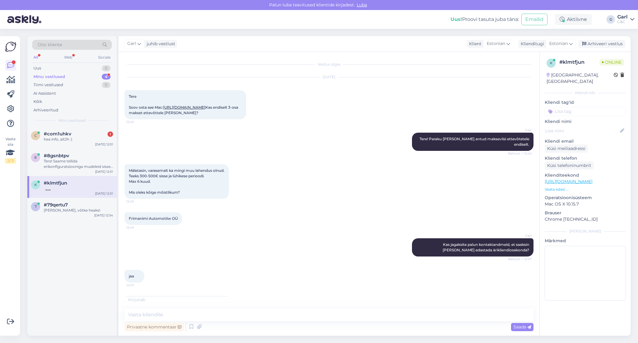
scroll to position [240, 0]
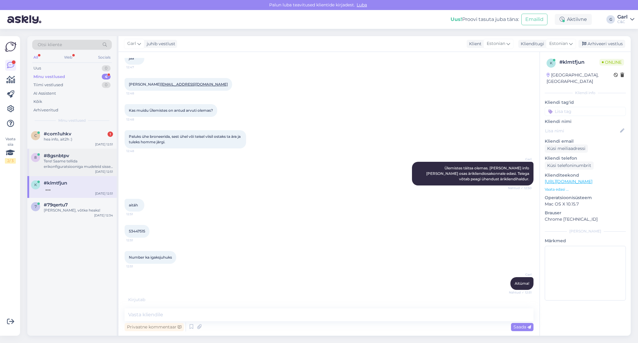
click at [87, 165] on div "Tere! Saame tellida erikonfiguratsiooniga mudeleid sisse, sellisel juhul oleks …" at bounding box center [78, 164] width 69 height 11
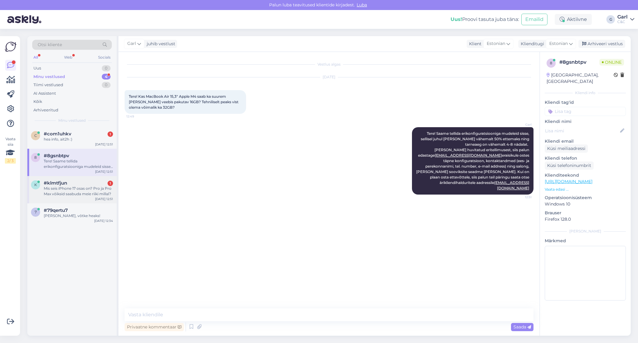
click at [94, 195] on div "Mis seis iPhone 17 osas on? Pro ja Pro Max võiksid saabuda meie riiki millal?" at bounding box center [78, 191] width 69 height 11
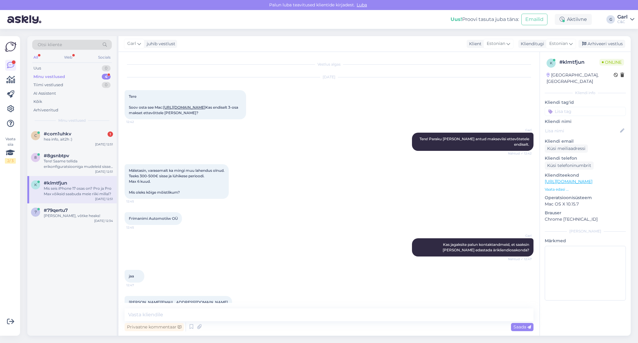
scroll to position [265, 0]
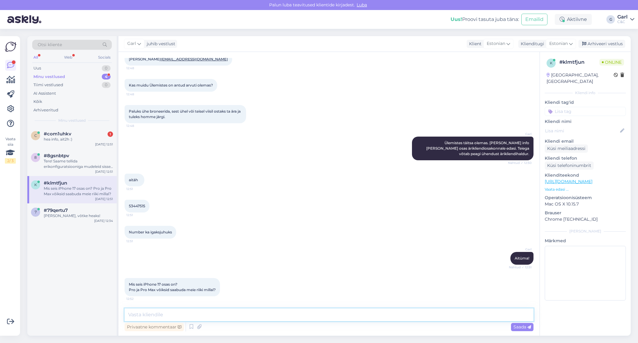
click at [234, 315] on textarea at bounding box center [329, 315] width 409 height 13
click at [190, 325] on icon at bounding box center [191, 327] width 7 height 9
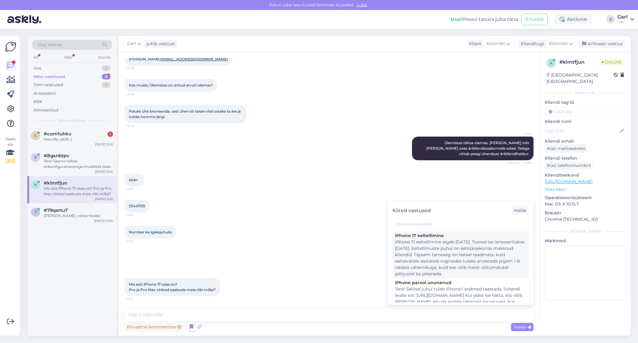
click at [433, 267] on div "iPhone 17 eeltellimine algab 12. septembril. Tooted ise lansseeritakse 19. sept…" at bounding box center [460, 258] width 131 height 38
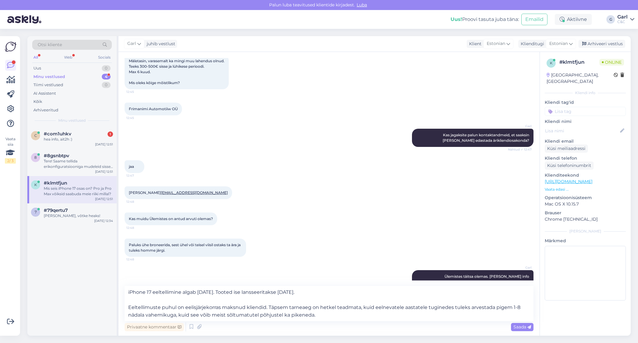
scroll to position [287, 0]
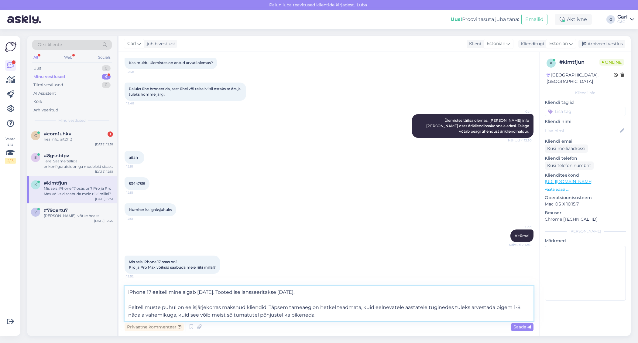
click at [327, 321] on textarea "iPhone 17 eeltellimine algab 12. septembril. Tooted ise lansseeritakse 19. sept…" at bounding box center [329, 303] width 409 height 35
click at [231, 292] on textarea "iPhone 17 eeltellimine algab 12. septembril. Tooted ise lansseeritakse 19. sept…" at bounding box center [329, 303] width 409 height 35
type textarea "iPhone 17 eeltellimine algab 12. septembril kell 15.00. Tooted ise lansseeritak…"
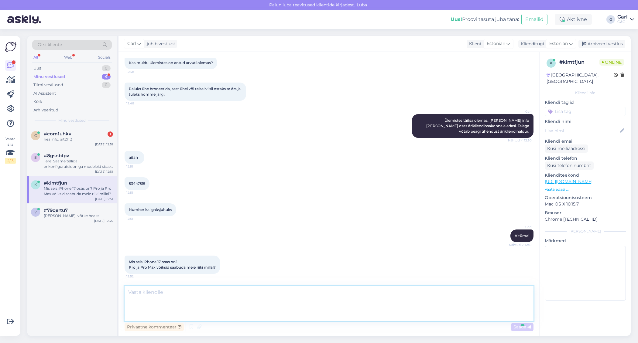
scroll to position [329, 0]
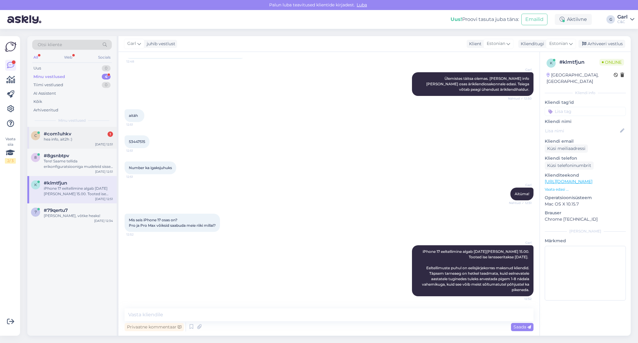
click at [85, 141] on div "hea info, ait2h :)" at bounding box center [78, 139] width 69 height 5
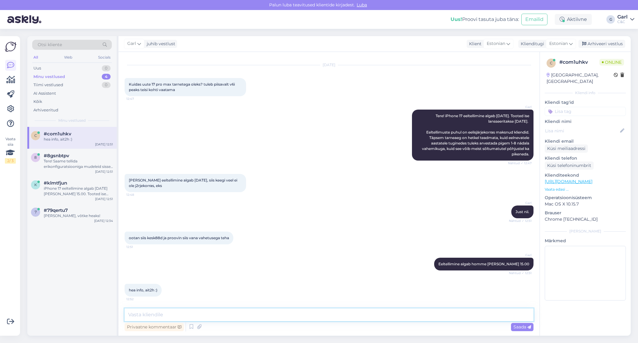
click at [176, 319] on textarea at bounding box center [329, 315] width 409 height 13
type textarea "Ikka, võtke heaks!"
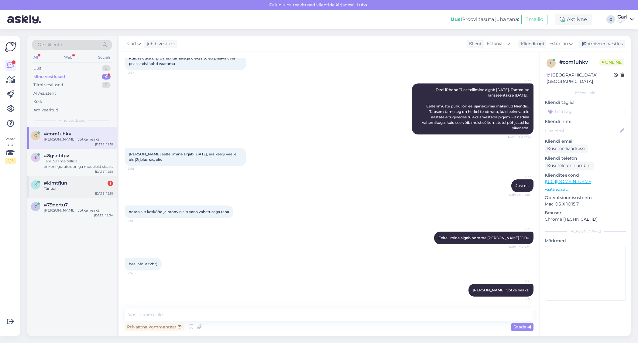
click at [76, 190] on div "Tänud!" at bounding box center [78, 188] width 69 height 5
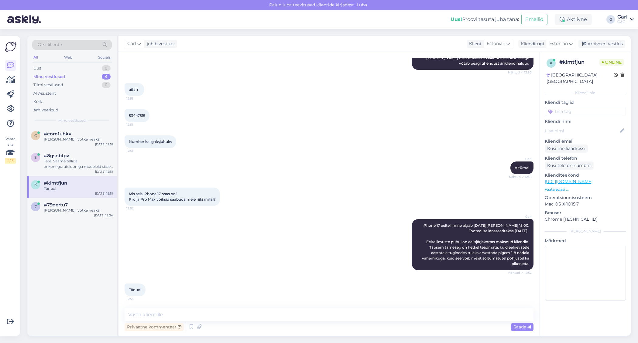
click at [275, 250] on div "Garl iPhone 17 eeltellimine algab 12. septembril kell 15.00. Tooted ise lanssee…" at bounding box center [329, 245] width 409 height 64
click at [268, 313] on textarea at bounding box center [329, 315] width 409 height 13
type textarea "Ikka, võtke heaks!"
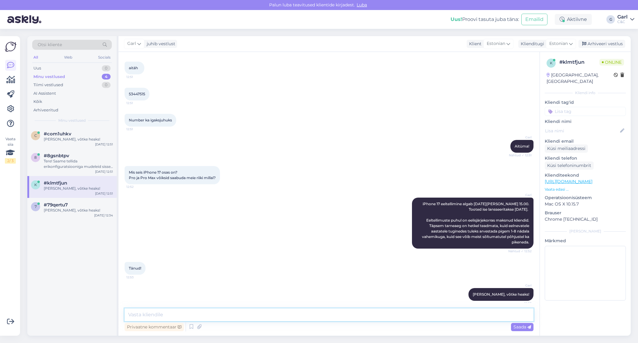
scroll to position [382, 0]
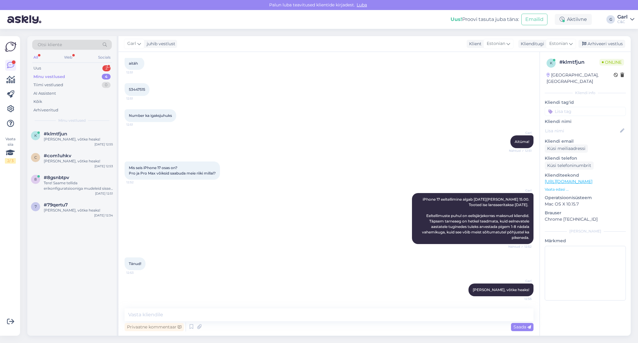
click at [80, 73] on div "Minu vestlused 4" at bounding box center [72, 77] width 80 height 9
click at [88, 66] on div "Uus 2" at bounding box center [72, 68] width 80 height 9
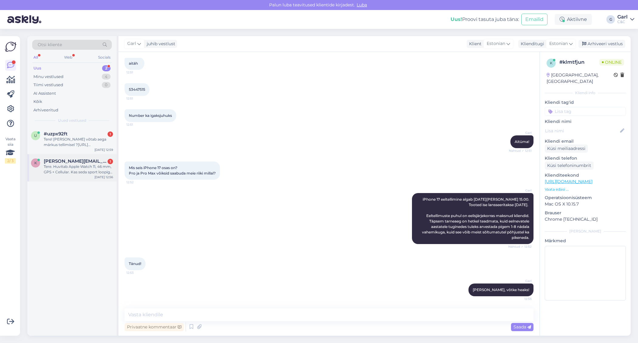
click at [92, 180] on div "k karel.hanni@gmail.com 1 Tere. Huvitab Apple Watch 11, 46 mm, GPS + Cellular. …" at bounding box center [71, 167] width 89 height 27
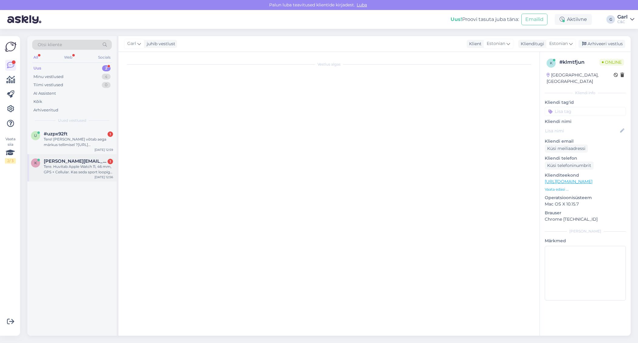
scroll to position [0, 0]
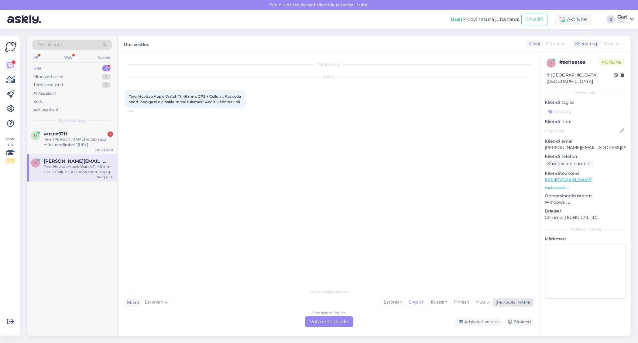
click at [405, 301] on div "Estonian" at bounding box center [393, 302] width 25 height 9
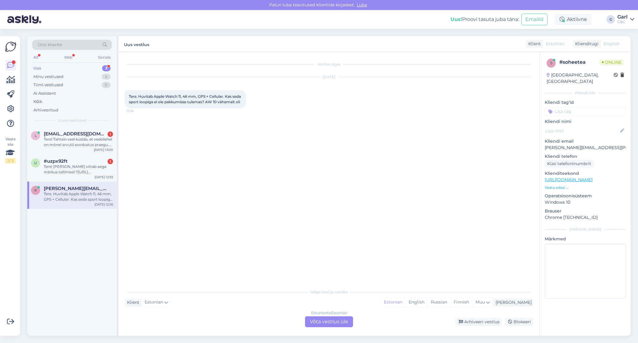
click at [339, 320] on div "Estonian to Estonian Võta vestlus üle" at bounding box center [329, 322] width 48 height 11
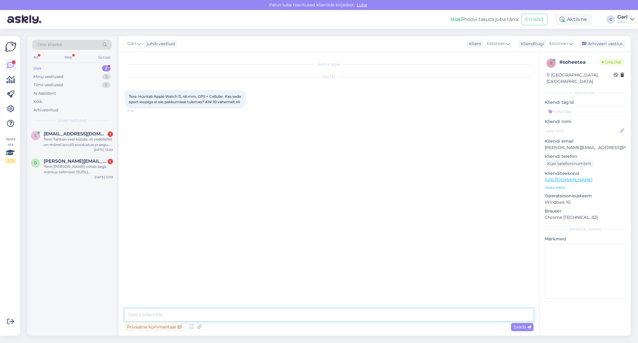
click at [337, 318] on textarea at bounding box center [329, 315] width 409 height 13
type textarea "Tere! Selle rihmaga Apple Watch Series 11 hetkese seisuga meie valikusse tõepoo…"
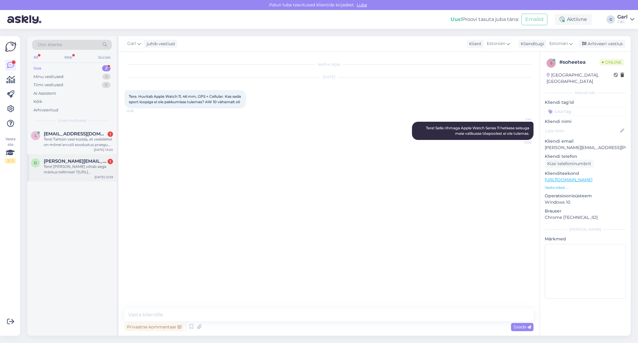
click at [94, 168] on div "Tere! Kui akau võtab aega märkus tellimisel ?https://www.shop.cec.ee/macbook-pr…" at bounding box center [78, 169] width 69 height 11
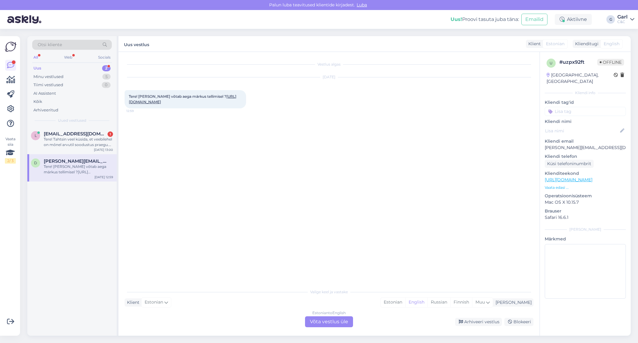
click at [189, 104] on link "https://www.shop.cec.ee/macbook-pro-14-2024-apple-m4?color=54&erply_storage=86&…" at bounding box center [183, 99] width 108 height 10
click at [405, 304] on div "Estonian" at bounding box center [393, 302] width 25 height 9
click at [336, 320] on div "Estonian to Estonian Võta vestlus üle" at bounding box center [329, 322] width 48 height 11
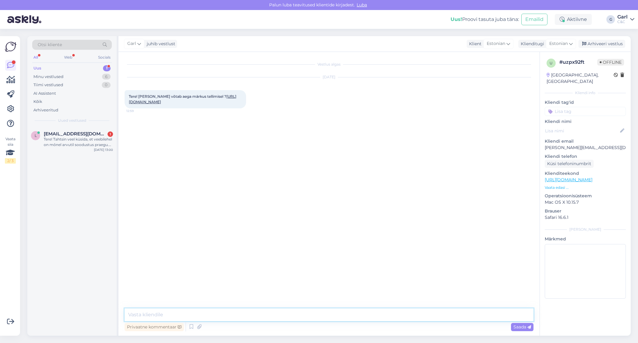
click at [339, 313] on textarea at bounding box center [329, 315] width 409 height 13
type textarea "Tere! Kuna toode puudub hetkel ka kesklaost, siis eeldatav tarneaeg on alates t…"
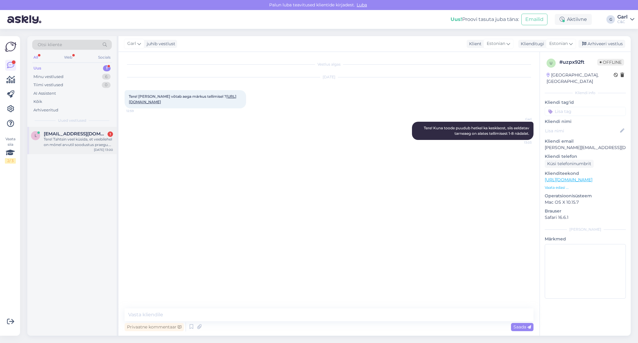
drag, startPoint x: 92, startPoint y: 146, endPoint x: 95, endPoint y: 147, distance: 3.9
click at [92, 146] on div "Tere! Tahtsin veel küsida, et veebilehel on mõnel arvutil soodustus praegu. Kui…" at bounding box center [78, 142] width 69 height 11
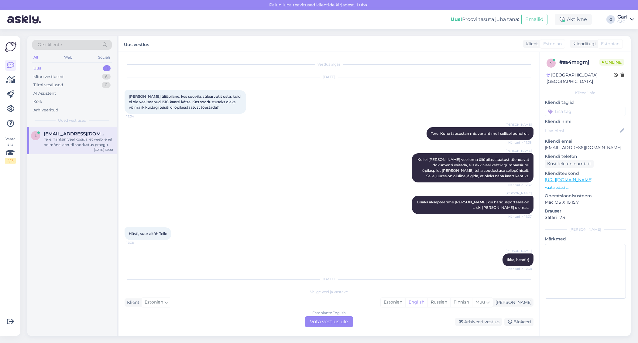
scroll to position [48, 0]
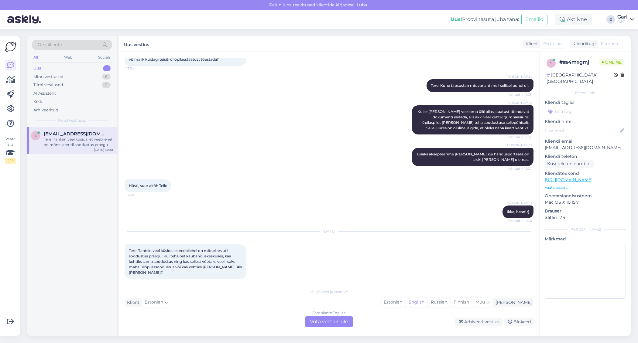
click at [305, 263] on div "Sep 11 2025 Tere! Tahtsin veel küsida, et veebilehel on mõnel arvutil soodustus…" at bounding box center [329, 255] width 409 height 61
click at [405, 301] on div "Estonian" at bounding box center [393, 302] width 25 height 9
click at [324, 320] on div "Estonian to Estonian Võta vestlus üle" at bounding box center [329, 322] width 48 height 11
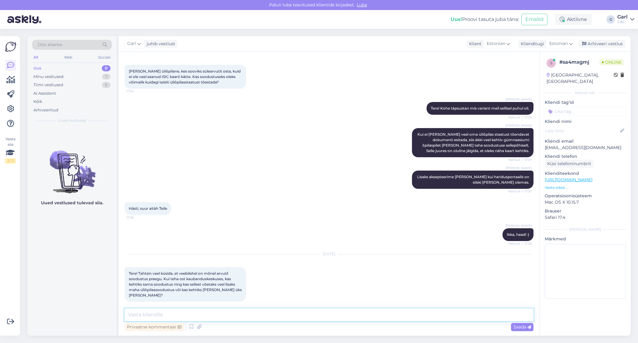
click at [323, 317] on textarea at bounding box center [329, 315] width 409 height 13
type textarea "Tere! Jah, kaupluses kohapeal kehtivad samuti e-poes kuvatud hinnad. Üliõpilass…"
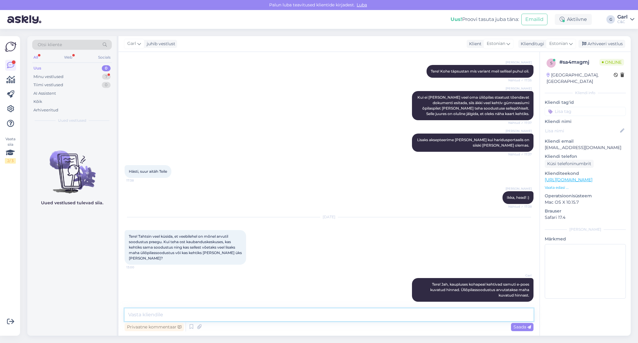
scroll to position [88, 0]
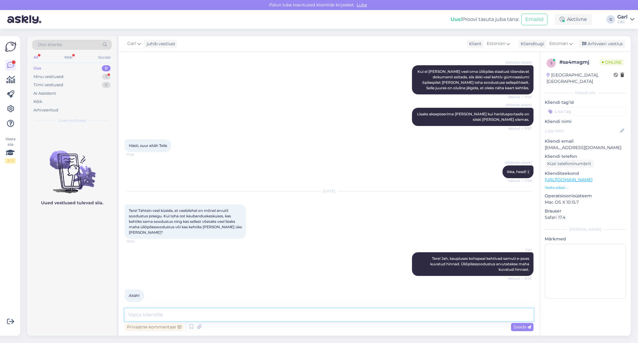
click at [214, 313] on textarea at bounding box center [329, 315] width 409 height 13
type textarea "Ikka, võtke heaks!"
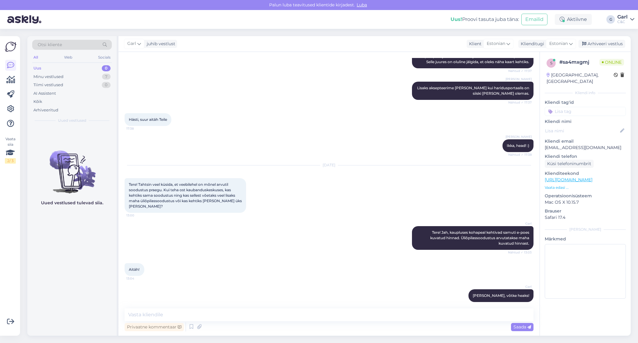
click at [98, 67] on div "Uus 0" at bounding box center [72, 68] width 80 height 9
click at [96, 73] on div "Minu vestlused 7" at bounding box center [72, 77] width 80 height 9
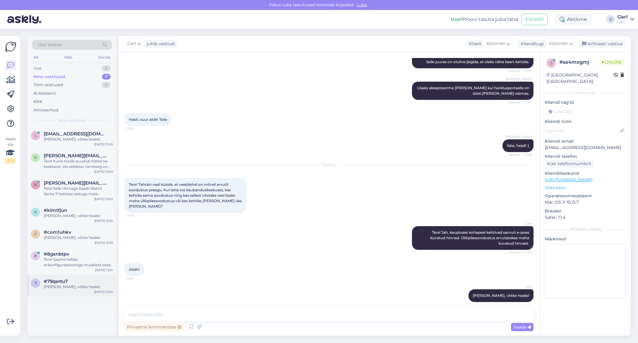
click at [77, 281] on div "#79qertu7" at bounding box center [78, 281] width 69 height 5
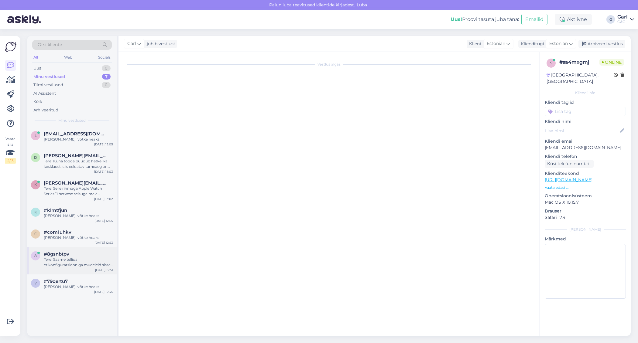
scroll to position [0, 0]
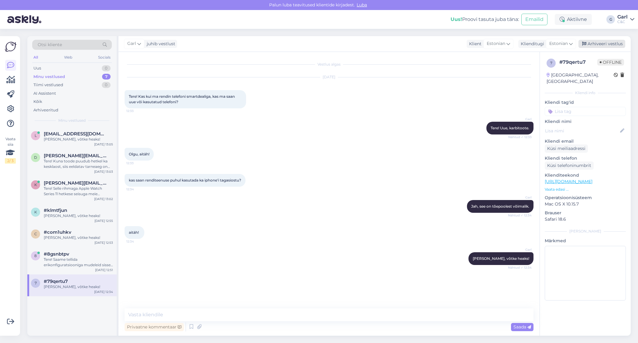
click at [590, 46] on div "Arhiveeri vestlus" at bounding box center [601, 44] width 47 height 8
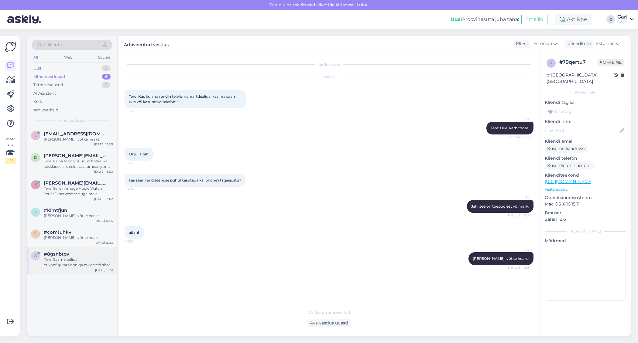
click at [84, 251] on div "8 #8gsnbtpv Tere! Saame tellida erikonfiguratsiooniga mudeleid sisse, sellisel …" at bounding box center [71, 260] width 89 height 27
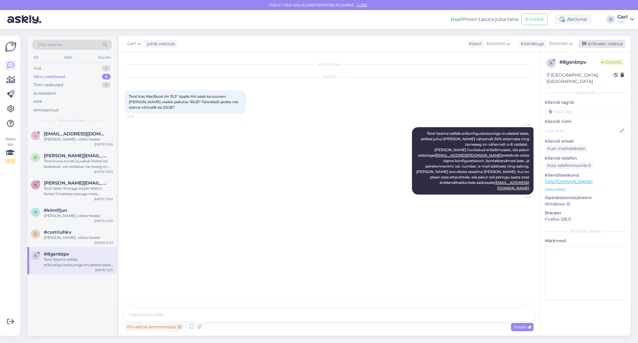
click at [591, 46] on div "Arhiveeri vestlus" at bounding box center [601, 44] width 47 height 8
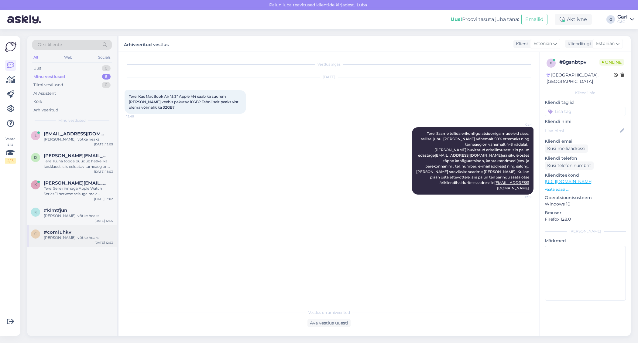
click at [83, 246] on div "c #com1uhkv Ikka, võtke heaks! Sep 11 12:53" at bounding box center [71, 236] width 89 height 22
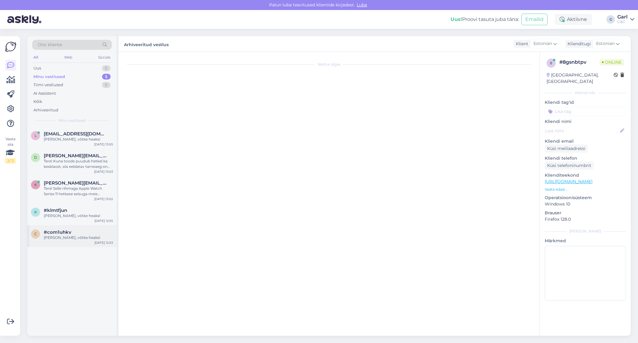
scroll to position [38, 0]
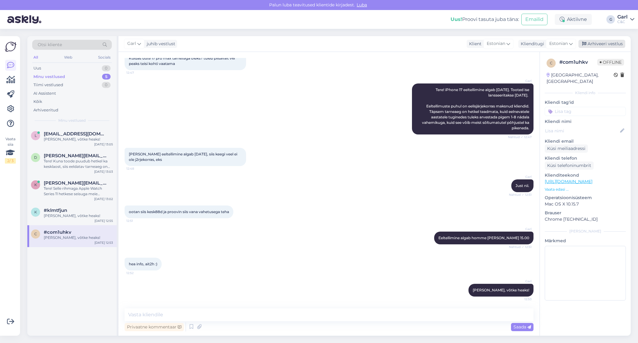
click at [596, 41] on div "Arhiveeri vestlus" at bounding box center [601, 44] width 47 height 8
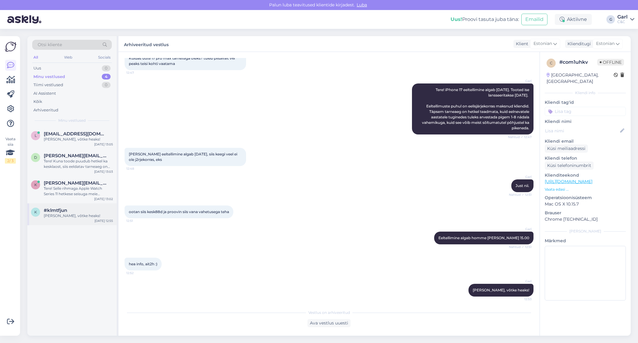
click at [58, 217] on div "Ikka, võtke heaks!" at bounding box center [78, 215] width 69 height 5
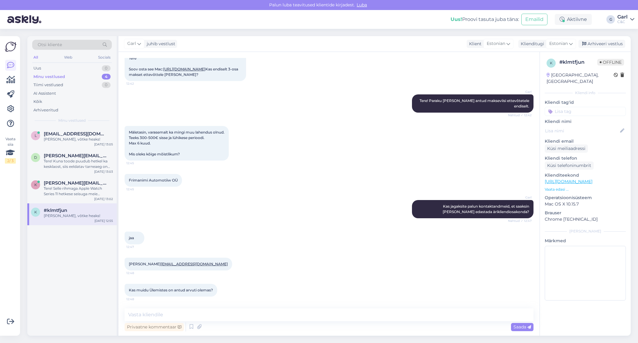
scroll to position [382, 0]
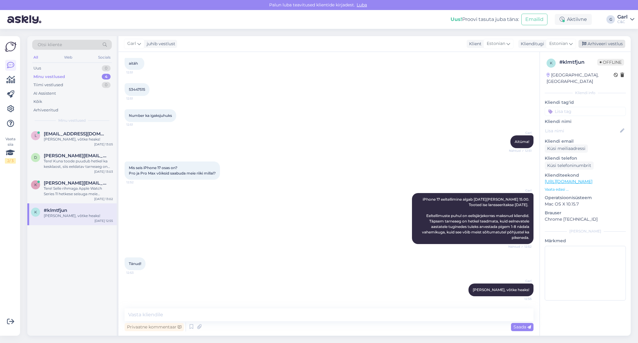
click at [591, 44] on div "Arhiveeri vestlus" at bounding box center [601, 44] width 47 height 8
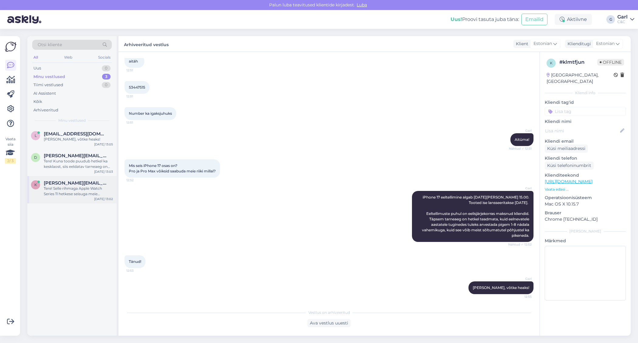
click at [111, 192] on div "Tere! Selle rihmaga Apple Watch Series 11 hetkese seisuga meie valikusse tõepoo…" at bounding box center [78, 191] width 69 height 11
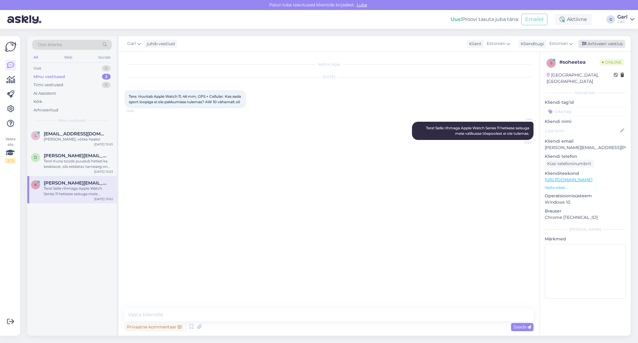
click at [613, 43] on div "Arhiveeri vestlus" at bounding box center [601, 44] width 47 height 8
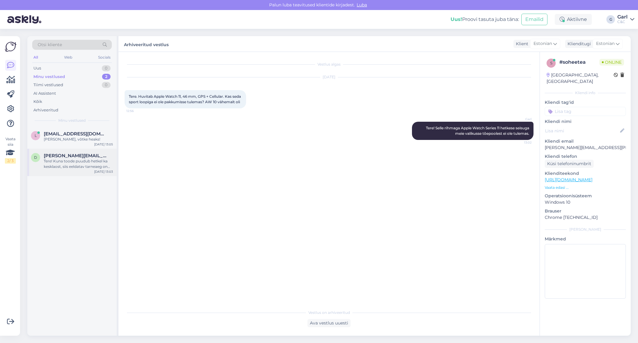
click at [68, 174] on div "d deana@jaam.ee Tere! Kuna toode puudub hetkel ka kesklaost, siis eeldatav tarn…" at bounding box center [71, 162] width 89 height 27
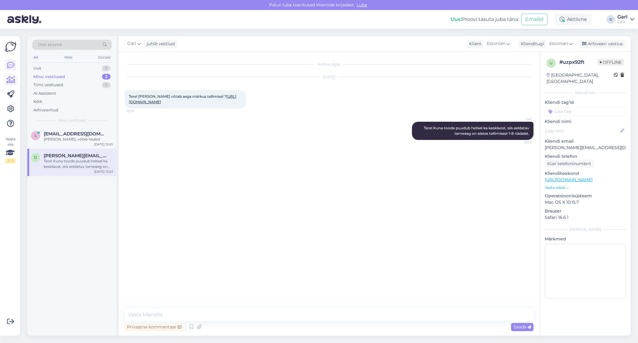
click at [12, 78] on icon at bounding box center [10, 79] width 9 height 7
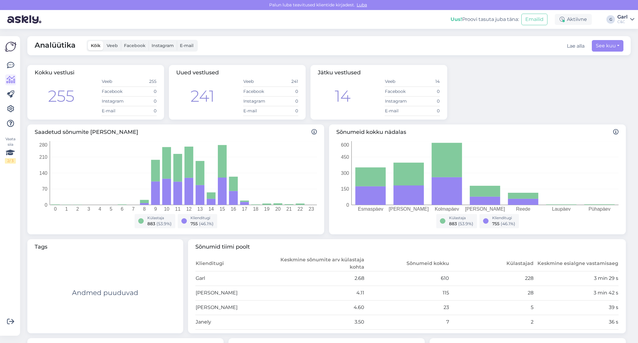
click at [615, 39] on div "Analüütika Kõik Veeb Facebook Instagram E-mail Lae alla See kuu" at bounding box center [328, 45] width 603 height 19
click at [615, 42] on button "See kuu" at bounding box center [608, 46] width 32 height 12
select select "8"
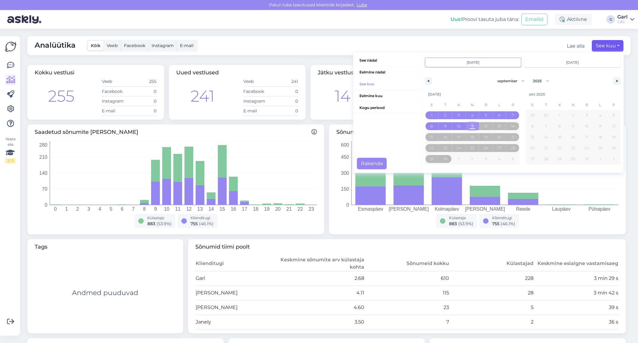
click at [471, 126] on span "11" at bounding box center [472, 126] width 14 height 8
type input "sept 11 2025"
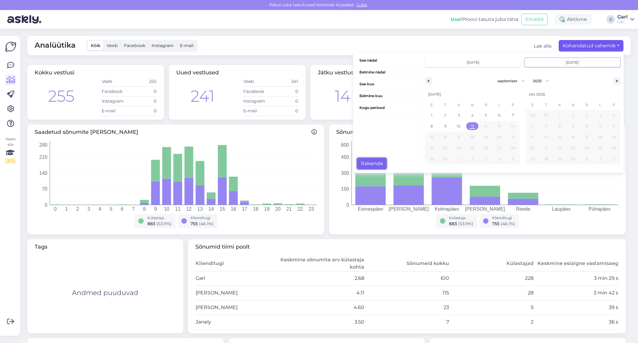
click at [378, 164] on button "Rakenda" at bounding box center [372, 164] width 30 height 12
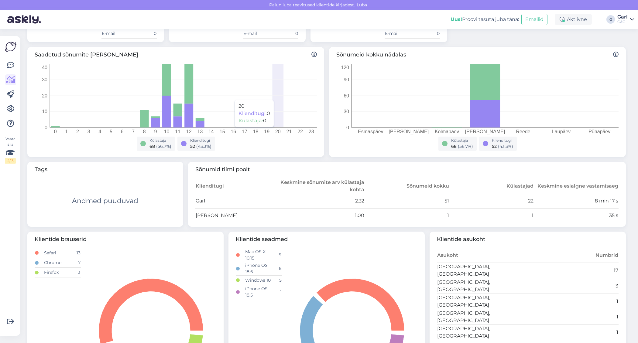
scroll to position [156, 0]
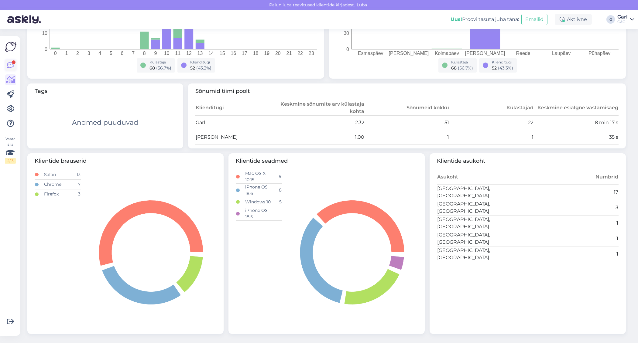
click at [14, 67] on icon at bounding box center [10, 65] width 7 height 7
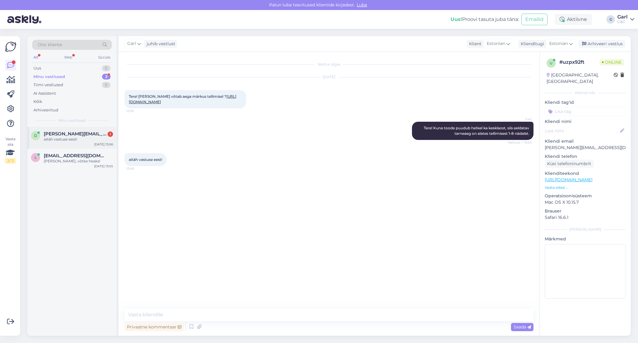
click at [98, 141] on div "aitäh vastuse eest!" at bounding box center [78, 139] width 69 height 5
click at [194, 309] on textarea at bounding box center [329, 315] width 409 height 13
click at [194, 310] on textarea at bounding box center [329, 315] width 409 height 13
type textarea "Ikka, võtke heaks!"
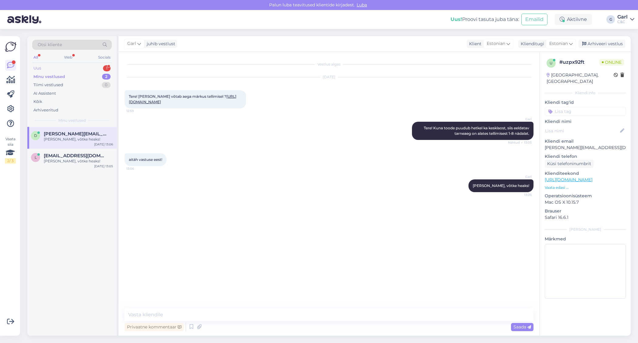
click at [97, 66] on div "Uus 1" at bounding box center [72, 68] width 80 height 9
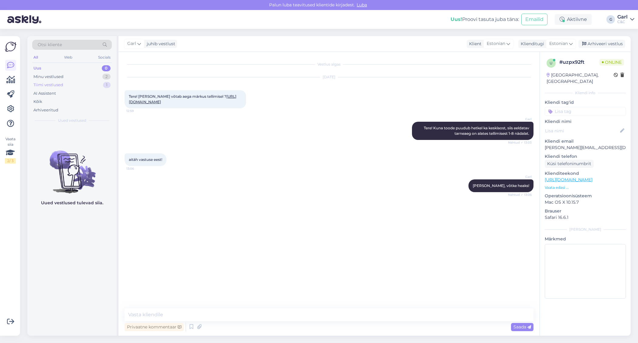
click at [94, 86] on div "Tiimi vestlused 1" at bounding box center [72, 85] width 80 height 9
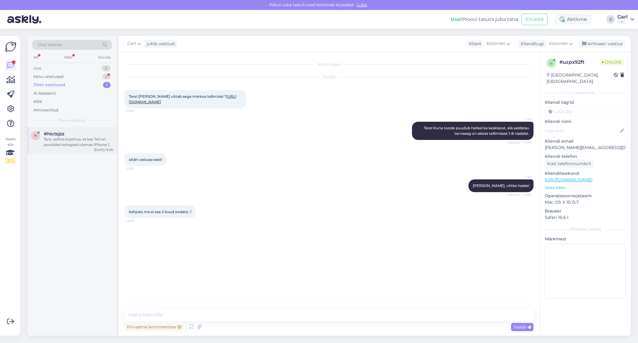
click at [77, 133] on div "#hictsjzz" at bounding box center [78, 133] width 69 height 5
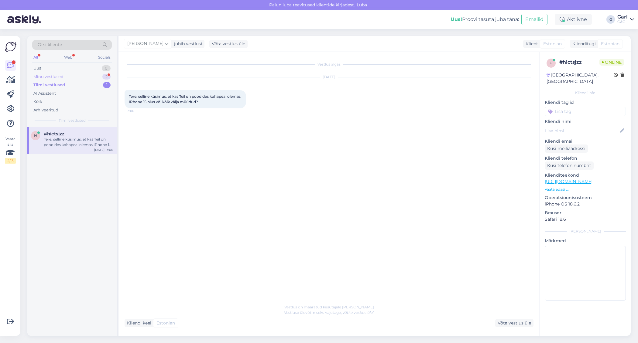
click at [95, 74] on div "Minu vestlused 2" at bounding box center [72, 77] width 80 height 9
click at [102, 143] on div "Sep 11 13:06" at bounding box center [103, 144] width 19 height 5
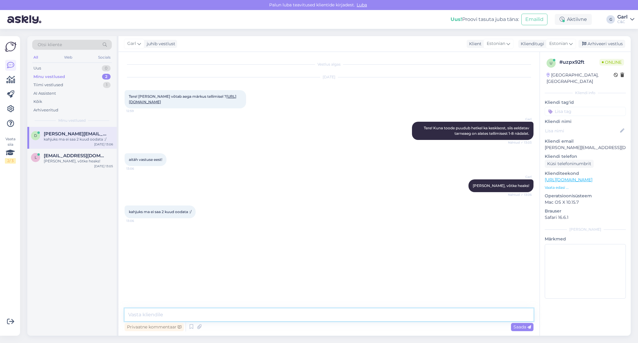
click at [282, 309] on textarea at bounding box center [329, 315] width 409 height 13
drag, startPoint x: 198, startPoint y: 105, endPoint x: 209, endPoint y: 315, distance: 210.2
click at [209, 315] on textarea at bounding box center [329, 315] width 409 height 13
type textarea "Mõistan. Viskan korra pilgu peale, ehk on maaletoojal konkreetsemat infot selle…"
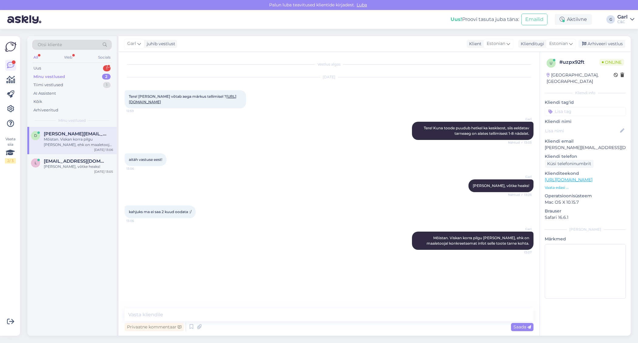
click at [185, 104] on link "https://www.shop.cec.ee/macbook-pro-14-2024-apple-m4?color=54&erply_storage=86&…" at bounding box center [183, 99] width 108 height 10
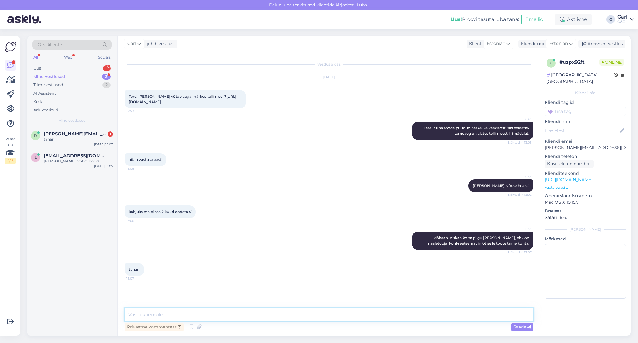
click at [207, 319] on textarea at bounding box center [329, 315] width 409 height 13
type textarea "Hetkel kahjuks jah konkreetsemat tarneinfot väljastatud ei ole."
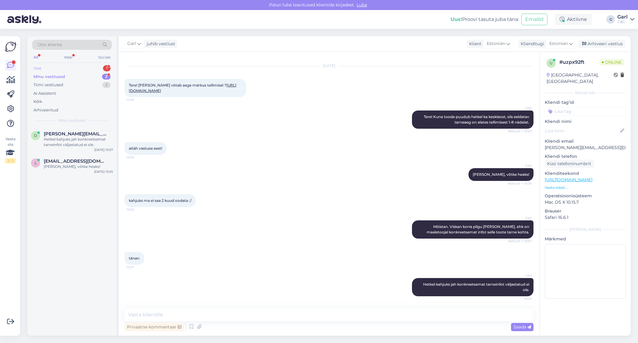
click at [60, 64] on div "Uus 1" at bounding box center [72, 68] width 80 height 9
click at [93, 144] on div "Kas sain õigesti aru, et uute Iphonede eeltellimine algab 12 september?" at bounding box center [78, 142] width 69 height 11
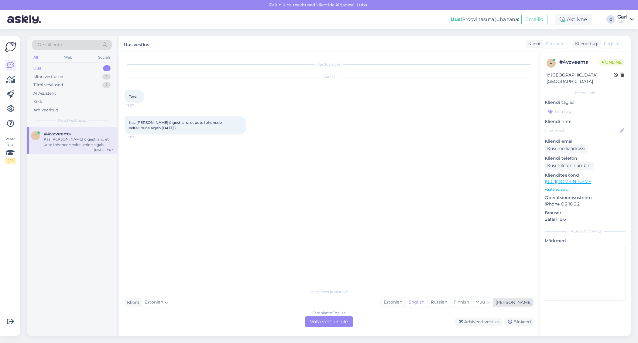
click at [405, 303] on div "Estonian" at bounding box center [393, 302] width 25 height 9
click at [328, 318] on div "Estonian to Estonian Võta vestlus üle" at bounding box center [329, 322] width 48 height 11
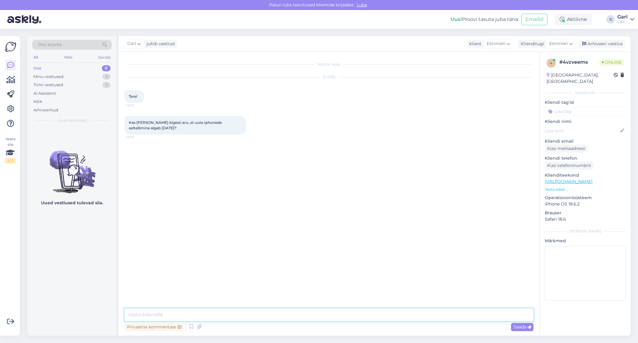
click at [233, 321] on textarea at bounding box center [329, 315] width 409 height 13
click at [192, 327] on icon at bounding box center [191, 327] width 7 height 9
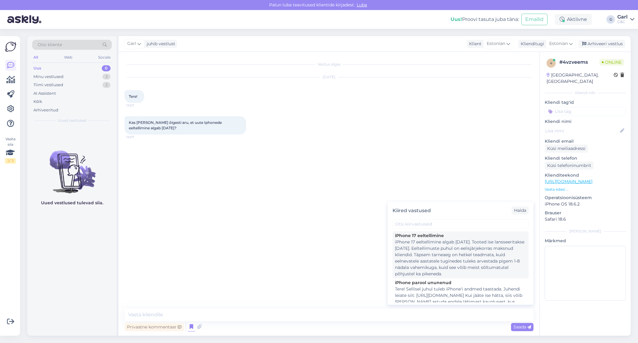
click at [426, 263] on div "iPhone 17 eeltellimine algab 12. septembril. Tooted ise lansseeritakse 19. sept…" at bounding box center [460, 258] width 131 height 38
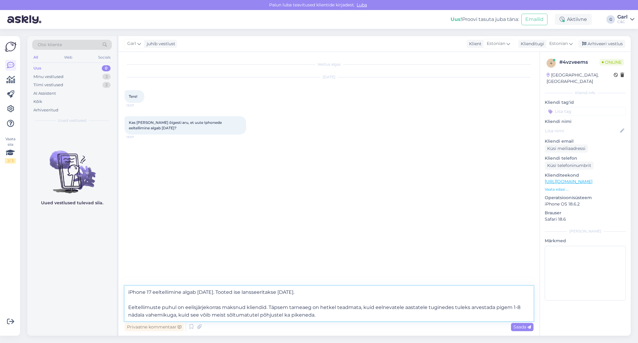
click at [231, 291] on textarea "iPhone 17 eeltellimine algab 12. septembril. Tooted ise lansseeritakse 19. sept…" at bounding box center [329, 303] width 409 height 35
click at [126, 293] on textarea "iPhone 17 eeltellimine algab 12. septembril kell 15.00. Tooted ise lansseeritak…" at bounding box center [329, 303] width 409 height 35
type textarea "Tere! iPhone 17 eeltellimine algab 12. septembril kell 15.00. Tooted ise lansse…"
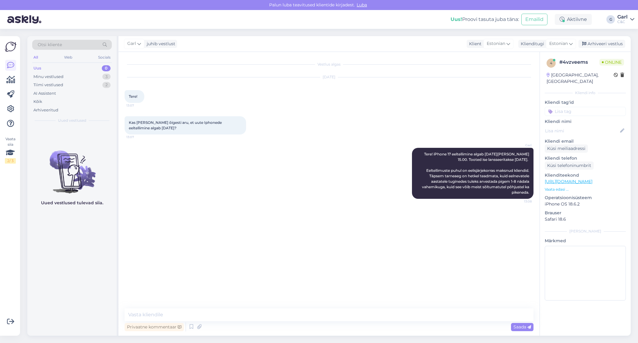
click at [621, 18] on div "Garl" at bounding box center [622, 17] width 10 height 5
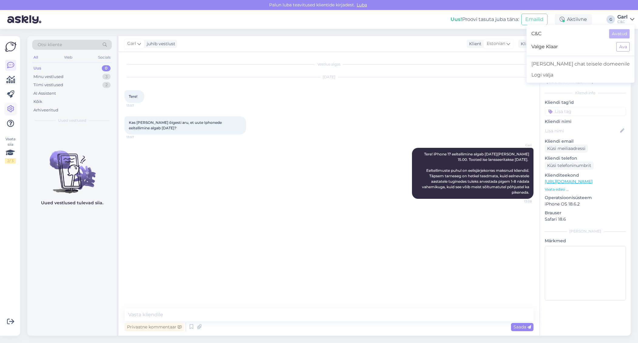
click at [7, 104] on link at bounding box center [10, 109] width 11 height 11
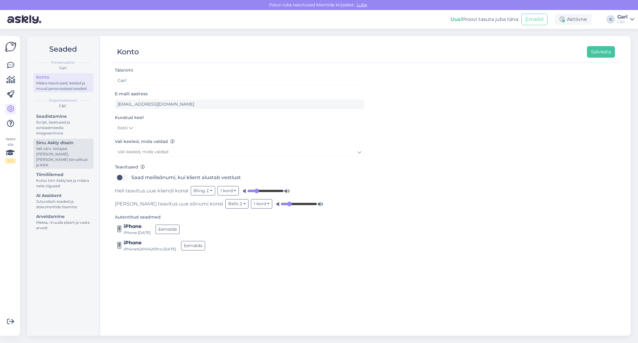
click at [64, 146] on div "Vali värv, tööajad, lisa meilivorm, kõne kiirvalikud ja KKK" at bounding box center [63, 157] width 55 height 22
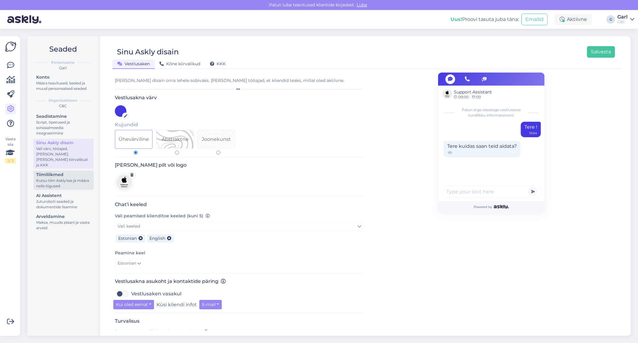
click at [62, 172] on div "Tiimiliikmed" at bounding box center [63, 175] width 55 height 6
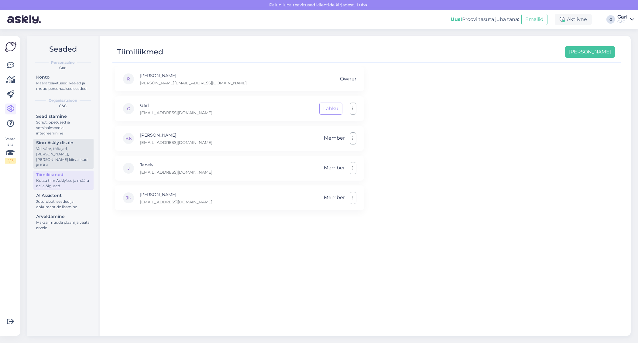
click at [65, 157] on div "Vali värv, tööajad, lisa meilivorm, kõne kiirvalikud ja KKK" at bounding box center [63, 157] width 55 height 22
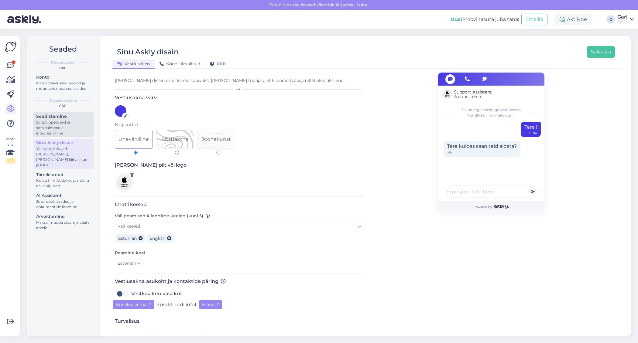
click at [66, 125] on div "Script, õpetused ja sotsiaalmeedia integreerimine" at bounding box center [63, 128] width 55 height 16
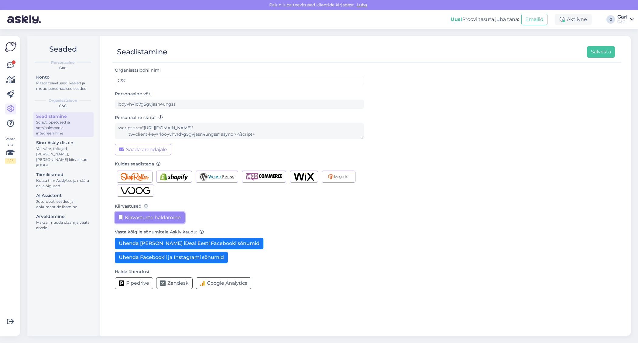
click at [147, 222] on button "Kiirvastuste haldamine" at bounding box center [150, 218] width 70 height 12
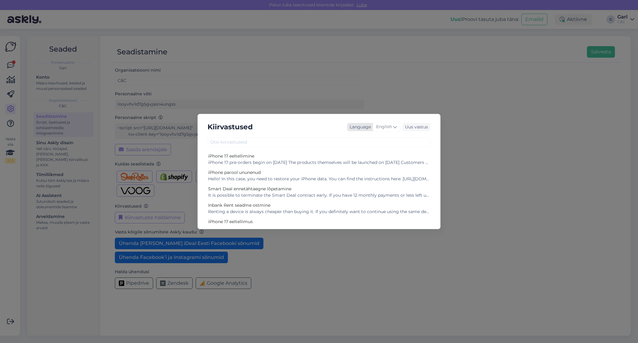
click at [392, 129] on span "English" at bounding box center [384, 127] width 16 height 7
click at [362, 195] on link "Estonian" at bounding box center [373, 196] width 67 height 10
click at [294, 162] on div "iPhone 17 eeltellimine algab 12. septembril. Tooted ise lansseeritakse 19. sept…" at bounding box center [319, 162] width 222 height 6
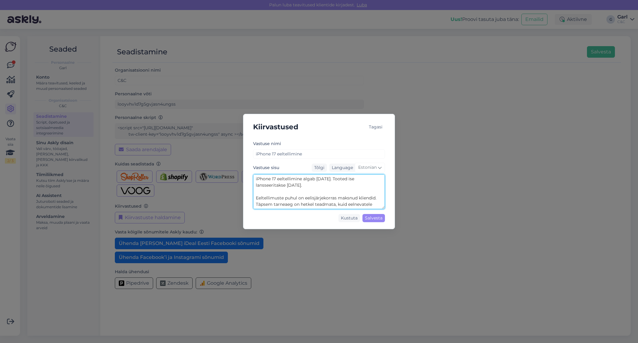
click at [344, 179] on textarea "iPhone 17 eeltellimine algab 12. septembril. Tooted ise lansseeritakse 19. sept…" at bounding box center [319, 191] width 132 height 35
type textarea "iPhone 17 eeltellimine algab 12. septembril kell 15.00. Tooted ise lansseeritak…"
click at [374, 221] on div "Salvesta" at bounding box center [373, 218] width 22 height 8
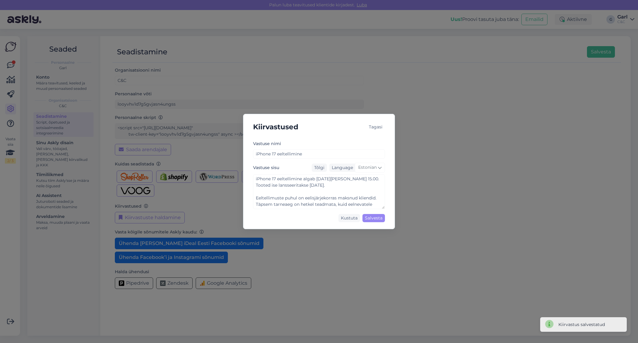
click at [182, 108] on div "Kiirvastused Tagasi Vastuse nimi iPhone 17 eeltellimine Vastuse sisu Tõlgi Lang…" at bounding box center [319, 171] width 638 height 343
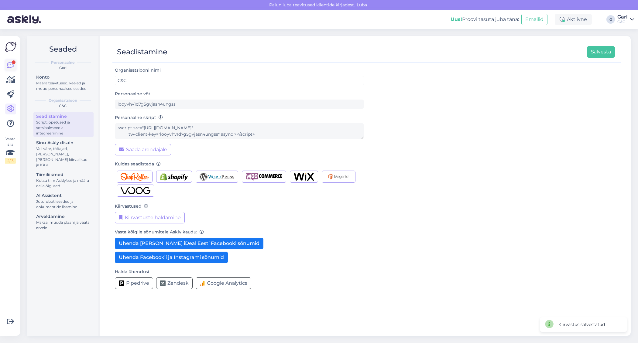
click at [12, 66] on icon at bounding box center [10, 65] width 7 height 7
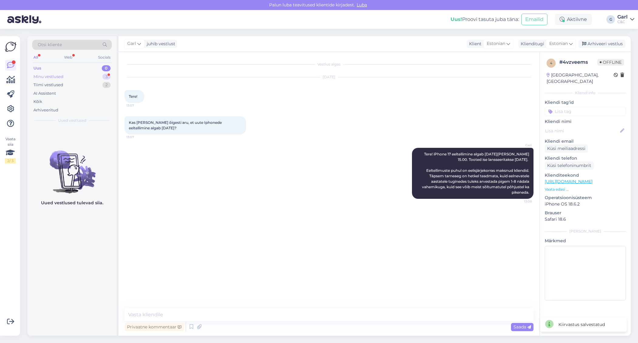
click at [95, 75] on div "Minu vestlused 3" at bounding box center [72, 77] width 80 height 9
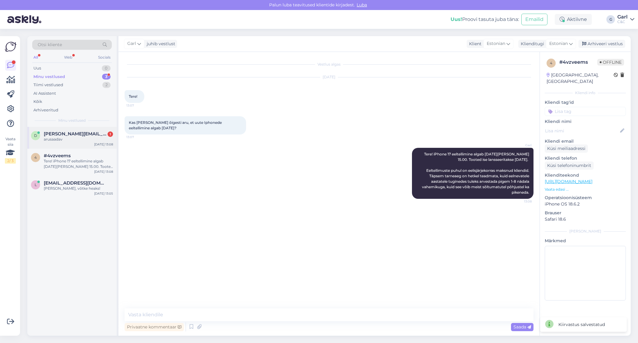
click at [93, 140] on div "arusaadav" at bounding box center [78, 139] width 69 height 5
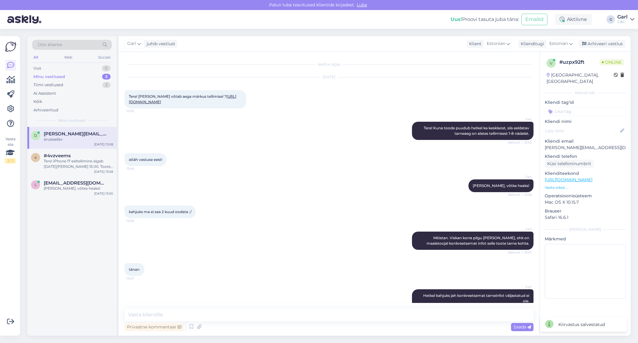
scroll to position [48, 0]
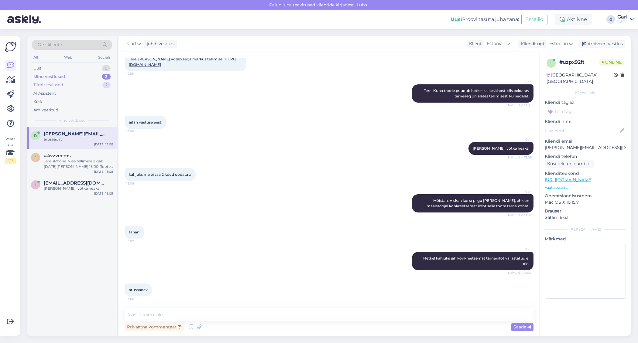
click at [90, 85] on div "Tiimi vestlused 2" at bounding box center [72, 85] width 80 height 9
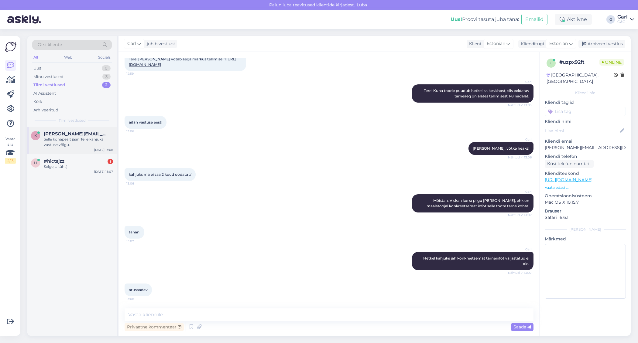
click at [77, 134] on span "karel.hanni@gmail.com" at bounding box center [75, 133] width 63 height 5
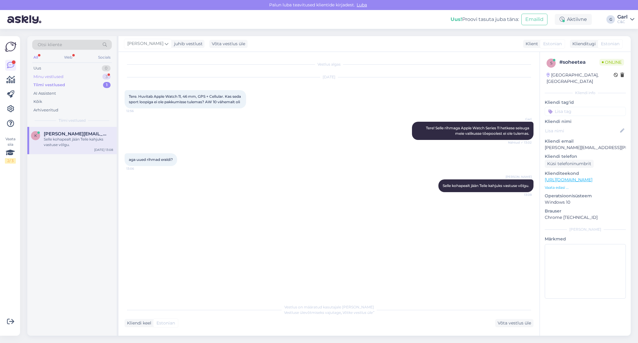
click at [78, 76] on div "Minu vestlused 3" at bounding box center [72, 77] width 80 height 9
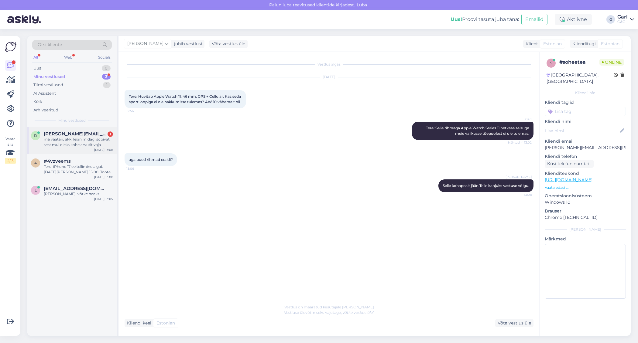
click at [84, 147] on div "d deana@jaam.ee 1 ma vaatan, äkki leian midagi sobivat, sest mul oleks kohe arv…" at bounding box center [71, 140] width 89 height 27
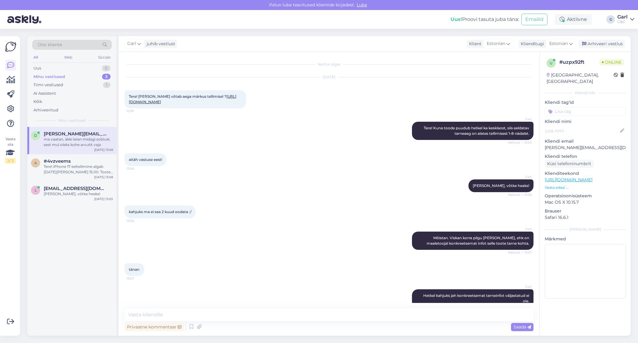
scroll to position [80, 0]
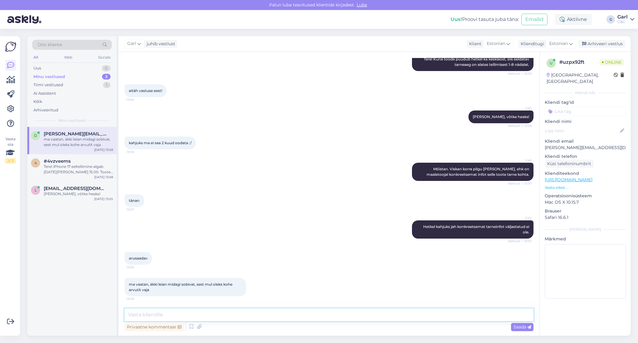
click at [254, 317] on textarea at bounding box center [329, 315] width 409 height 13
click at [262, 310] on textarea at bounding box center [329, 315] width 409 height 13
type textarea "Hästi! Andke teada, kui tekib veel küsimusi või probleeme."
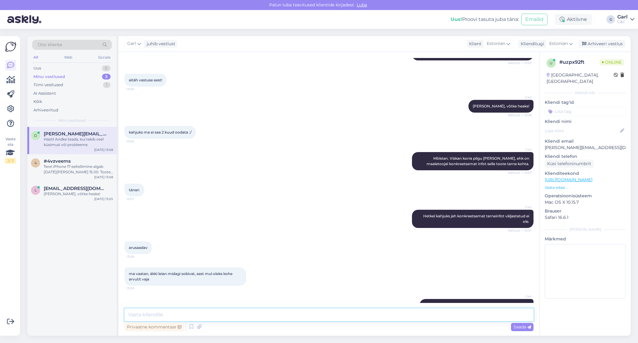
scroll to position [106, 0]
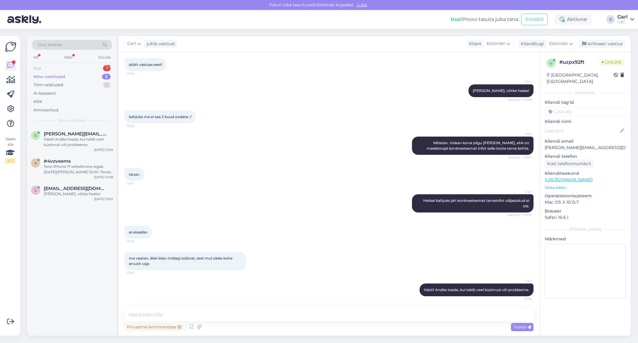
click at [91, 68] on div "Uus 1" at bounding box center [72, 68] width 80 height 9
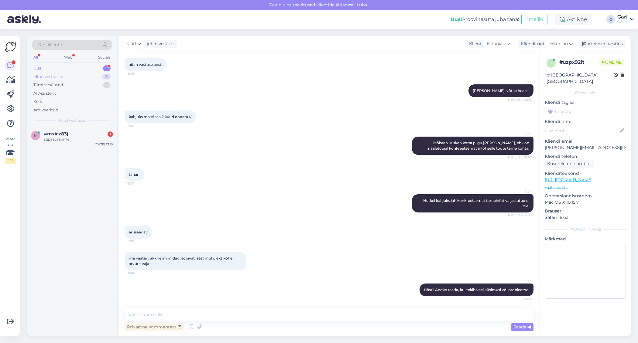
click at [98, 73] on div "Minu vestlused 3" at bounding box center [72, 77] width 80 height 9
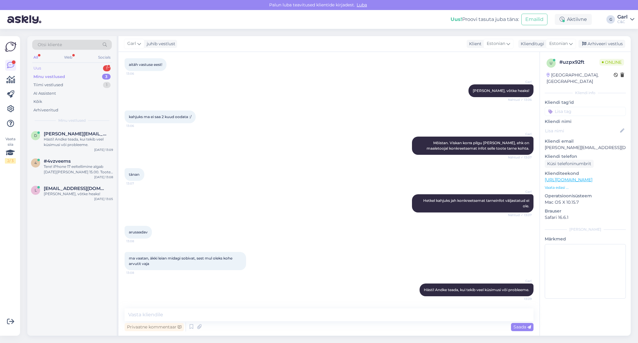
click at [98, 64] on div "Uus 1" at bounding box center [72, 68] width 80 height 9
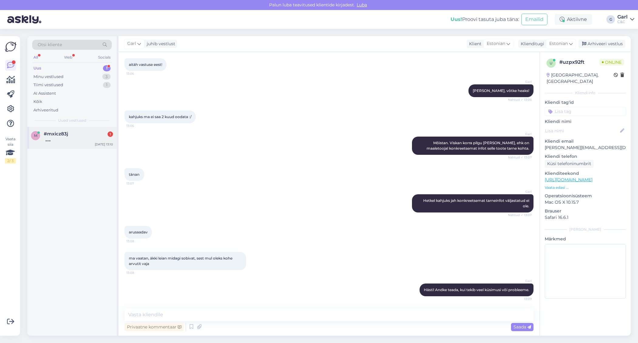
click at [79, 133] on div "#mxicz83j 1" at bounding box center [78, 133] width 69 height 5
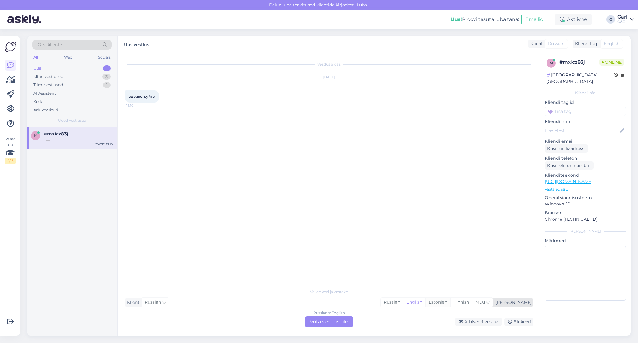
click at [450, 300] on div "Estonian" at bounding box center [437, 302] width 25 height 9
click at [313, 320] on div "Russian to Estonian Võta vestlus üle" at bounding box center [329, 322] width 48 height 11
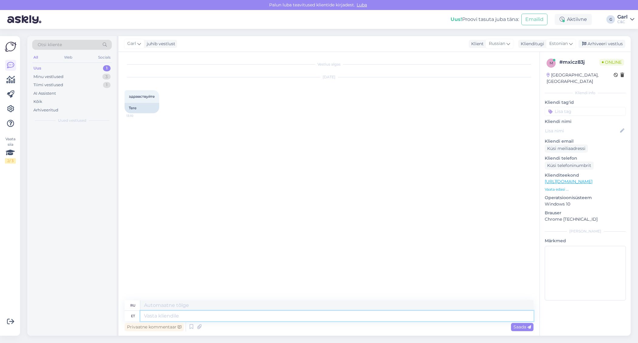
click at [313, 317] on textarea at bounding box center [336, 316] width 393 height 10
type textarea "Tere!"
type textarea "Привет!"
type textarea "Tere! Kuidas sa"
type textarea "Привет, как дела?"
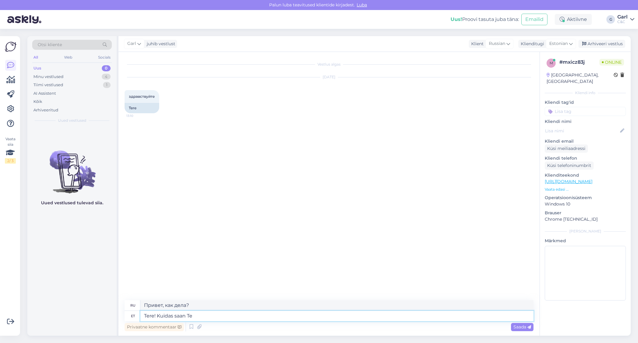
type textarea "Tere! Kuidas saan Tei"
type textarea "Здравствуйте! Как я могу"
type textarea "Tere! Kuidas saan Teile ab"
type textarea "Здравствуйте! Как с вами связаться?"
type textarea "Tere! Kuidas saan Teile abiks o"
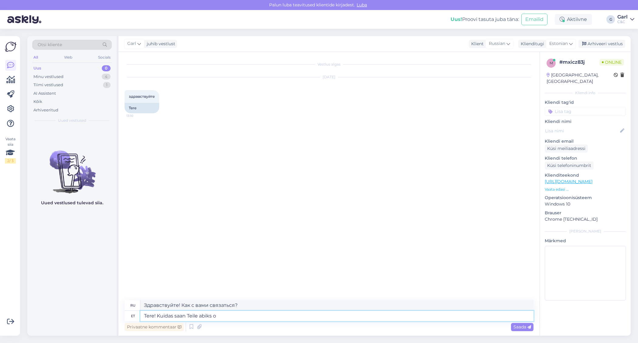
type textarea "Здравствуйте! Чем я могу вам помочь?"
type textarea "Tere! Kuidas saan Teile abiks olla?"
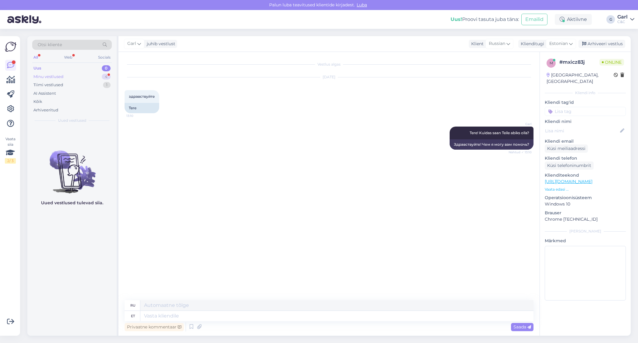
click at [92, 77] on div "Minu vestlused 4" at bounding box center [72, 77] width 80 height 9
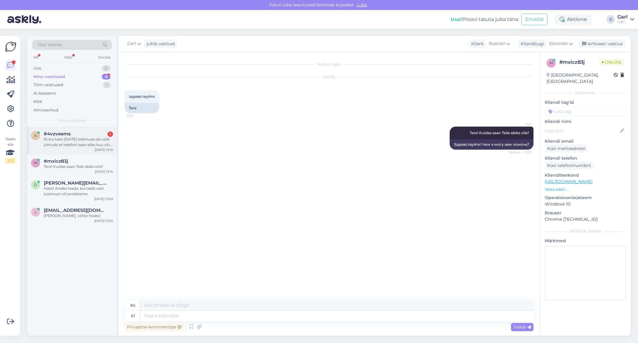
click at [98, 145] on div "Et kui teen 12 septembril tellimuse siis võib juhtuda et telefoni saan alles ku…" at bounding box center [78, 142] width 69 height 11
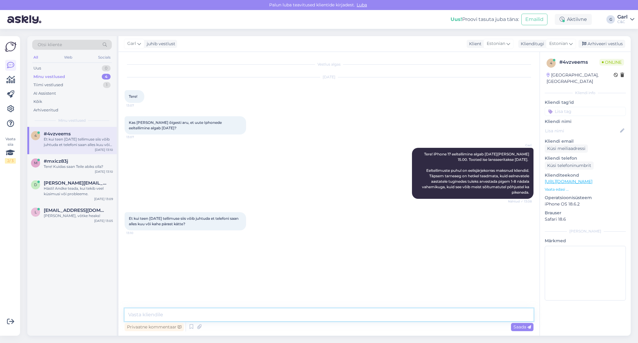
click at [237, 315] on textarea at bounding box center [329, 315] width 409 height 13
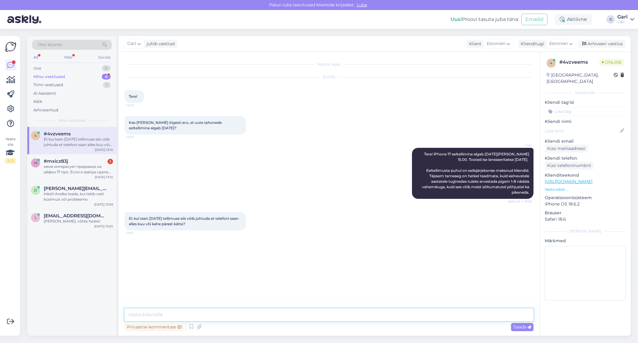
click at [237, 315] on textarea at bounding box center [329, 315] width 409 height 13
type textarea "Paraku on see oht olemas jah."
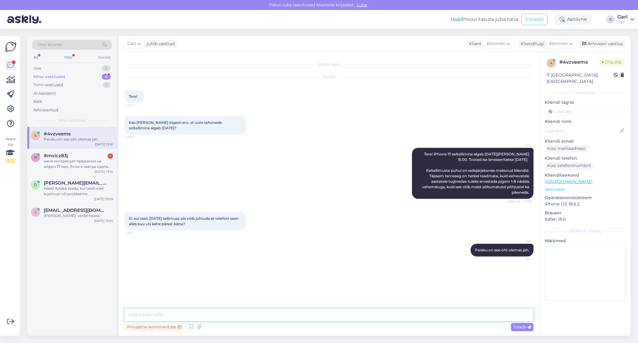
click at [241, 310] on textarea at bounding box center [329, 315] width 409 height 13
click at [56, 167] on div "меня интересует предзаказ на айфон 17 про. Если я завтра сделаю предзаказ, то к…" at bounding box center [78, 164] width 69 height 11
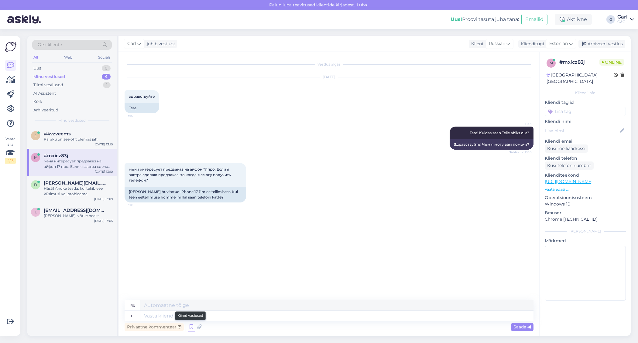
click at [190, 326] on icon at bounding box center [191, 327] width 7 height 9
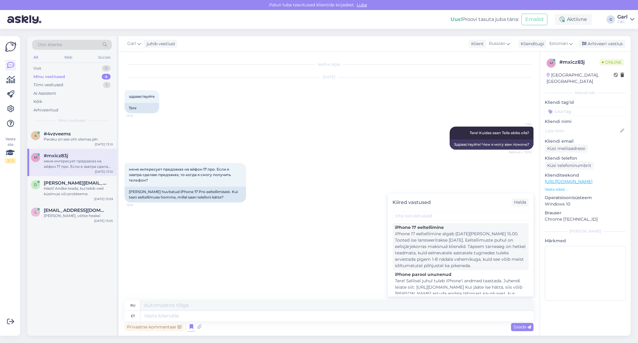
click at [412, 247] on div "iPhone 17 eeltellimine algab 12. septembril kell 15.00. Tooted ise lansseeritak…" at bounding box center [460, 250] width 131 height 38
type textarea "Предварительные заказы на iPhone 17 начнутся 12 сентября. Сами продукты поступя…"
type textarea "iPhone 17 eeltellimine algab 12. septembril kell 15.00. Tooted ise lansseeritak…"
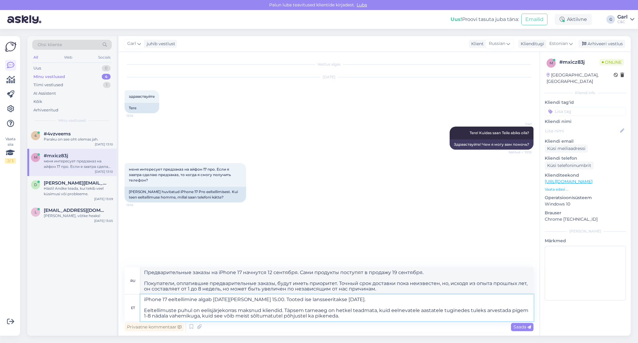
click at [286, 302] on textarea "iPhone 17 eeltellimine algab 12. septembril kell 15.00. Tooted ise lansseeritak…" at bounding box center [336, 308] width 393 height 27
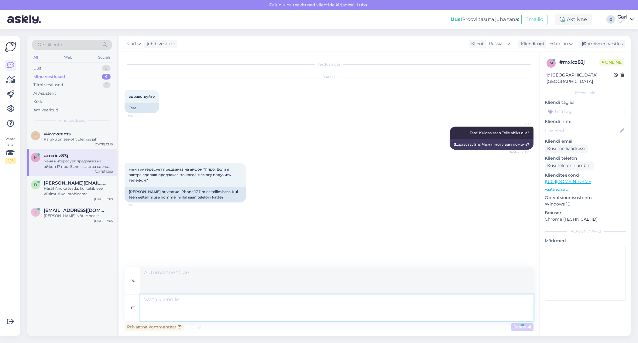
scroll to position [32, 0]
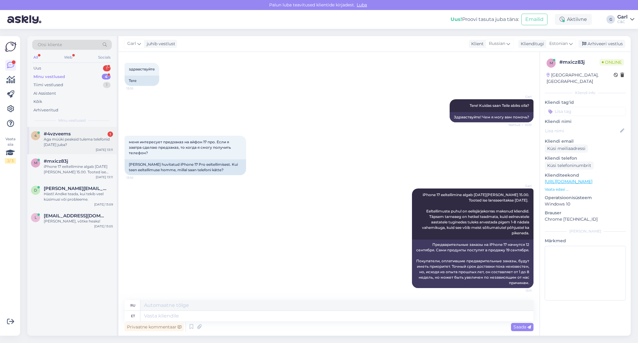
click at [92, 146] on div "Aga müüki peaksid tulema telefonid 19 september juba?" at bounding box center [78, 142] width 69 height 11
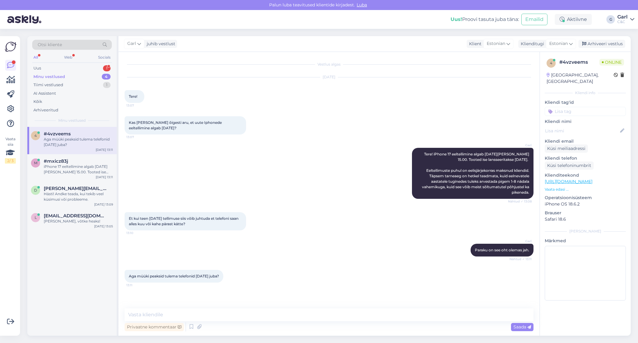
click at [328, 303] on div "Vestlus algas Sep 11 2025 Tere! 13:07 Kas sain õigesti aru, et uute Iphonede ee…" at bounding box center [328, 194] width 421 height 284
click at [323, 311] on textarea at bounding box center [329, 315] width 409 height 13
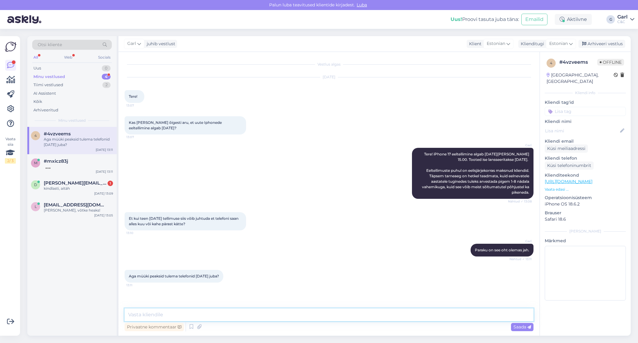
click at [264, 318] on textarea at bounding box center [329, 315] width 409 height 13
type textarea "Esimesed mudelid küll, kuid need lähevad koheselt ära ka esimeste eeltellimuste…"
click at [356, 314] on div "Vestlus algas Sep 11 2025 Tere! 13:07 Kas sain õigesti aru, et uute Iphonede ee…" at bounding box center [328, 194] width 421 height 284
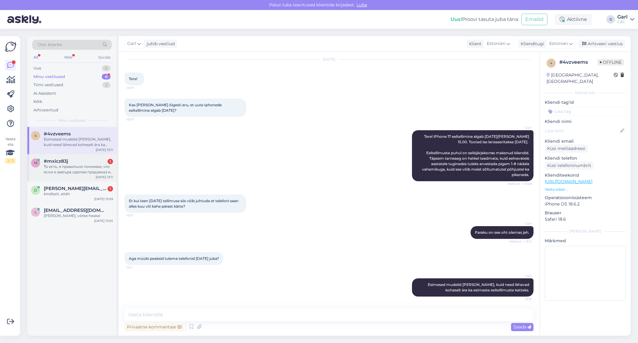
click at [80, 166] on div "То есть, я правильно понимаю, что если я завтьра сделаю предзаказ и оплачу его,…" at bounding box center [78, 169] width 69 height 11
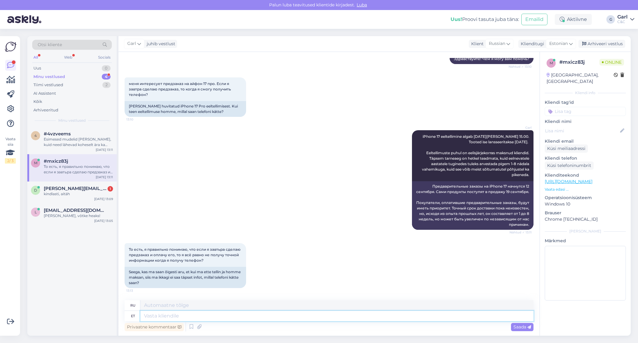
click at [241, 313] on textarea at bounding box center [336, 316] width 393 height 10
type textarea "Paraku"
type textarea "К сожалению"
type textarea "Paraku täpset i"
type textarea "К сожалению, точные"
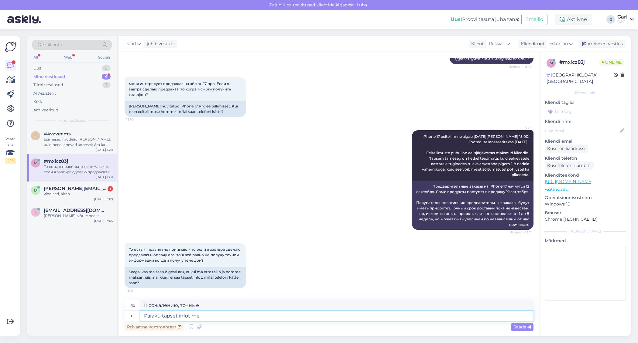
type textarea "Paraku täpset infot mei"
type textarea "К сожалению, точной информации нет."
type textarea "Paraku täpset infot meil vä"
type textarea "К сожалению, точной информации у нас нет."
type textarea "Paraku täpset infot meil väljastada ei"
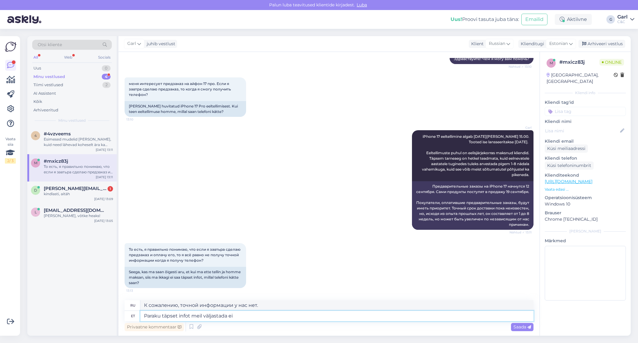
type textarea "К сожалению, мы не можем предоставить точную информацию."
type textarea "Paraku täpset infot meil väljastada ei ole võ"
type textarea "К сожалению, у нас нет точной информации."
type textarea "Paraku täpset infot meil väljastada ei ole võimalik, ku"
type textarea "К сожалению, мы не можем предоставить точную информацию."
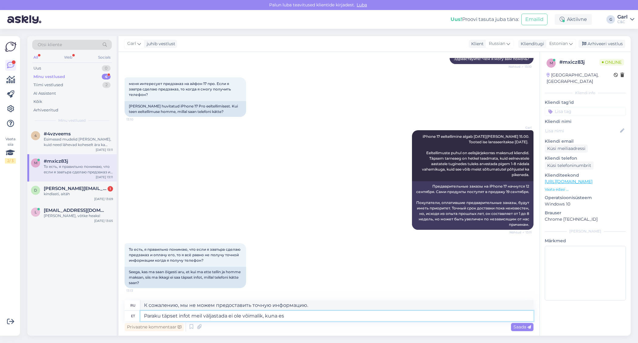
type textarea "Paraku täpset infot meil väljastada ei ole võimalik, kuna esi"
type textarea "К сожалению, предоставить нам точную информацию невозможно, потому что"
type textarea "Paraku täpset infot meil väljastada ei ole võimalik, kuna esimestel nä"
type textarea "К сожалению, мы не можем предоставить точную информацию, так как первый"
type textarea "Paraku täpset infot meil väljastada ei ole võimalik, kuna esimestel nädalatel/k…"
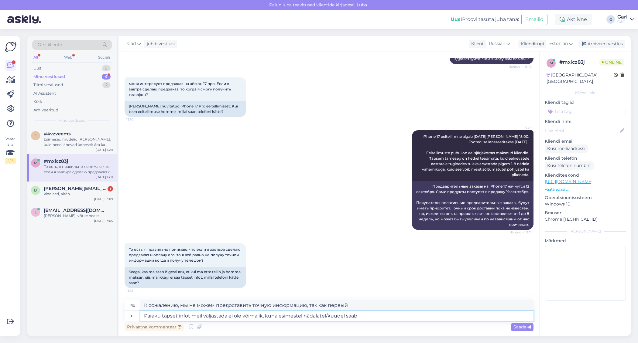
type textarea "К сожалению, на нашем сайте невозможно предоставить точную информацию, так как …"
type textarea "Paraku täpset infot meil väljastada ei ole võimalik, kuna esimestel nädalatel/k…"
type textarea "К сожалению, точную информацию по электронной почте предоставить невозможно, та…"
type textarea "Paraku täpset infot meil väljastada ei ole võimalik, kuna esimestel nädalatel/k…"
type textarea "К сожалению, мы не сможем предоставить вам точную информацию, поскольку получим…"
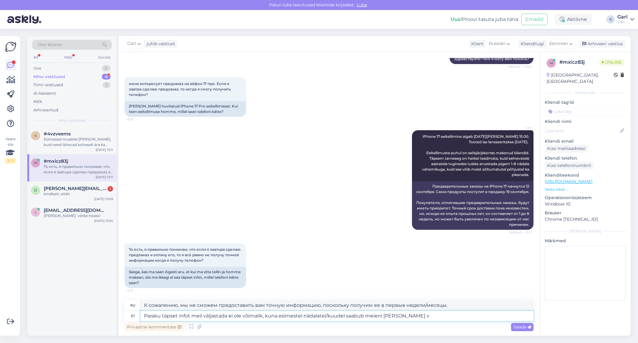
type textarea "Paraku täpset infot meil väljastada ei ole võimalik, kuna esimestel nädalatel/k…"
type textarea "К сожалению, предоставить нам точную информацию невозможно, так как в первые не…"
type textarea "Paraku täpset infot meil väljastada ei ole võimalik, kuna esimestel nädalatel/k…"
type textarea "К сожалению, мы не можем предоставить точную информацию, поскольку в первые нед…"
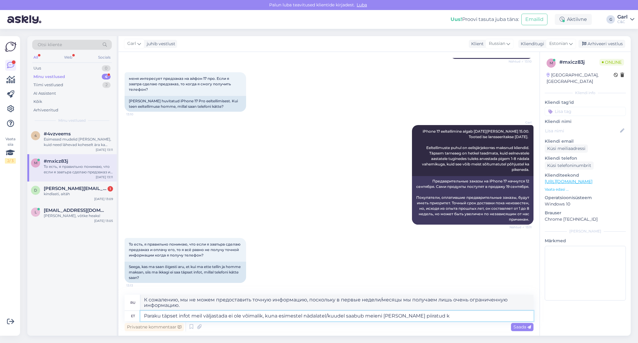
type textarea "Paraku täpset infot meil väljastada ei ole võimalik, kuna esimestel nädalatel/k…"
type textarea "К сожалению, мы не сможем предоставить точную информацию, поскольку в первые не…"
type textarea "Paraku täpset infot meil väljastada ei ole võimalik, kuna esimestel nädalatel/k…"
type textarea "К сожалению, мы не можем предоставить точную информацию, поскольку в первые нед…"
type textarea "Paraku täpset infot meil väljastada ei ole võimalik, kuna esimestel nädalatel/k…"
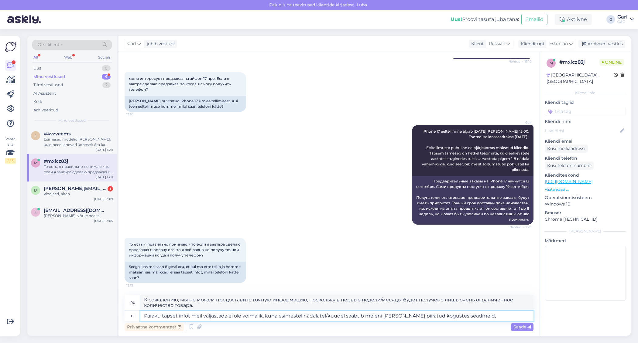
type textarea "К сожалению, мы не можем предоставить точную информацию, поскольку в первые нед…"
type textarea "Paraku täpset infot meil väljastada ei ole võimalik, kuna esimestel nädalatel/k…"
type textarea "К сожалению, мы не можем предоставить точную информацию, поскольку в первые нед…"
type textarea "Paraku täpset infot meil väljastada ei ole võimalik, kuna esimestel nädalatel/k…"
type textarea "К сожалению, мы не можем предоставить точную информацию, поскольку в первые нед…"
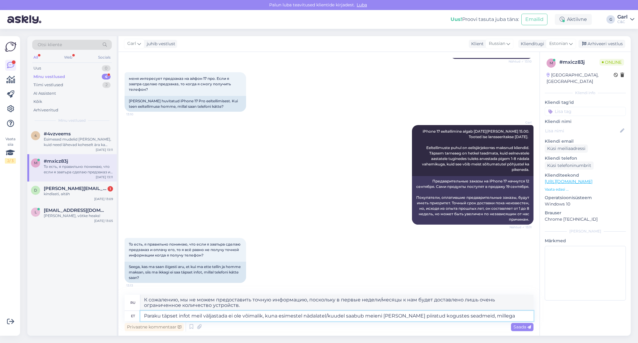
type textarea "Paraku täpset infot meil väljastada ei ole võimalik, kuna esimestel nädalatel/k…"
type textarea "К сожалению, мы не можем предоставить точную информацию, поскольку в первые нед…"
type textarea "Paraku täpset infot meil väljastada ei ole võimalik, kuna esimestel nädalatel/k…"
type textarea "К сожалению, мы не можем предоставить точную информацию, поскольку в первые нед…"
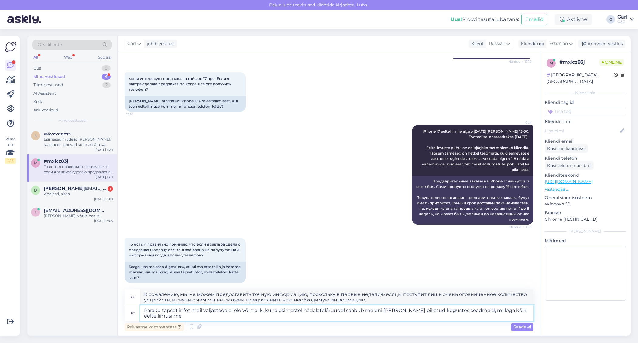
type textarea "Paraku täpset infot meil väljastada ei ole võimalik, kuna esimestel nädalatel/k…"
type textarea "К сожалению, мы не можем предоставить точную информацию, поскольку в первые нед…"
type textarea "Paraku täpset infot meil väljastada ei ole võimalik, kuna esimestel nädalatel/k…"
type textarea "К сожалению, предоставить точную информацию по электронной почте невозможно, по…"
type textarea "Paraku täpset infot meil väljastada ei ole võimalik, kuna esimestel nädalatel/k…"
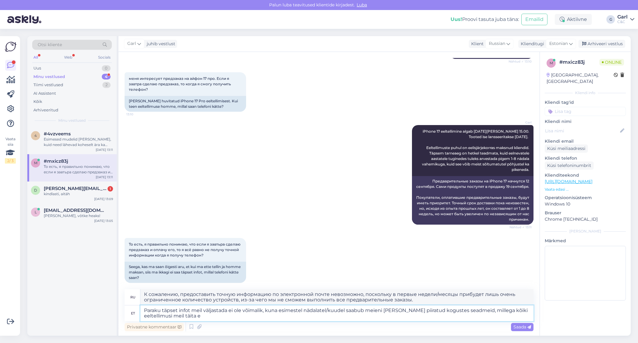
type textarea "К сожалению, предоставить точную информацию невозможно, поскольку в первые неде…"
type textarea "Paraku täpset infot meil väljastada ei ole võimalik, kuna esimestel nädalatel/k…"
type textarea "К сожалению, предоставить точную информацию невозможно, поскольку в первые неде…"
type textarea "Paraku täpset infot meil väljastada ei ole võimalik, kuna esimestel nädalatel/k…"
type textarea "К сожалению, мы не можем предоставить точную информацию, поскольку в первые нед…"
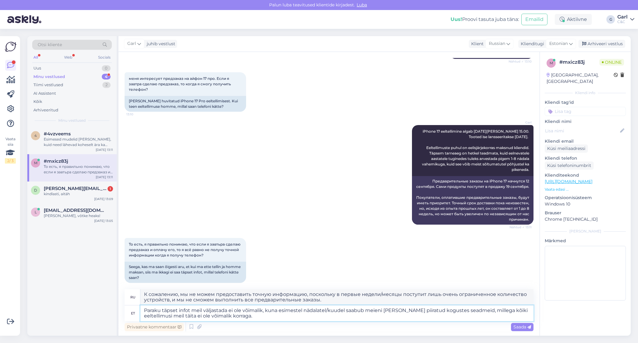
type textarea "Paraku täpset infot meil väljastada ei ole võimalik, kuna esimestel nädalatel/k…"
type textarea "К сожалению, мы не можем предоставить точную информацию, поскольку в первые нед…"
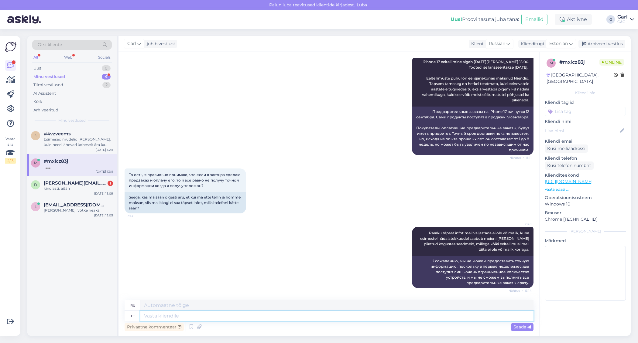
scroll to position [202, 0]
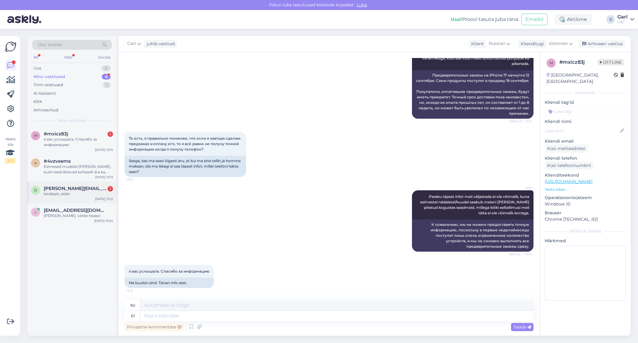
click at [90, 195] on div "kindlasti, aitäh" at bounding box center [78, 193] width 69 height 5
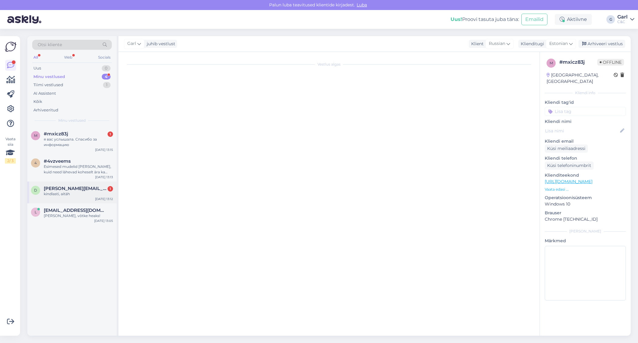
scroll to position [132, 0]
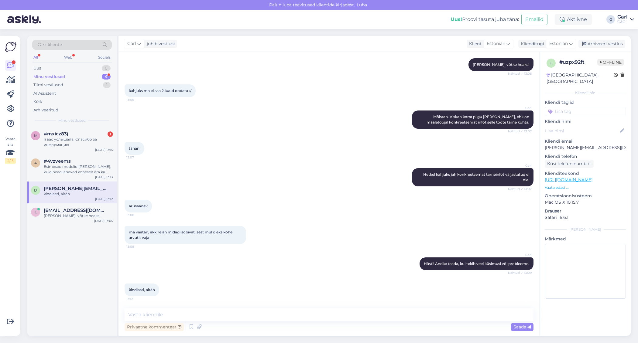
click at [90, 228] on div "m #mxicz83j 1 я вас услышала. Спасибо за информацию Sep 11 13:15 4 #4vzveems Es…" at bounding box center [71, 231] width 89 height 209
click at [62, 206] on div "l lilianvain@gmail.com Ikka, võtke heaks! Sep 11 13:05" at bounding box center [71, 215] width 89 height 22
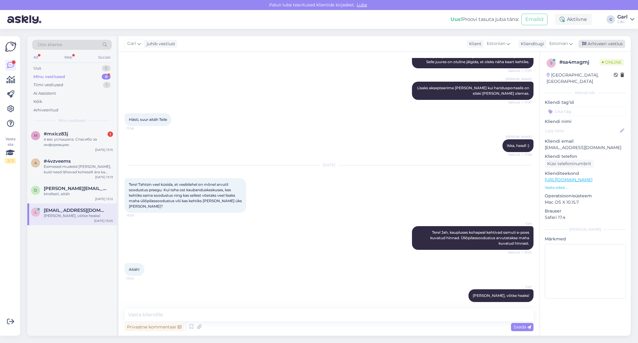
click at [605, 43] on div "Arhiveeri vestlus" at bounding box center [601, 44] width 47 height 8
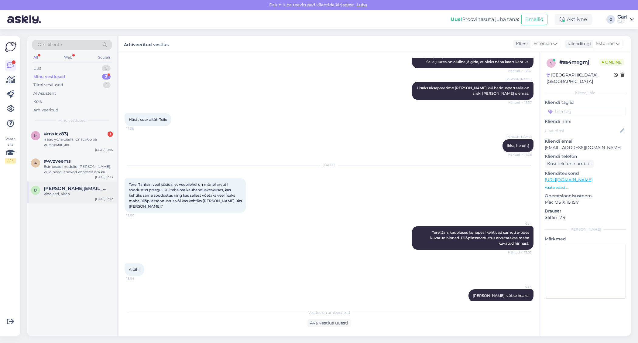
click at [53, 189] on span "deana@jaam.ee" at bounding box center [75, 188] width 63 height 5
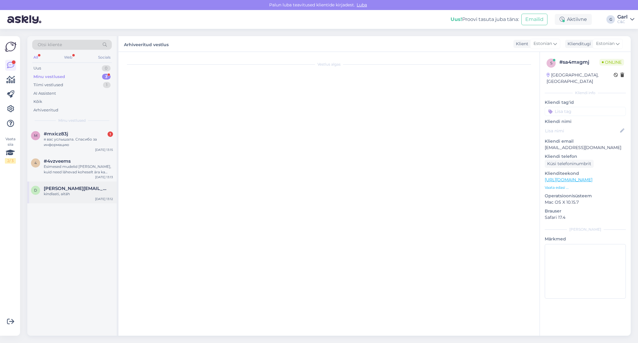
scroll to position [132, 0]
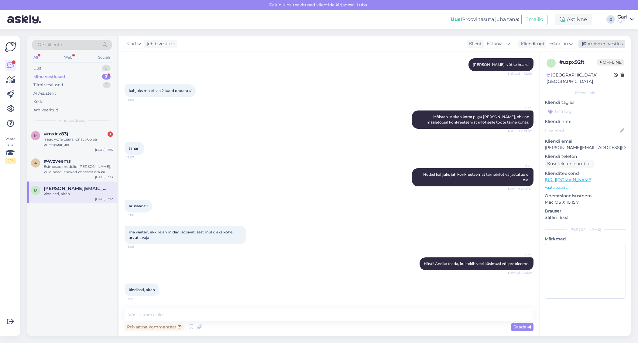
click at [601, 43] on div "Arhiveeri vestlus" at bounding box center [601, 44] width 47 height 8
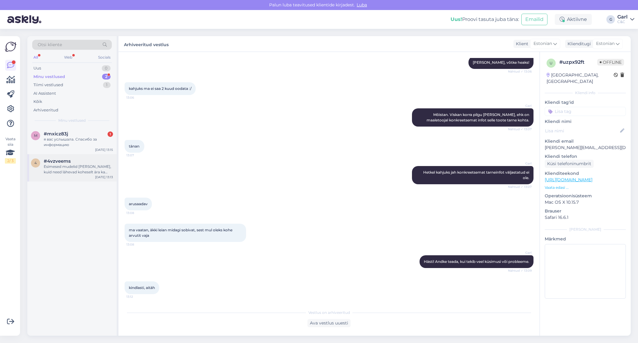
click at [76, 167] on div "Esimesed mudelid küll, kuid need lähevad koheselt ära ka esimeste eeltellimuste…" at bounding box center [78, 169] width 69 height 11
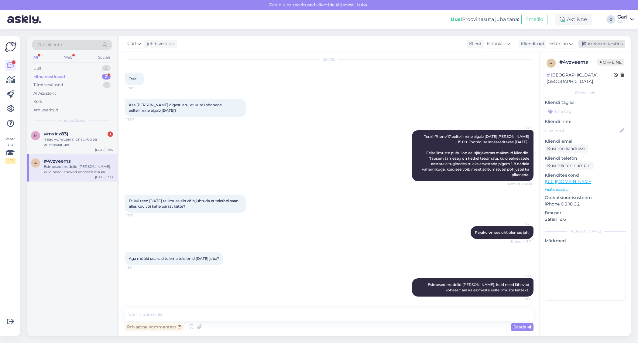
click at [592, 43] on div "Arhiveeri vestlus" at bounding box center [601, 44] width 47 height 8
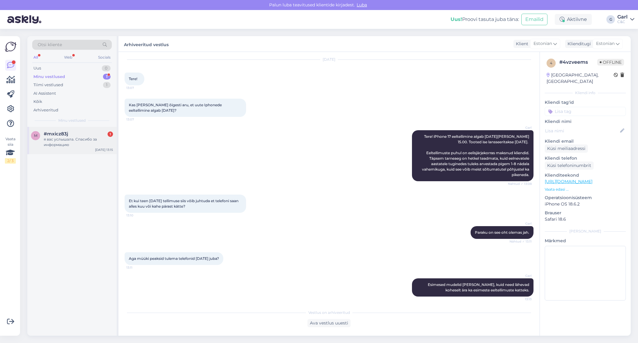
click at [77, 145] on div "я вас услышала. Спасибо за информацию" at bounding box center [78, 142] width 69 height 11
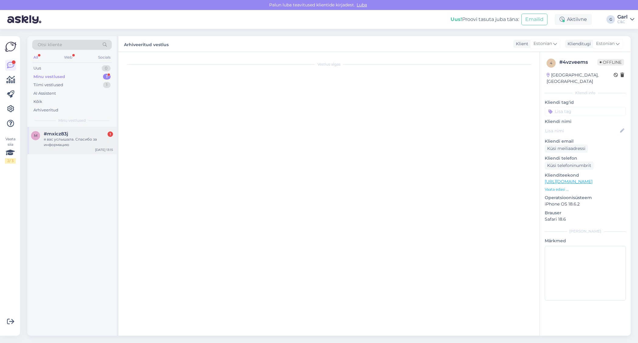
scroll to position [202, 0]
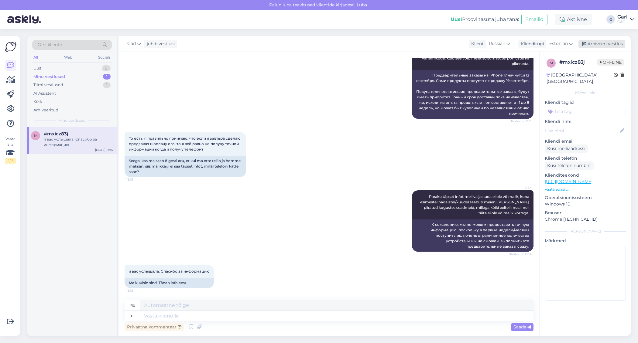
click at [584, 42] on icon at bounding box center [584, 44] width 4 height 4
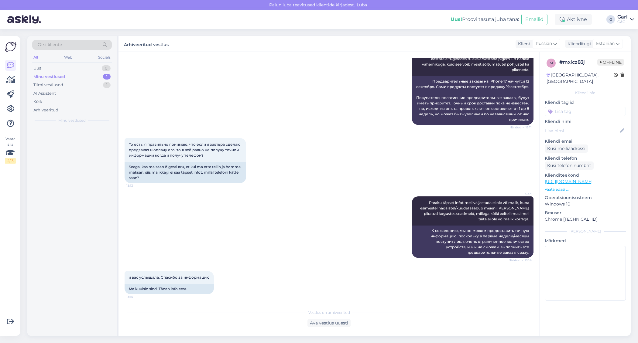
scroll to position [196, 0]
click at [13, 83] on icon at bounding box center [10, 79] width 9 height 7
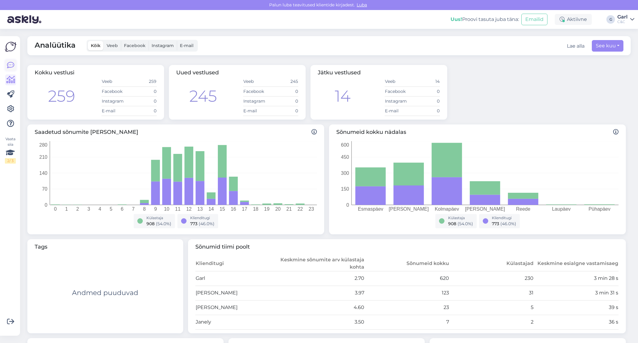
click at [15, 64] on link at bounding box center [10, 65] width 11 height 11
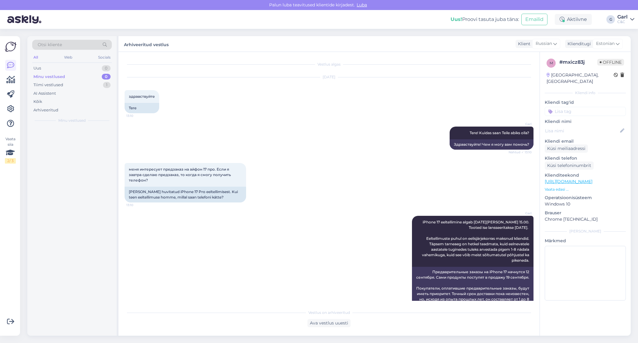
scroll to position [196, 0]
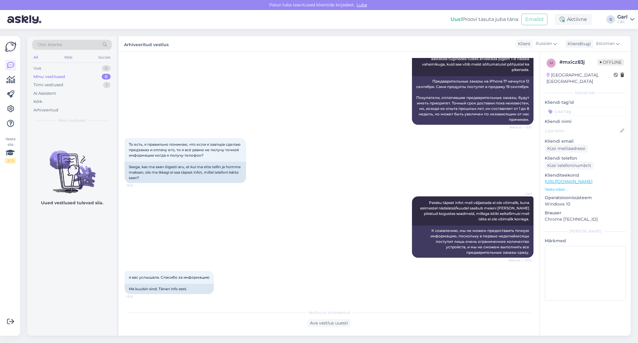
click at [11, 87] on div at bounding box center [10, 94] width 11 height 69
click at [11, 85] on div at bounding box center [10, 94] width 11 height 69
click at [11, 82] on icon at bounding box center [10, 79] width 9 height 7
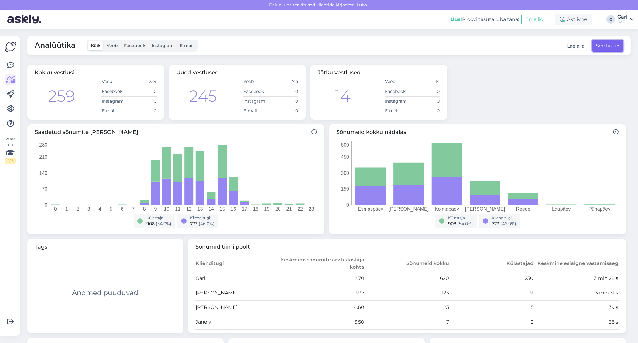
click at [615, 44] on button "See kuu" at bounding box center [608, 46] width 32 height 12
select select "8"
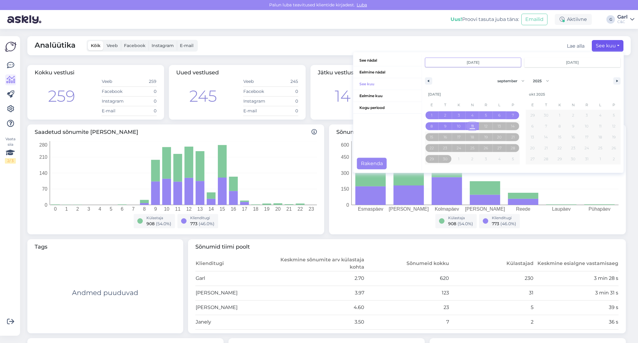
click at [473, 125] on span "11" at bounding box center [472, 126] width 2 height 11
type input "sept 11 2025"
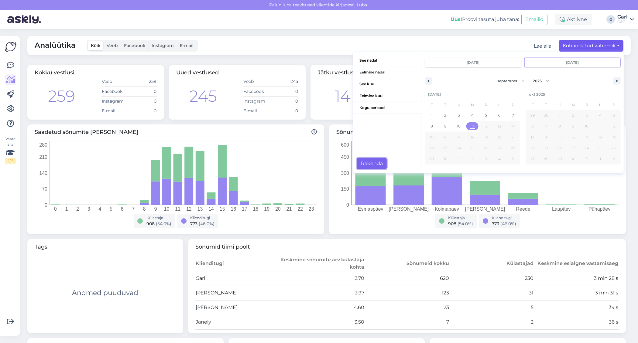
click at [382, 164] on button "Rakenda" at bounding box center [372, 164] width 30 height 12
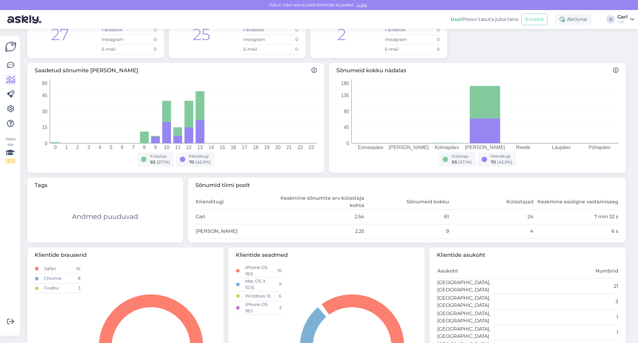
scroll to position [156, 0]
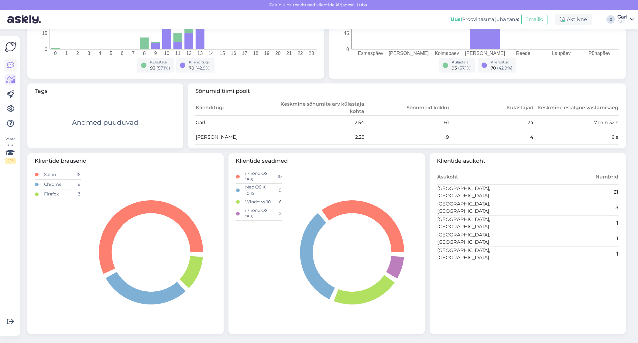
click at [7, 64] on icon at bounding box center [10, 65] width 7 height 7
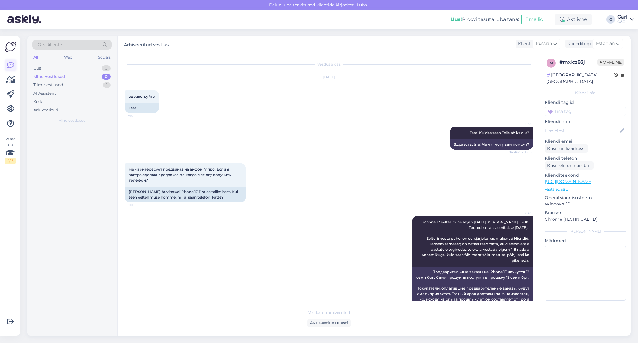
scroll to position [196, 0]
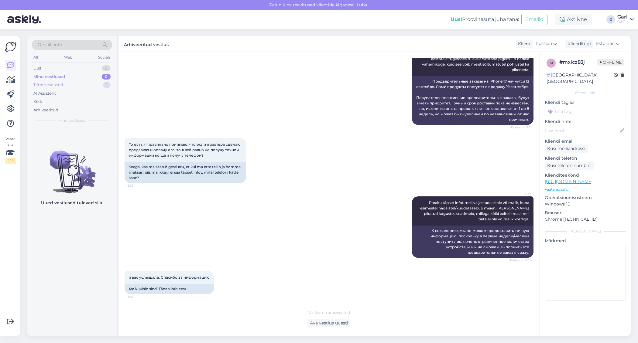
click at [83, 82] on div "Tiimi vestlused 1" at bounding box center [72, 85] width 80 height 9
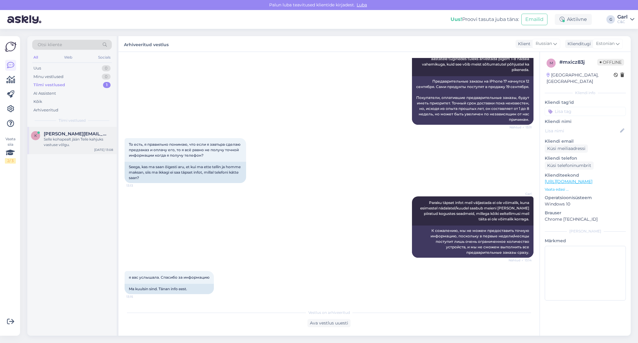
click at [78, 131] on span "karel.hanni@gmail.com" at bounding box center [75, 133] width 63 height 5
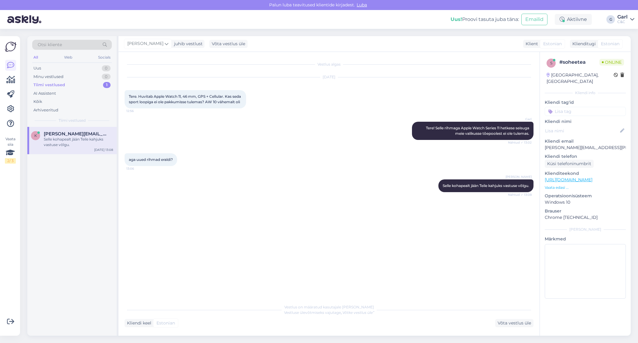
scroll to position [0, 0]
click at [9, 77] on icon at bounding box center [10, 79] width 9 height 7
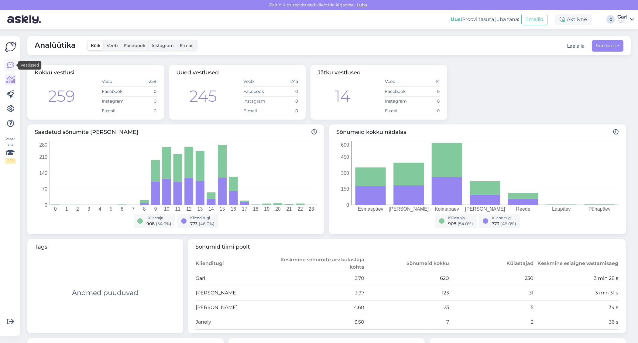
click at [10, 67] on icon at bounding box center [10, 65] width 7 height 7
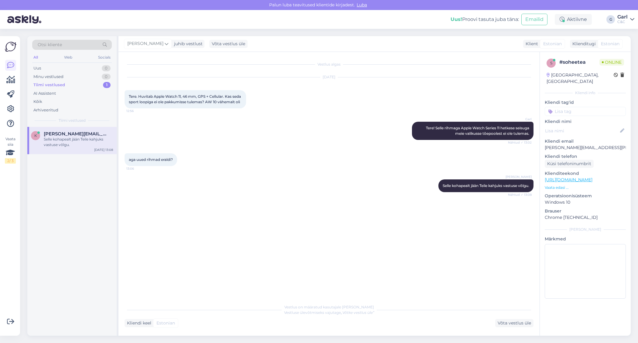
click at [80, 81] on div "Tiimi vestlused 1" at bounding box center [72, 85] width 80 height 9
click at [81, 77] on div "Minu vestlused 0" at bounding box center [72, 77] width 80 height 9
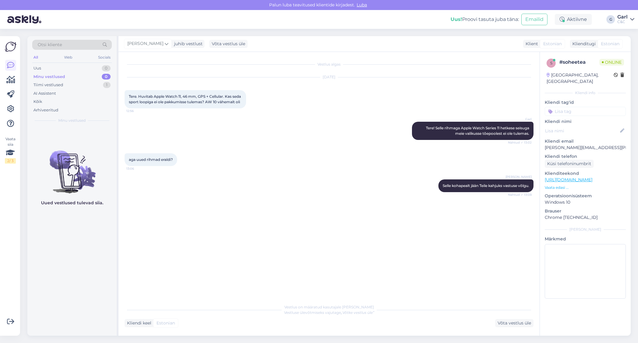
click at [94, 79] on div "Minu vestlused 0" at bounding box center [72, 77] width 80 height 9
click at [94, 83] on div "Tiimi vestlused 1" at bounding box center [72, 85] width 80 height 9
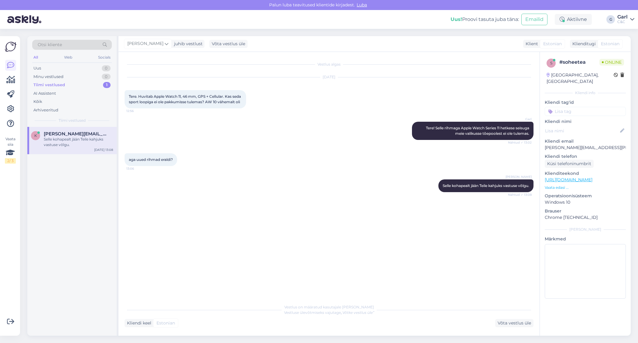
click at [17, 82] on div "Vaata siia 2 / 3 Võimalused Veendu, et Askly loob sulle väärtust. Sulge Ühenda …" at bounding box center [10, 186] width 20 height 300
click at [12, 80] on icon at bounding box center [10, 79] width 9 height 7
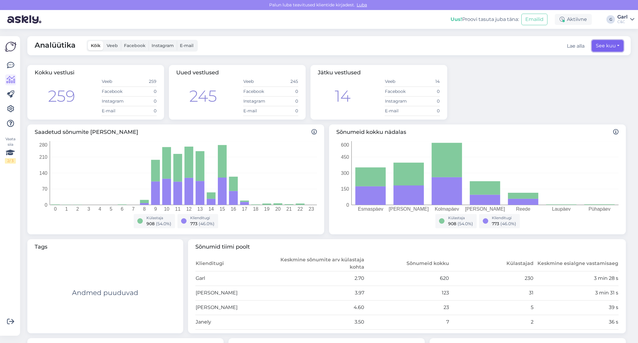
click at [616, 47] on button "See kuu" at bounding box center [608, 46] width 32 height 12
select select "8"
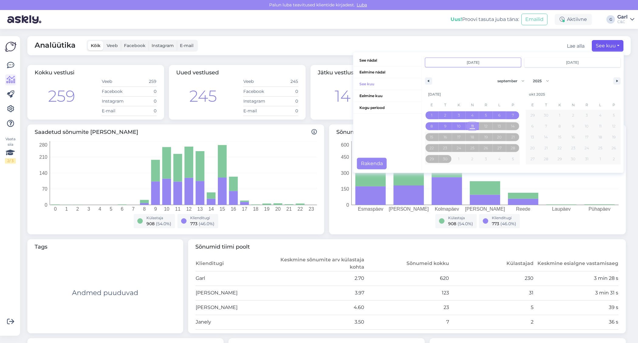
click at [470, 126] on span "11" at bounding box center [472, 126] width 14 height 8
type input "sept 11 2025"
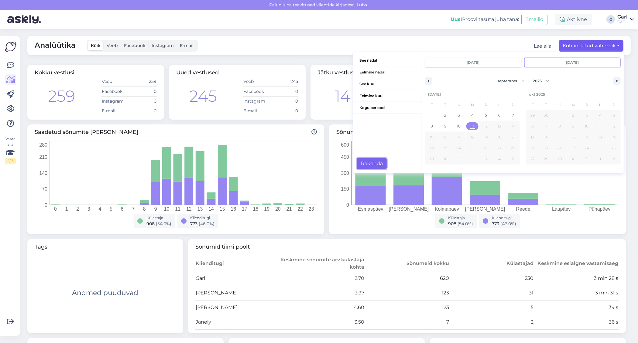
click at [378, 158] on button "Rakenda" at bounding box center [372, 164] width 30 height 12
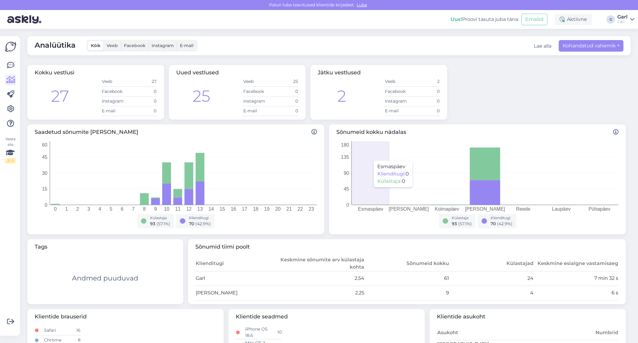
scroll to position [156, 0]
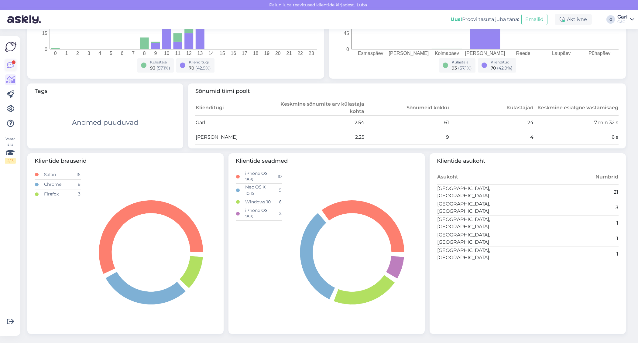
click at [13, 66] on icon at bounding box center [10, 65] width 7 height 7
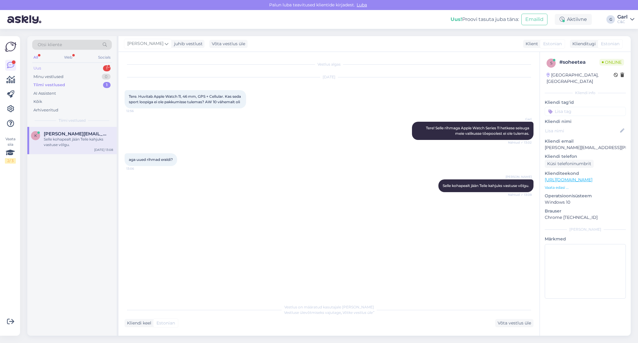
click at [82, 69] on div "Uus 1" at bounding box center [72, 68] width 80 height 9
click at [79, 137] on div "Добрый день! Хотела бы сделать предзаказ на iPhone 17PRo MAX 512gb cosmic orang…" at bounding box center [78, 142] width 69 height 11
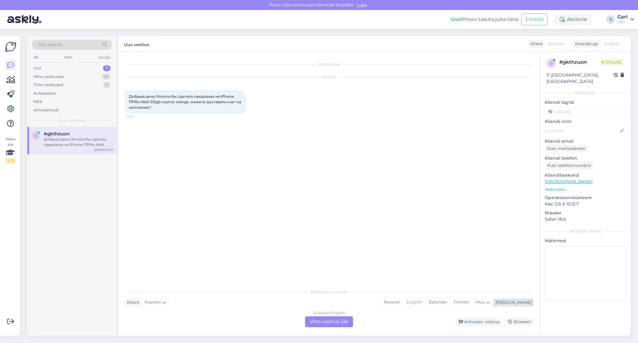
click at [450, 303] on div "Estonian" at bounding box center [437, 302] width 25 height 9
click at [343, 321] on div "Russian to Estonian Võta vestlus üle" at bounding box center [329, 322] width 48 height 11
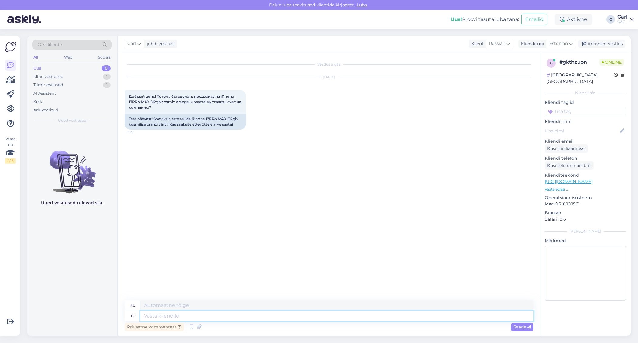
click at [337, 318] on textarea at bounding box center [336, 316] width 393 height 10
click at [334, 318] on textarea at bounding box center [336, 316] width 393 height 10
click at [190, 327] on icon at bounding box center [191, 327] width 7 height 9
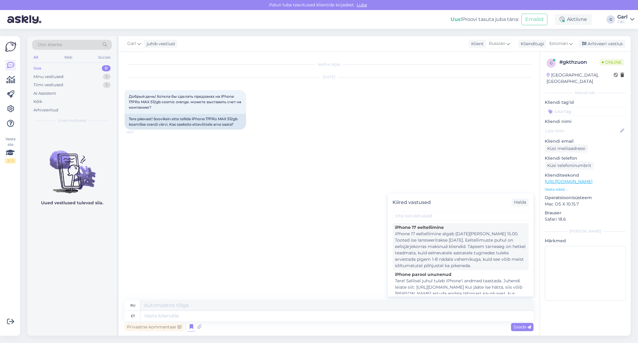
click at [433, 259] on div "iPhone 17 eeltellimine algab 12. septembril kell 15.00. Tooted ise lansseeritak…" at bounding box center [460, 250] width 131 height 38
type textarea "Предварительные заказы на iPhone 17 начнутся 12 сентября. Сами продукты поступя…"
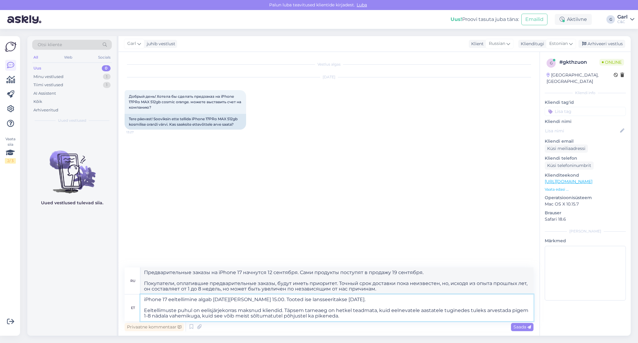
click at [144, 299] on textarea "iPhone 17 eeltellimine algab 12. septembril kell 15.00. Tooted ise lansseeritak…" at bounding box center [336, 308] width 393 height 27
type textarea "TereiPhone 17 eeltellimine algab 12. septembril kell 15.00. Tooted ise lansseer…"
type textarea "Предварительные заказы на TiPhone 17 начнутся 12 сентября в 15.00. Сами продукт…"
type textarea "Tere!iPhone 17 eeltellimine algab 12. septembril kell 15.00. Tooted ise lanssee…"
type textarea "Предварительные заказы на iPhone 17 начнутся 12 сентября в 15.00. Сами продукты…"
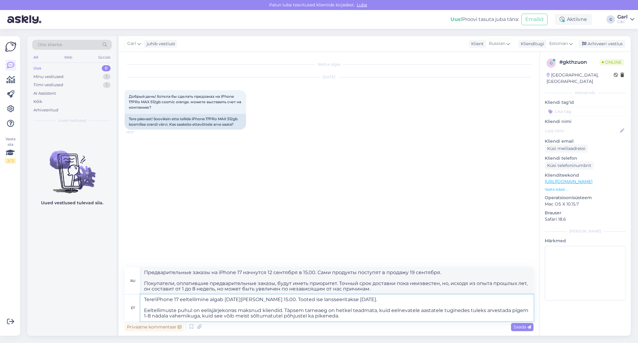
type textarea "Tere! iPhone 17 eeltellimine algab 12. septembril kell 15.00. Tooted ise lansse…"
type textarea "Здравствуйте! Предзаказы на iPhone 17 начинаются 12 сентября в 15.00. Сами прод…"
click at [349, 318] on textarea "Tere! iPhone 17 eeltellimine algab 12. septembril kell 15.00. Tooted ise lansse…" at bounding box center [336, 308] width 393 height 27
type textarea "Tere! iPhone 17 eeltellimine algab 12. septembril kell 15.00. Tooted ise lansse…"
type textarea "Здравствуйте! Предзаказы на iPhone 17 начинаются 12 сентября в 15.00. Сами прод…"
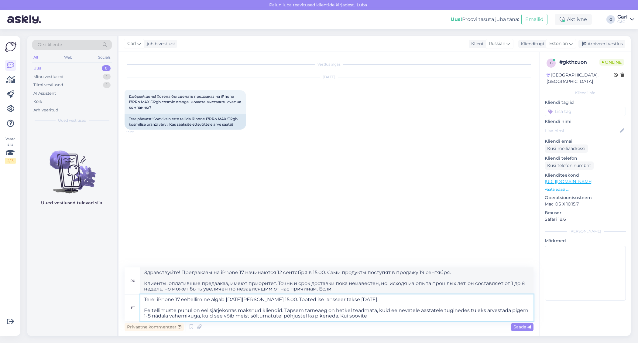
type textarea "Tere! iPhone 17 eeltellimine algab 12. septembril kell 15.00. Tooted ise lansse…"
type textarea "Здравствуйте! Предзаказы на iPhone 17 начинаются 12 сентября в 15.00. Сами прод…"
type textarea "Tere! iPhone 17 eeltellimine algab 12. septembril kell 15.00. Tooted ise lansse…"
type textarea "Здравствуйте! Предзаказы на iPhone 17 начинаются 12 сентября в 15.00. Сами прод…"
type textarea "Tere! iPhone 17 eeltellimine algab 12. septembril kell 15.00. Tooted ise lansse…"
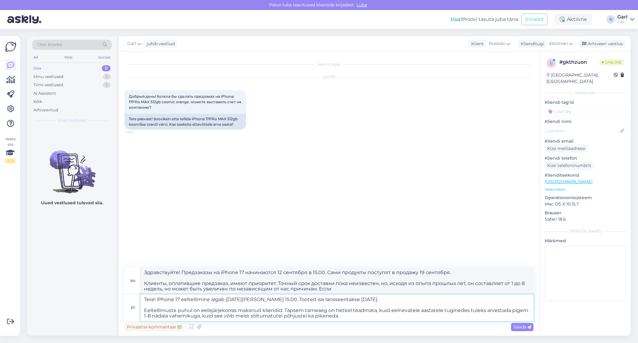
type textarea "Здравствуйте! Предзаказы на iPhone 17 начинаются 12 сентября в 15.00. Сами прод…"
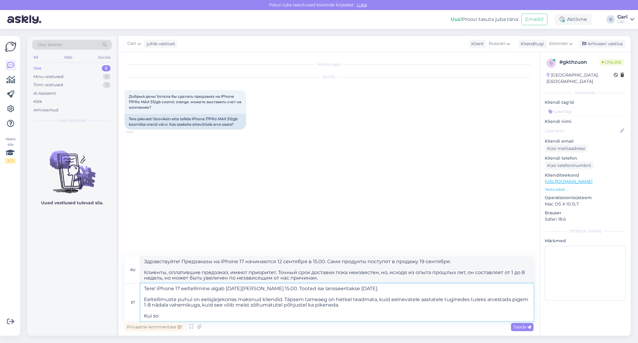
type textarea "Tere! iPhone 17 eeltellimine algab 12. septembril kell 15.00. Tooted ise lansse…"
type textarea "Здравствуйте! Предзаказы на iPhone 17 начинаются 12 сентября в 15.00. Сами прод…"
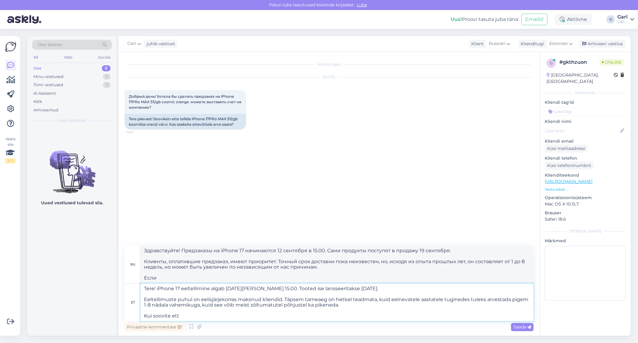
type textarea "Tere! iPhone 17 eeltellimine algab 12. septembril kell 15.00. Tooted ise lansse…"
type textarea "Здравствуйте! Предзаказы на iPhone 17 начинаются 12 сентября в 15.00. Сами прод…"
type textarea "Tere! iPhone 17 eeltellimine algab 12. septembril kell 15.00. Tooted ise lansse…"
type textarea "Здравствуйте! Предварительные заказы на iPhone 17 начинаются 12 сентября в 15.0…"
type textarea "Tere! iPhone 17 eeltellimine algab 12. septembril kell 15.00. Tooted ise lansse…"
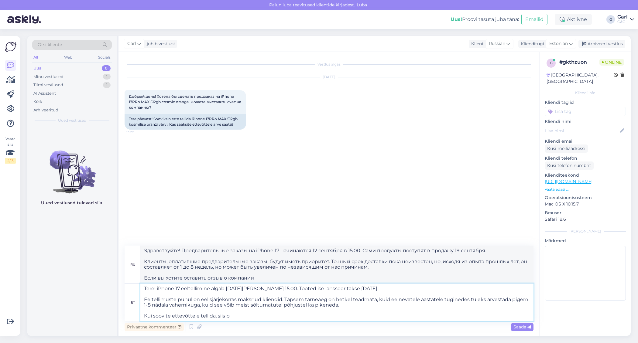
type textarea "Здравствуйте! Предзаказы на iPhone 17 начинаются 12 сентября в 15.00. Сами прод…"
type textarea "Tere! iPhone 17 eeltellimine algab 12. septembril kell 15.00. Tooted ise lansse…"
type textarea "Здравствуйте! Предварительные заказы на iPhone 17 начинаются 12 сентября в 15.0…"
type textarea "Tere! iPhone 17 eeltellimine algab 12. septembril kell 15.00. Tooted ise lansse…"
type textarea "Здравствуйте! Предзаказы на iPhone 17 начинаются 12 сентября в 15.00. Сами прод…"
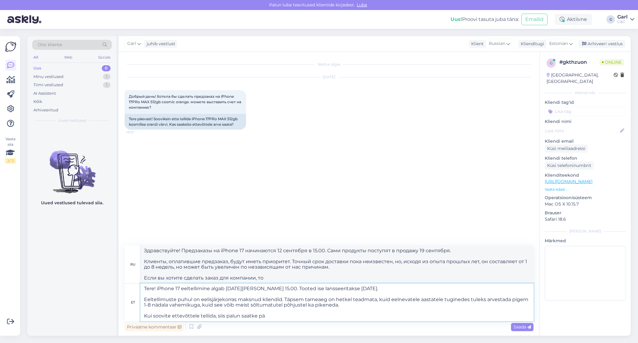
type textarea "Tere! iPhone 17 eeltellimine algab 12. septembril kell 15.00. Tooted ise lansse…"
type textarea "Здравствуйте! Предварительные заказы на iPhone 17 начинаются 12 сентября в 15.0…"
type textarea "Tere! iPhone 17 eeltellimine algab 12. septembril kell 15.00. Tooted ise lansse…"
type textarea "Здравствуйте! Предзаказы на iPhone 17 начинаются 12 сентября в 15.00. Сами прод…"
type textarea "Tere! iPhone 17 eeltellimine algab 12. septembril kell 15.00. Tooted ise lansse…"
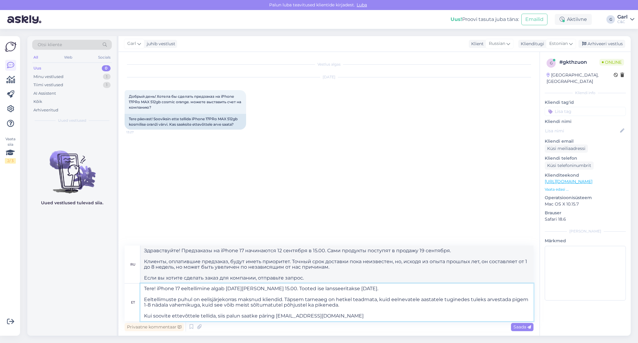
type textarea "Здравствуйте! Предварительные заказы на iPhone 17 начинаются 12 сентября в 15.0…"
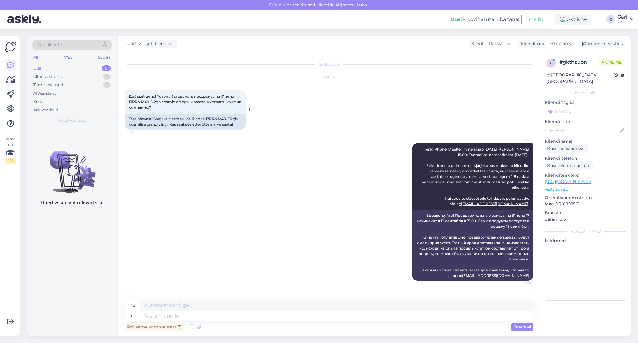
drag, startPoint x: 211, startPoint y: 122, endPoint x: 234, endPoint y: 128, distance: 24.3
click at [234, 128] on div "Tere päevast! Sooviksin ette tellida iPhone 17PRo MAX 512gb kosmilise oranži vä…" at bounding box center [186, 122] width 122 height 16
drag, startPoint x: 452, startPoint y: 217, endPoint x: 483, endPoint y: 223, distance: 31.5
click at [483, 223] on div "Здравствуйте! Предварительные заказы на iPhone 17 начинаются 12 сентября в 15.0…" at bounding box center [473, 246] width 122 height 70
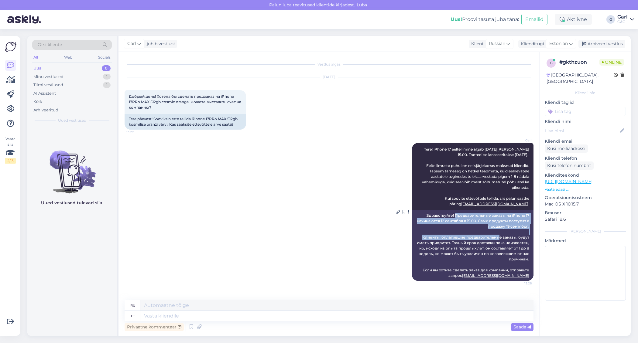
drag, startPoint x: 455, startPoint y: 216, endPoint x: 502, endPoint y: 236, distance: 51.5
click at [501, 235] on div "Здравствуйте! Предварительные заказы на iPhone 17 начинаются 12 сентября в 15.0…" at bounding box center [473, 246] width 122 height 70
click at [502, 236] on div "Здравствуйте! Предварительные заказы на iPhone 17 начинаются 12 сентября в 15.0…" at bounding box center [473, 246] width 122 height 70
drag, startPoint x: 458, startPoint y: 216, endPoint x: 490, endPoint y: 234, distance: 36.5
click at [489, 233] on div "Здравствуйте! Предварительные заказы на iPhone 17 начинаются 12 сентября в 15.0…" at bounding box center [473, 246] width 122 height 70
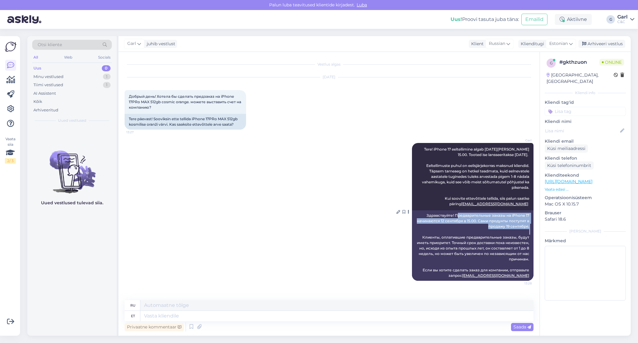
click at [490, 234] on div "Здравствуйте! Предварительные заказы на iPhone 17 начинаются 12 сентября в 15.0…" at bounding box center [473, 246] width 122 height 70
click at [612, 48] on div "Garl juhib vestlust Klient Russian Klienditugi Estonian Arhiveeri vestlus" at bounding box center [374, 44] width 512 height 16
click at [609, 44] on div "Arhiveeri vestlus" at bounding box center [601, 44] width 47 height 8
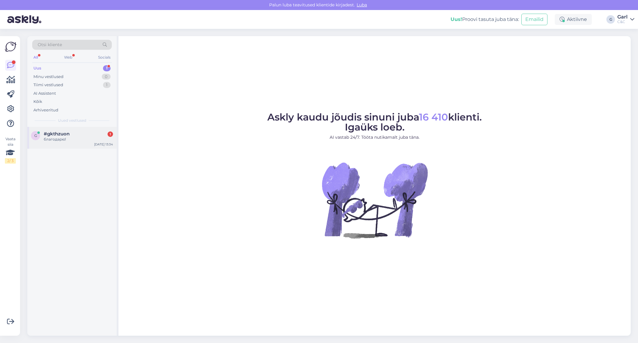
click at [84, 146] on div "g #gkthzuon 1 благодарю! [DATE] 13:34" at bounding box center [71, 138] width 89 height 22
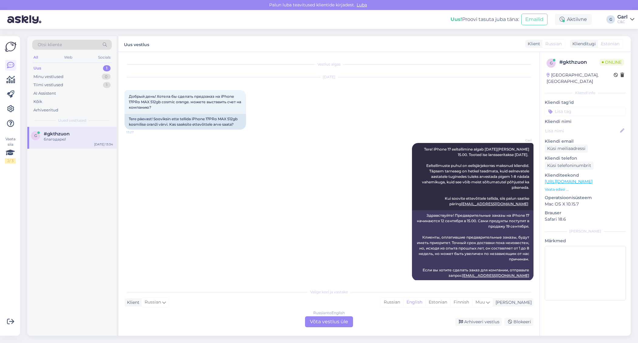
scroll to position [43, 0]
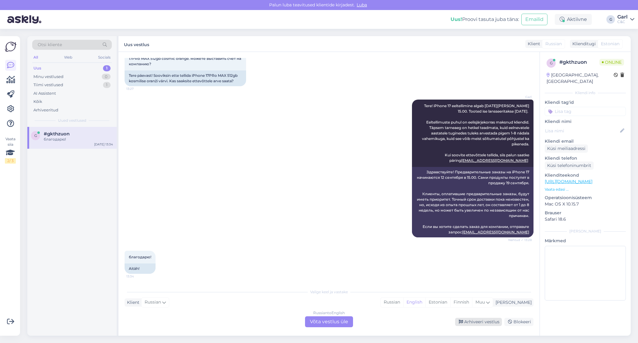
click at [467, 321] on div "Arhiveeri vestlus" at bounding box center [478, 322] width 47 height 8
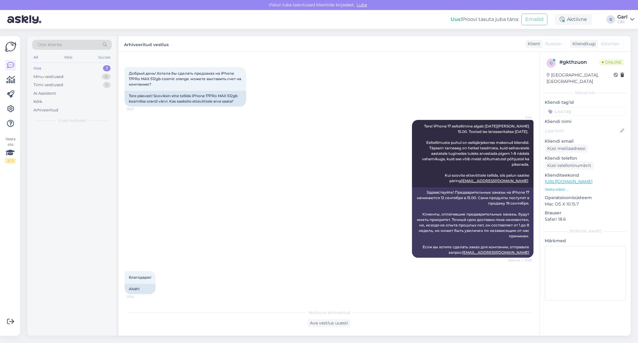
scroll to position [23, 0]
click at [82, 137] on div "Selge. Aga kas siis [PERSON_NAME] 15 ajal kui eelmüük hakkab saab ka järelmaksu…" at bounding box center [78, 142] width 69 height 11
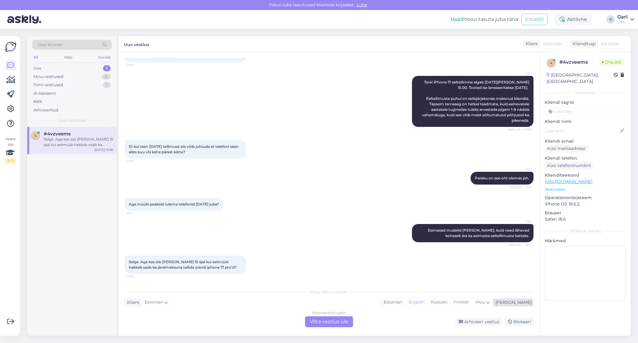
click at [405, 305] on div "Estonian" at bounding box center [393, 302] width 25 height 9
click at [338, 322] on div "Estonian to Estonian Võta vestlus üle" at bounding box center [329, 322] width 48 height 11
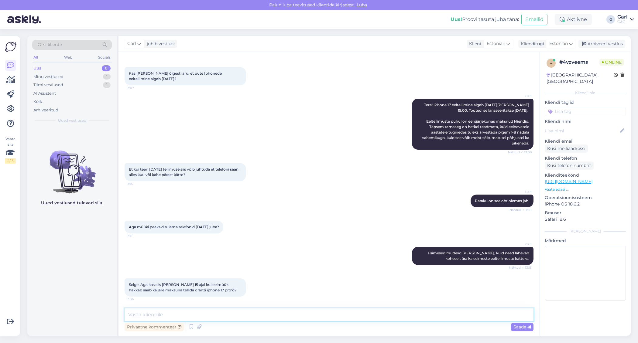
click at [333, 320] on textarea at bounding box center [329, 315] width 409 height 13
type textarea "Ikka. [PERSON_NAME] aga, järelmaksu puhul peate arvestama, et peate osamakseid …"
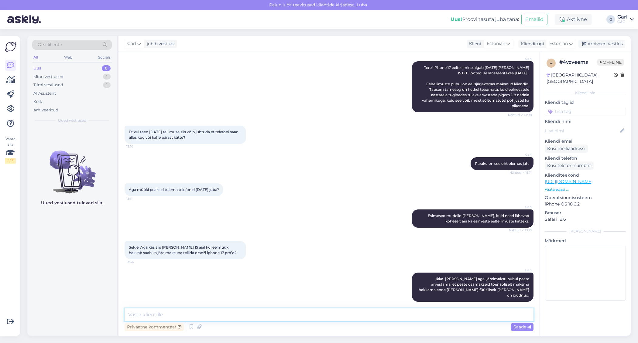
click at [329, 321] on textarea at bounding box center [329, 315] width 409 height 13
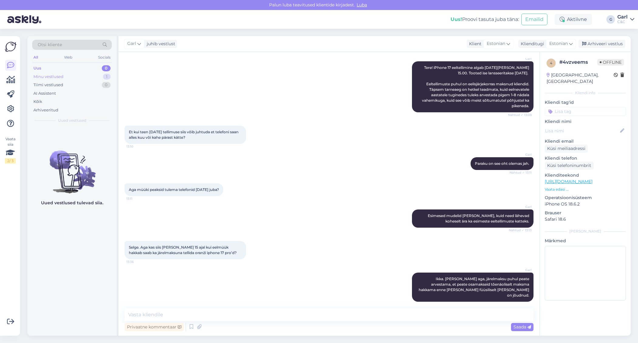
click at [68, 78] on div "Minu vestlused 1" at bounding box center [72, 77] width 80 height 9
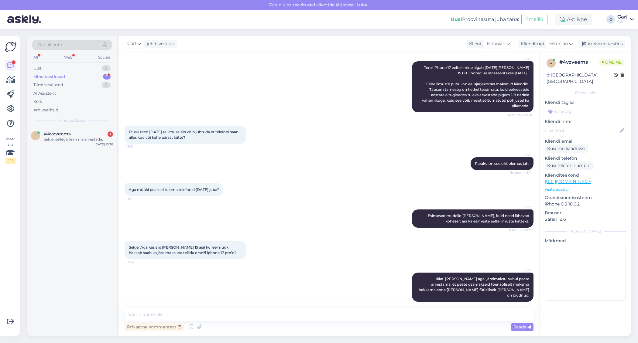
scroll to position [112, 0]
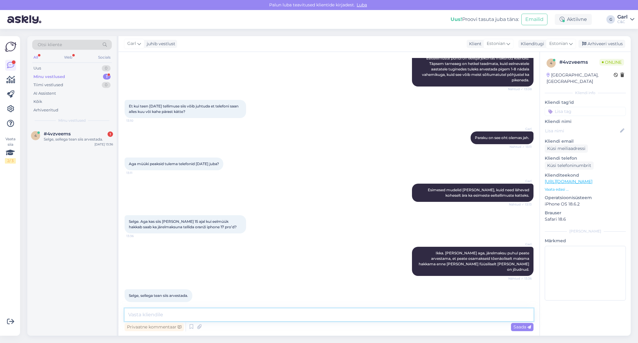
click at [234, 311] on textarea at bounding box center [329, 315] width 409 height 13
click at [279, 311] on textarea at bounding box center [329, 315] width 409 height 13
type textarea "Hästi!"
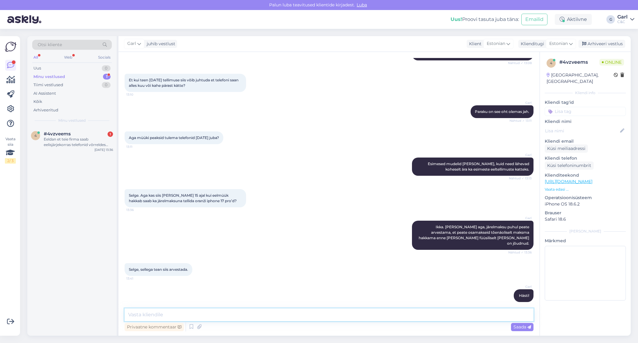
scroll to position [170, 0]
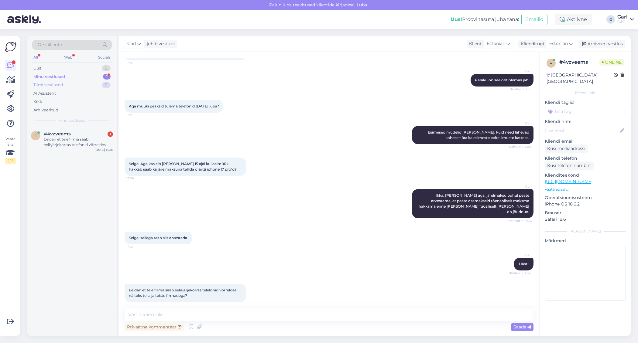
click at [96, 85] on div "Tiimi vestlused 0" at bounding box center [72, 85] width 80 height 9
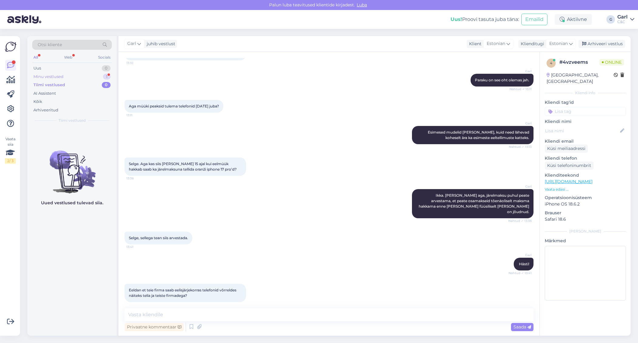
click at [96, 75] on div "Minu vestlused 1" at bounding box center [72, 77] width 80 height 9
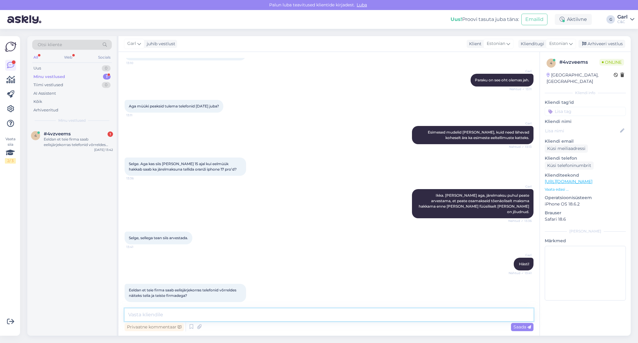
click at [231, 316] on textarea at bounding box center [329, 315] width 409 height 13
type textarea "See info on paraku konfidentsiaalne. :)"
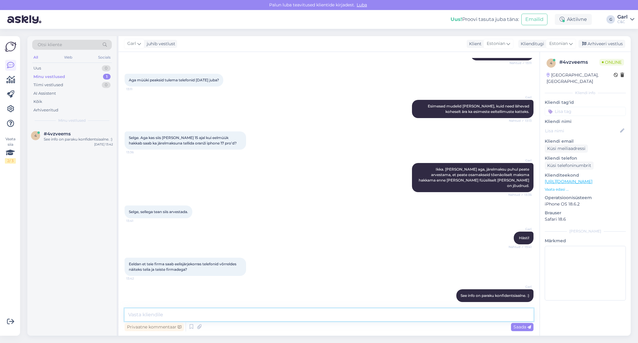
click at [244, 312] on textarea at bounding box center [329, 315] width 409 height 13
click at [87, 219] on div "4 #4vzveems See info on paraku konfidentsiaalne. :) Sep 11 13:42" at bounding box center [71, 231] width 89 height 209
click at [92, 76] on div "Minu vestlused 1" at bounding box center [72, 77] width 80 height 9
click at [91, 65] on div "Uus 0" at bounding box center [72, 68] width 80 height 9
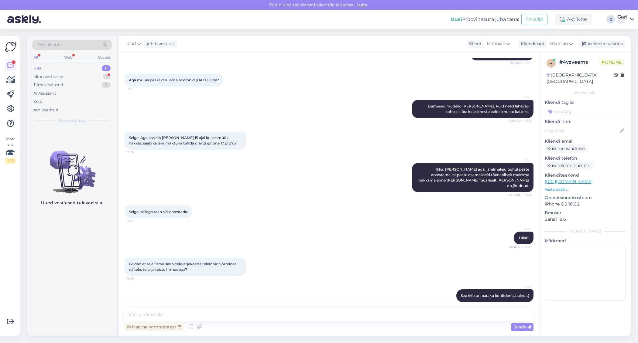
scroll to position [222, 0]
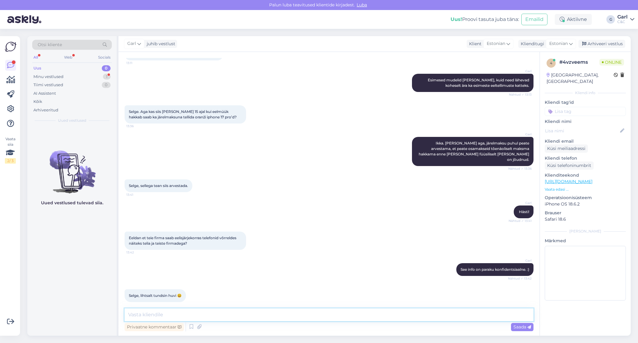
click at [204, 315] on textarea at bounding box center [329, 315] width 409 height 13
type textarea "A"
type textarea "Mõistan. Küsija suu pihta ei lööda."
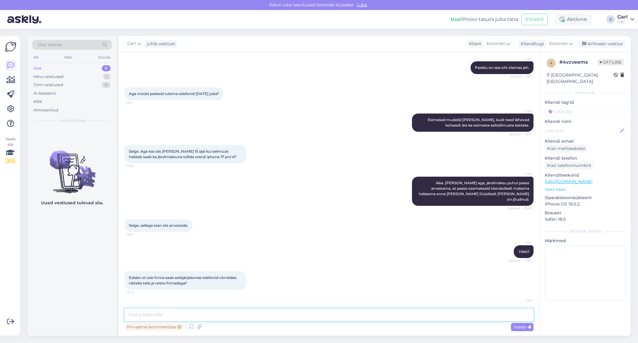
scroll to position [248, 0]
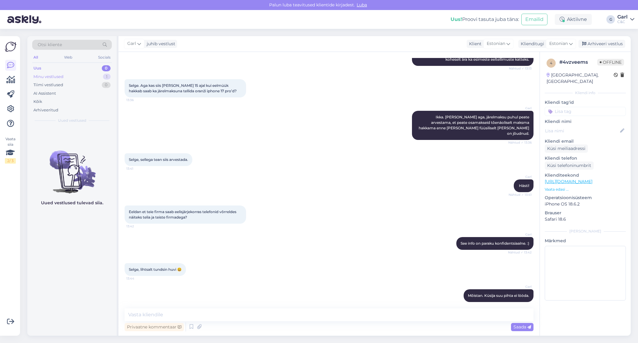
click at [95, 78] on div "Minu vestlused 1" at bounding box center [72, 77] width 80 height 9
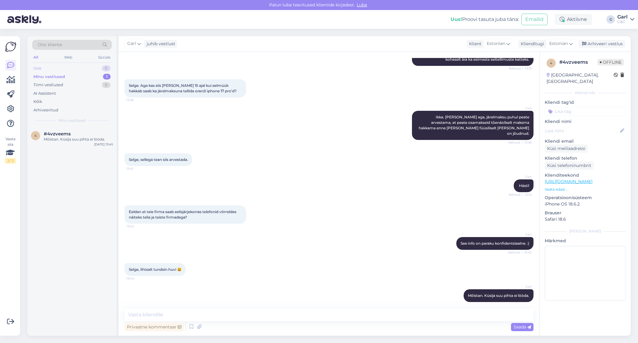
click at [95, 70] on div "Uus 0" at bounding box center [72, 68] width 80 height 9
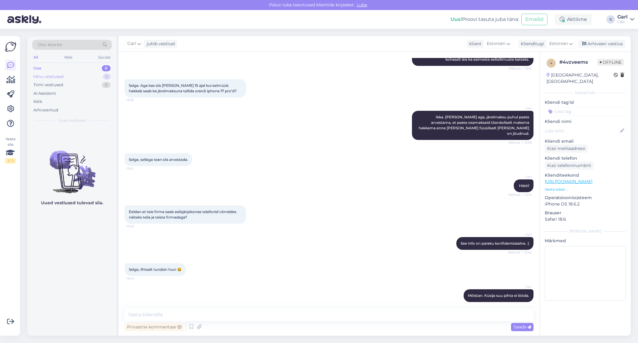
click at [91, 76] on div "Minu vestlused 1" at bounding box center [72, 77] width 80 height 9
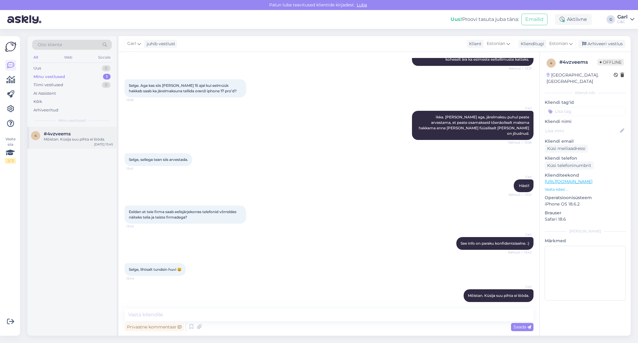
click at [95, 148] on div "4 #4vzveems Mõistan. Küsija suu pihta ei lööda. Sep 11 13:45" at bounding box center [71, 138] width 89 height 22
click at [602, 45] on div "Arhiveeri vestlus" at bounding box center [601, 44] width 47 height 8
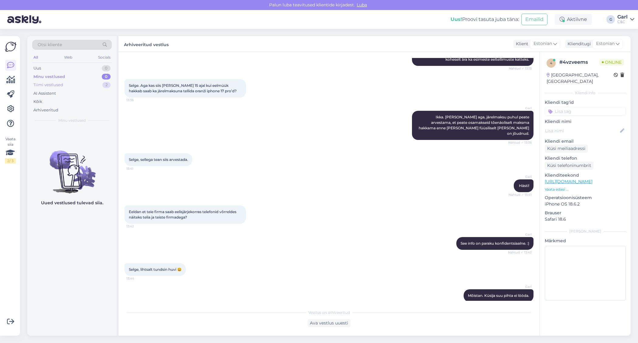
click at [95, 84] on div "Tiimi vestlused 2" at bounding box center [72, 85] width 80 height 9
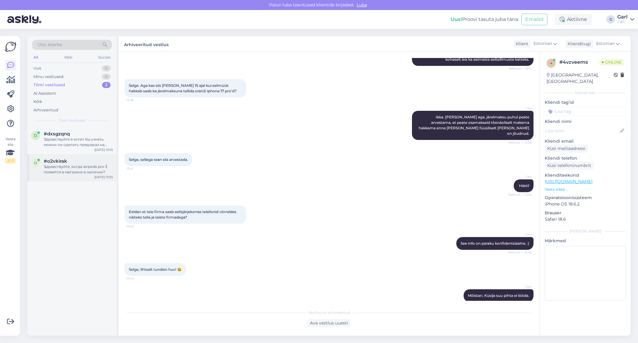
click at [77, 175] on div "o #o2vkirak Здравствуйте, когда airpods pro 3 появятся в магазине в наличии? Se…" at bounding box center [71, 167] width 89 height 27
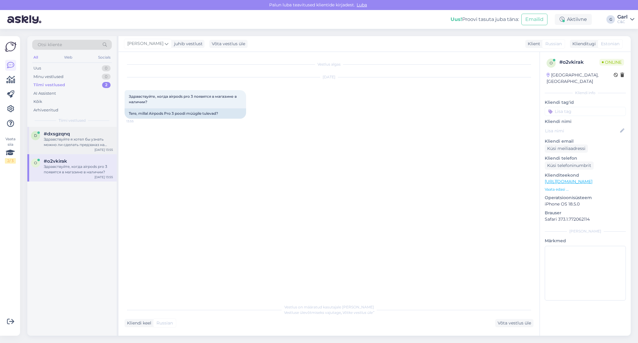
click at [82, 140] on div "Здравствуйте я хотел бы узнать можно ли сделать предзаказ на новый айфон и чере…" at bounding box center [78, 142] width 69 height 11
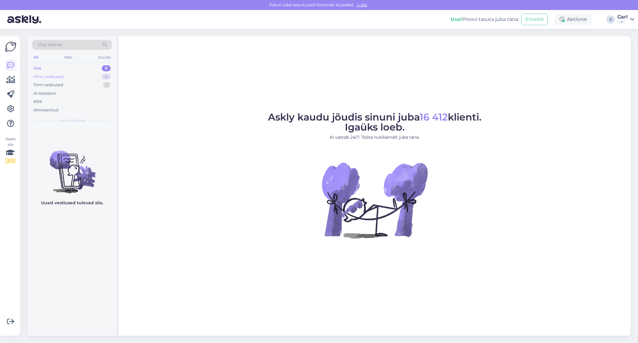
click at [83, 80] on div "Minu vestlused 0" at bounding box center [72, 77] width 80 height 9
click at [81, 87] on div "Tiimi vestlused 1" at bounding box center [72, 85] width 80 height 9
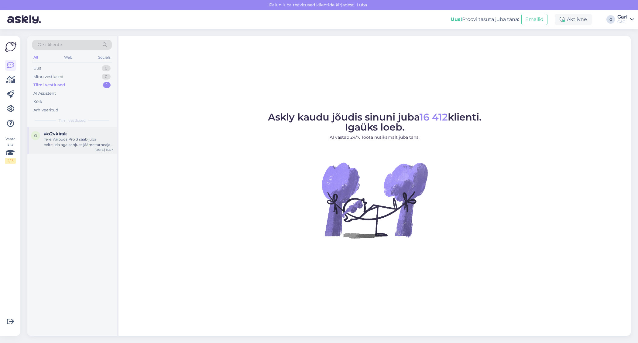
click at [91, 141] on div "Tere! Airpods Pro 3 saab juba eeltellida aga kahjuks jääme tarneaja pikkuse koh…" at bounding box center [78, 142] width 69 height 11
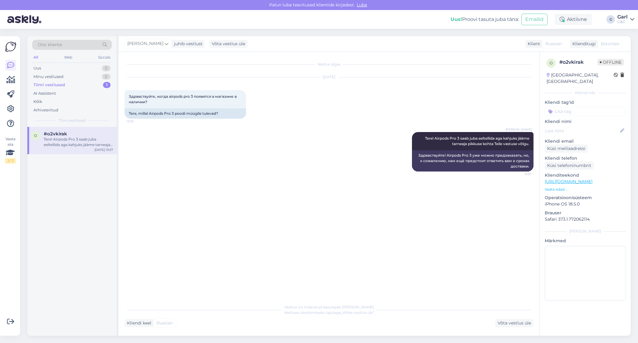
click at [83, 81] on div "Tiimi vestlused 1" at bounding box center [72, 85] width 80 height 9
click at [86, 72] on div "Uus 0 Minu vestlused 0 Tiimi vestlused 1 AI Assistent Kõik Arhiveeritud" at bounding box center [72, 89] width 80 height 50
click at [87, 67] on div "Uus 0" at bounding box center [72, 68] width 80 height 9
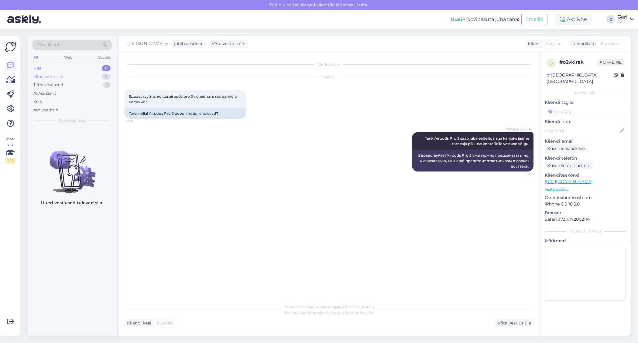
click at [87, 74] on div "Minu vestlused 0" at bounding box center [72, 77] width 80 height 9
